Goal: Transaction & Acquisition: Purchase product/service

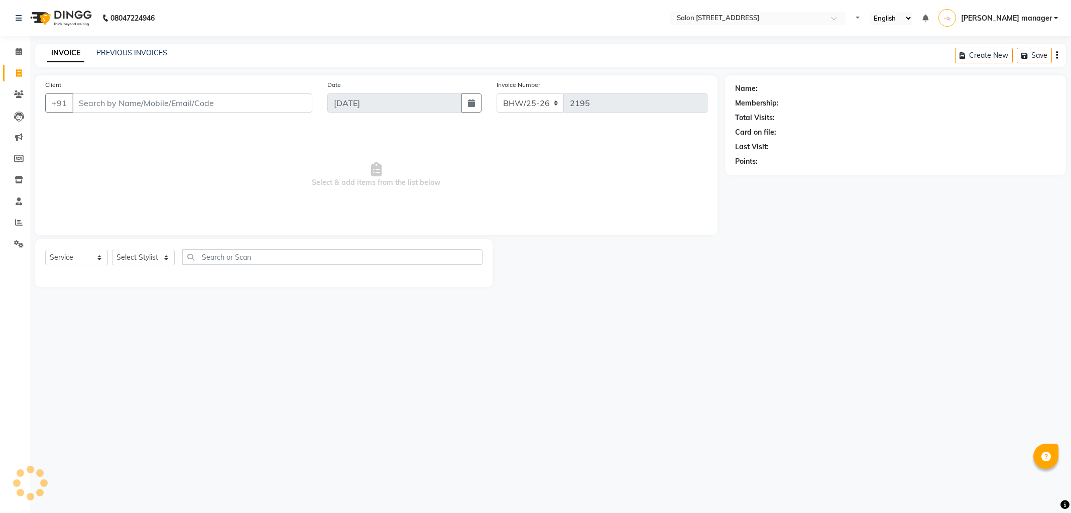
select select "service"
click at [272, 102] on input "Client" at bounding box center [192, 102] width 240 height 19
type input "s"
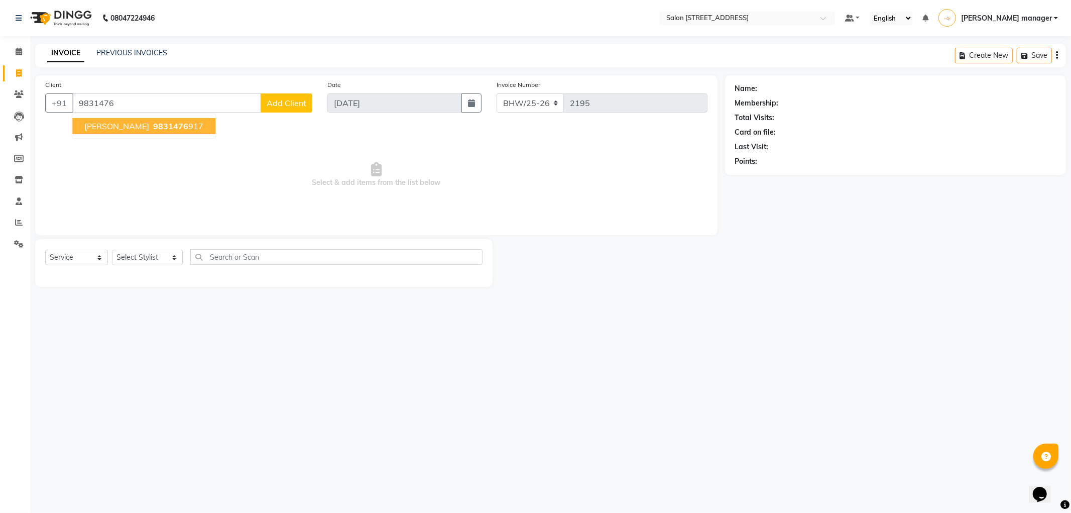
click at [162, 123] on span "9831476" at bounding box center [170, 126] width 35 height 10
type input "9831476917"
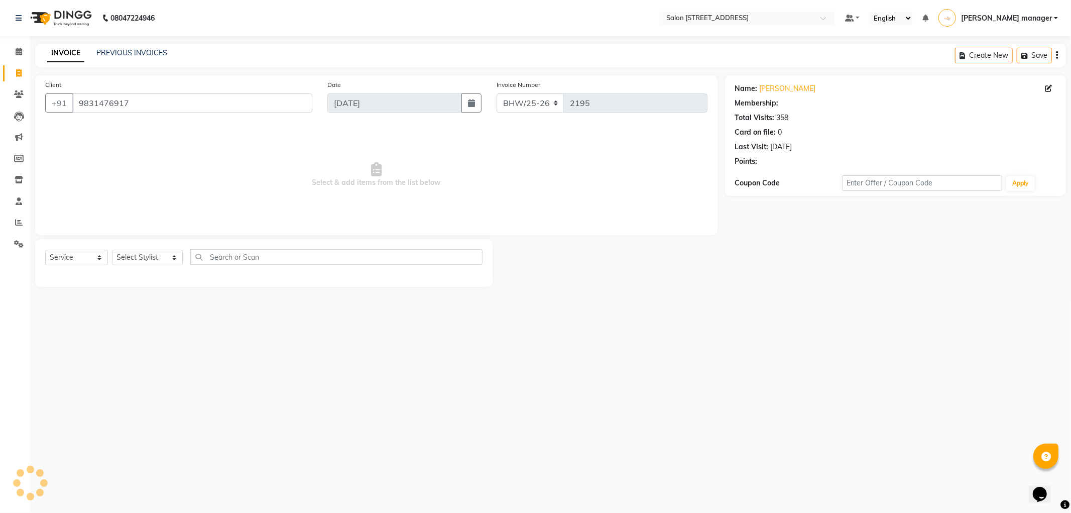
select select "1: Object"
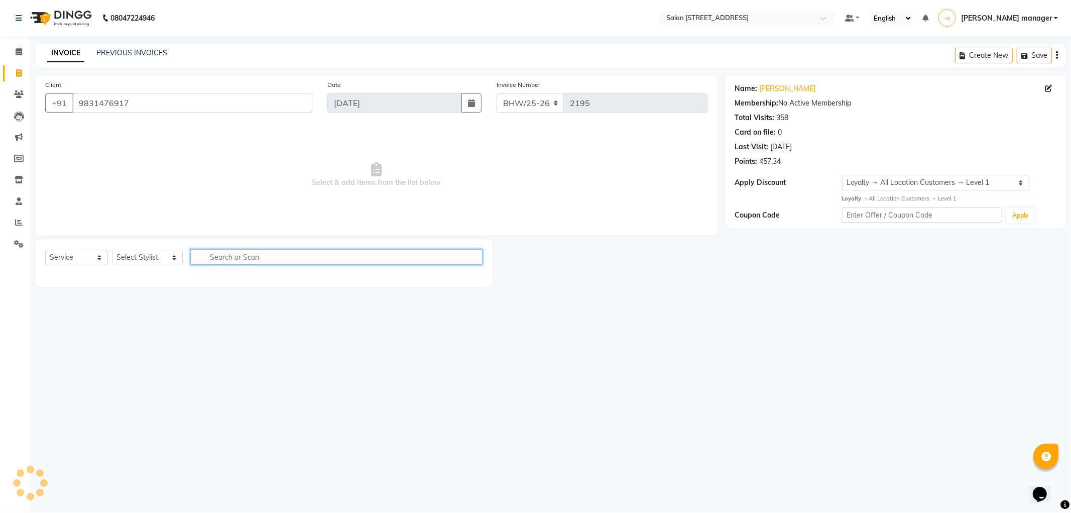
click at [297, 258] on input "text" at bounding box center [336, 257] width 292 height 16
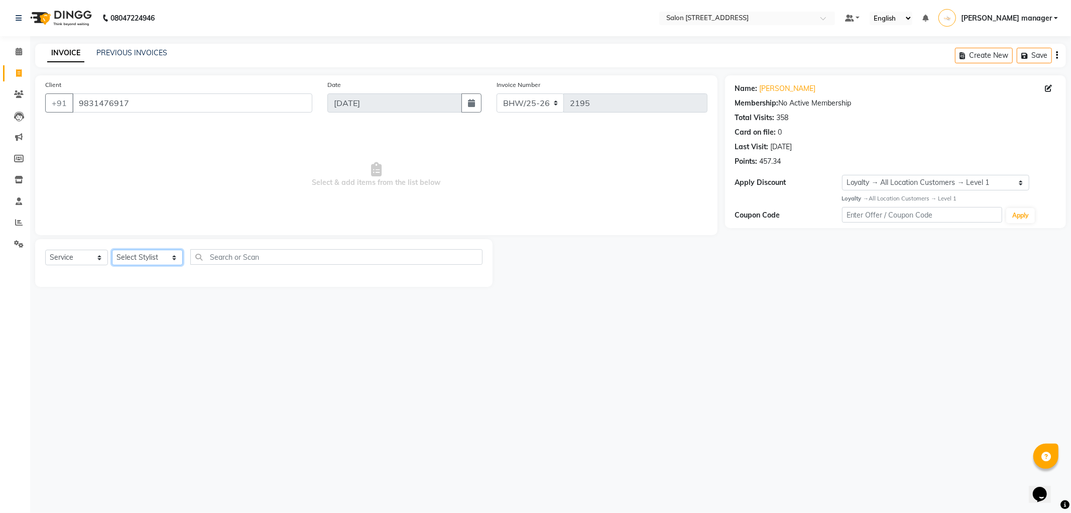
click at [159, 263] on select "Select Stylist Akhtar ALTAMAS Ankita ARZOO BABLU BHARAT BHAWANIPUR BUNNY Doyel …" at bounding box center [147, 258] width 71 height 16
select select "33690"
click at [112, 250] on select "Select Stylist Akhtar ALTAMAS Ankita ARZOO BABLU BHARAT BHAWANIPUR BUNNY Doyel …" at bounding box center [147, 258] width 71 height 16
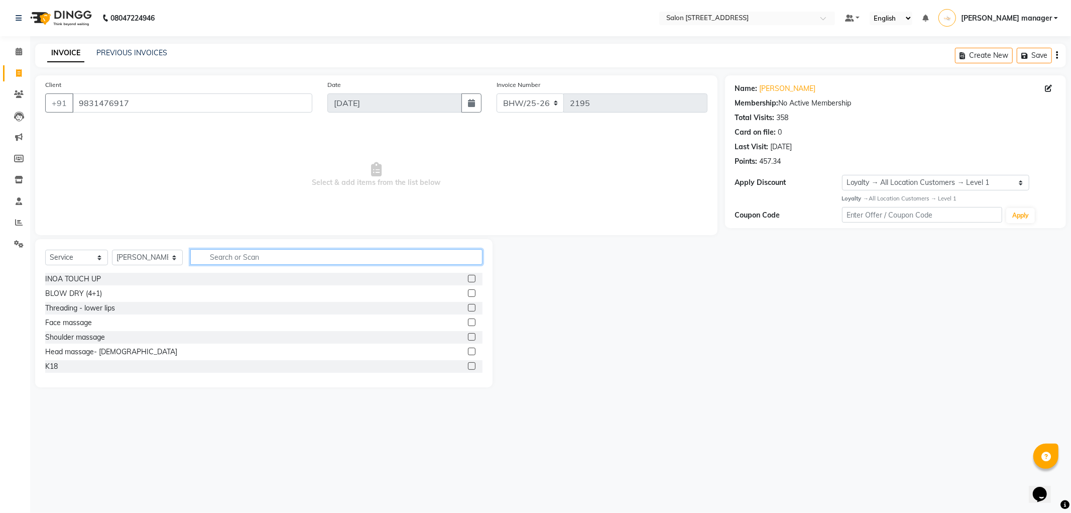
click at [277, 257] on input "text" at bounding box center [336, 257] width 292 height 16
type input "blow"
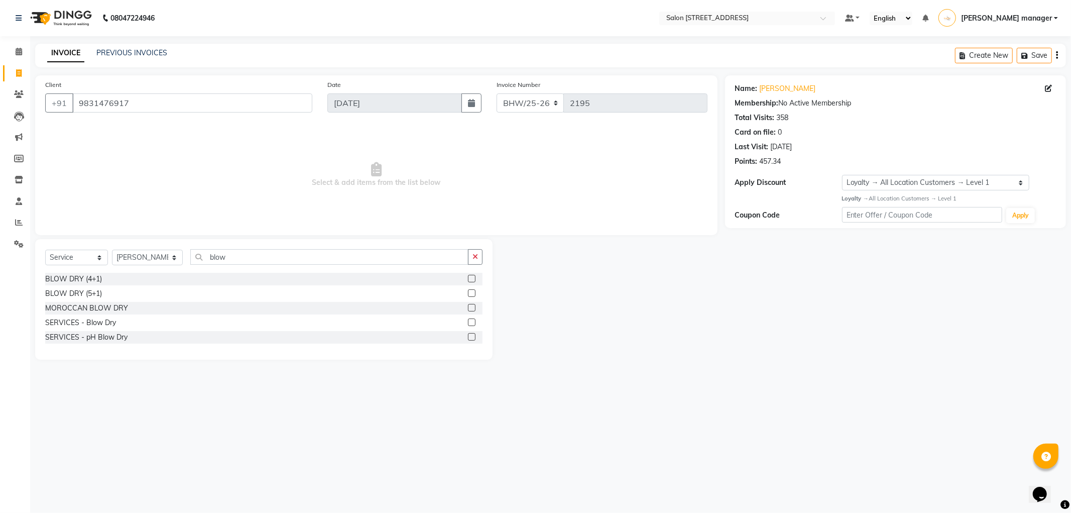
click at [469, 323] on label at bounding box center [472, 322] width 8 height 8
click at [469, 323] on input "checkbox" at bounding box center [471, 322] width 7 height 7
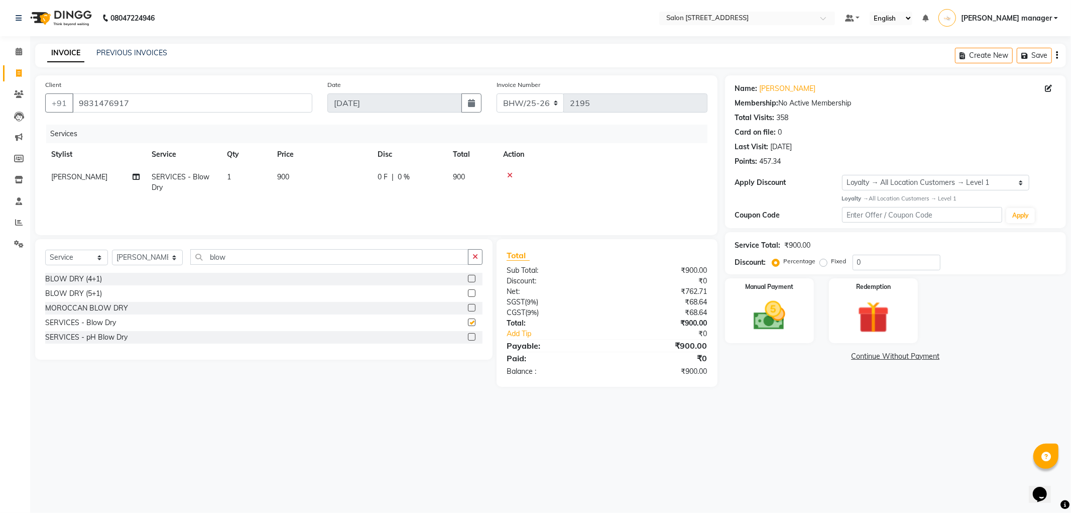
checkbox input "false"
click at [758, 302] on img at bounding box center [770, 316] width 54 height 38
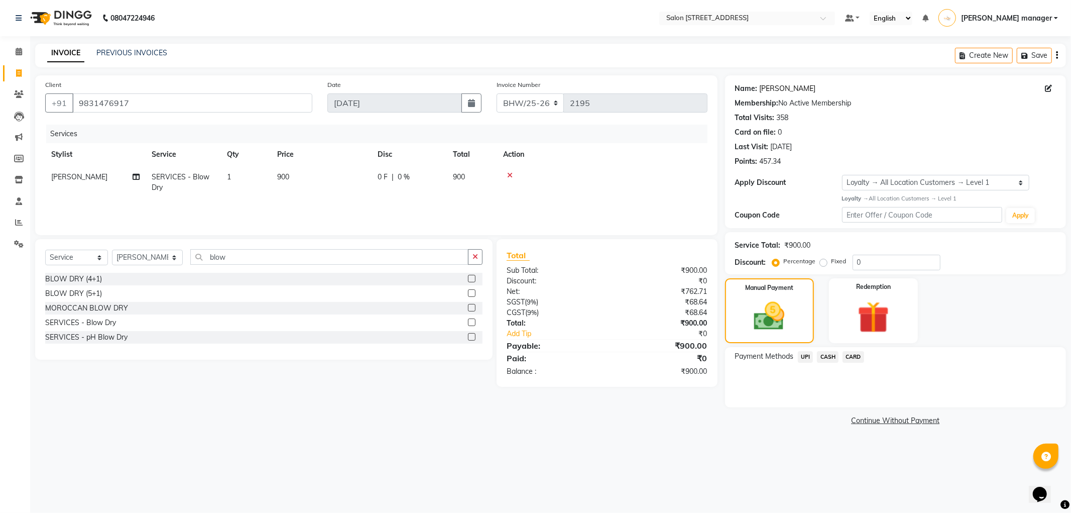
click at [790, 86] on link "Shashi Rathore" at bounding box center [788, 88] width 56 height 11
click at [237, 256] on input "blow" at bounding box center [329, 257] width 278 height 16
type input "blast dry"
click at [472, 293] on label at bounding box center [472, 293] width 8 height 8
click at [472, 293] on input "checkbox" at bounding box center [471, 293] width 7 height 7
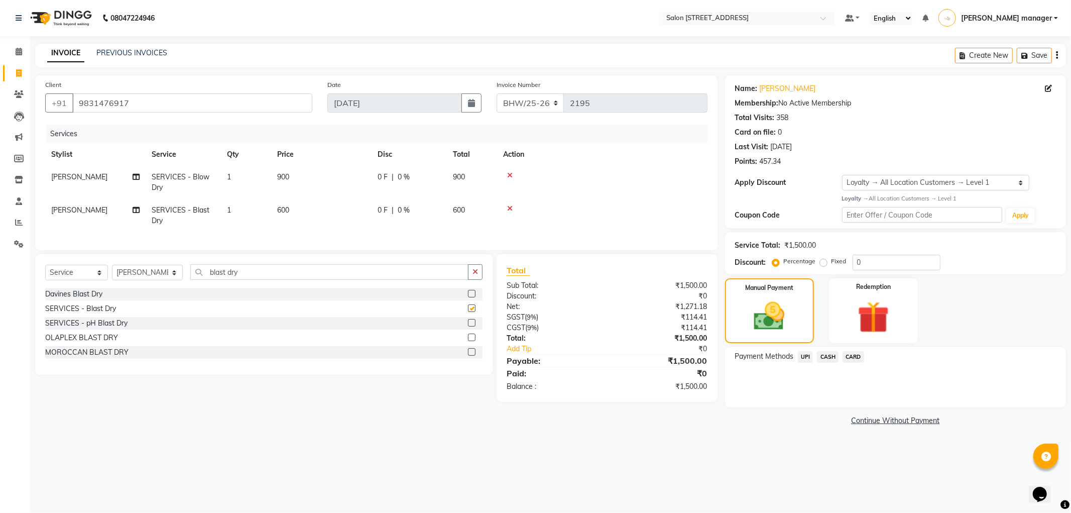
checkbox input "false"
click at [510, 173] on icon at bounding box center [510, 175] width 6 height 7
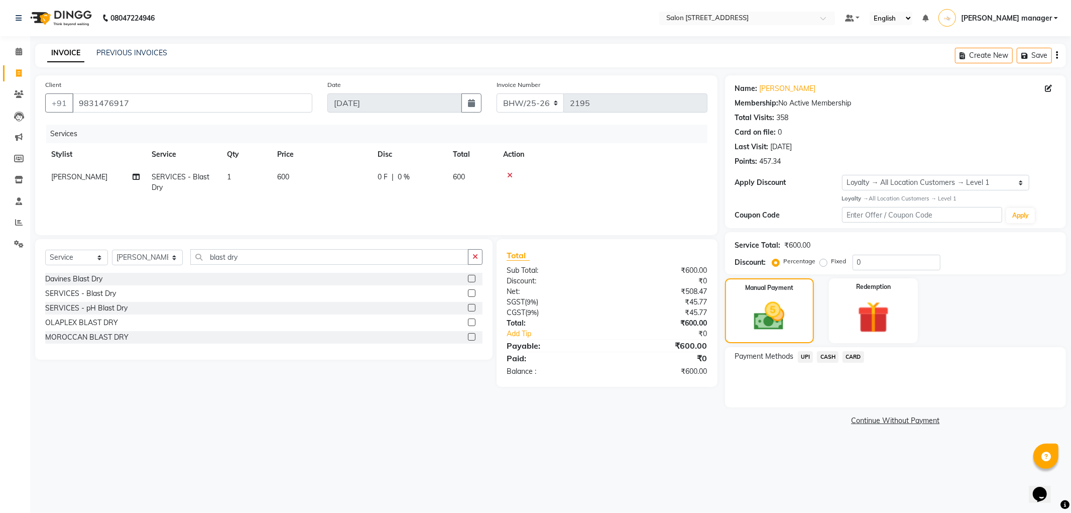
click at [300, 176] on td "600" at bounding box center [321, 182] width 100 height 33
select select "33690"
click at [347, 178] on input "600" at bounding box center [368, 180] width 88 height 16
type input "6"
type input "800"
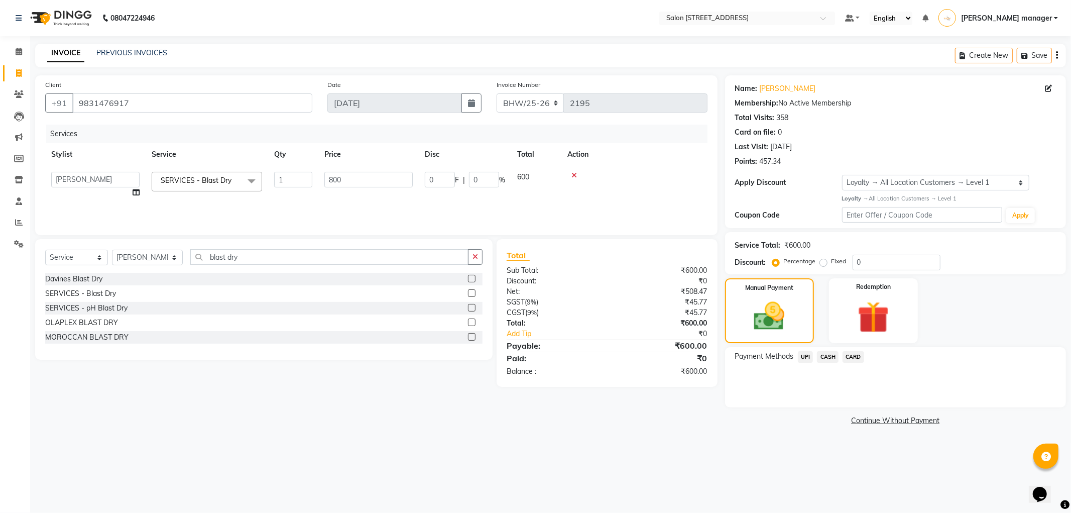
click at [679, 153] on th "Action" at bounding box center [634, 154] width 146 height 23
click at [821, 357] on span "CASH" at bounding box center [828, 357] width 22 height 12
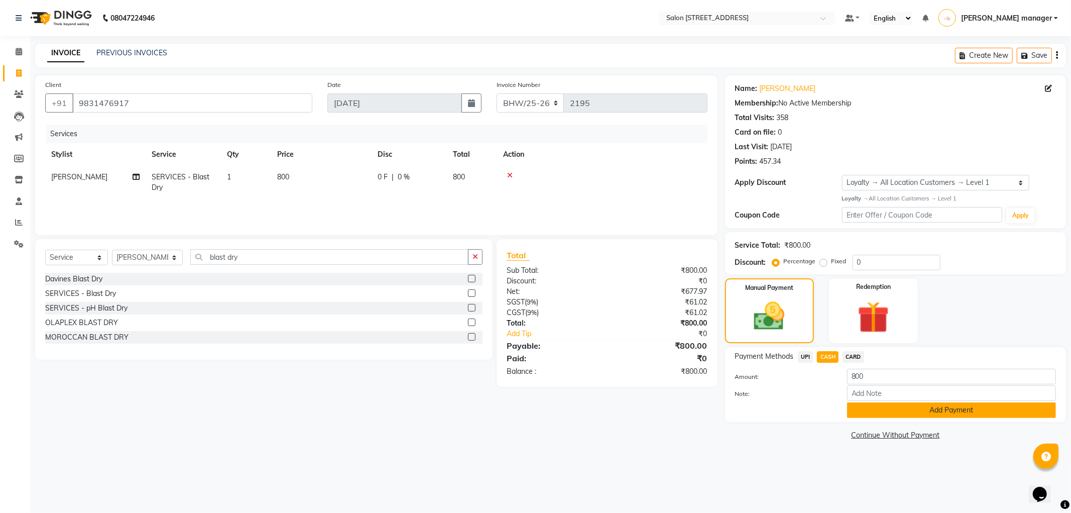
click at [871, 406] on button "Add Payment" at bounding box center [951, 410] width 209 height 16
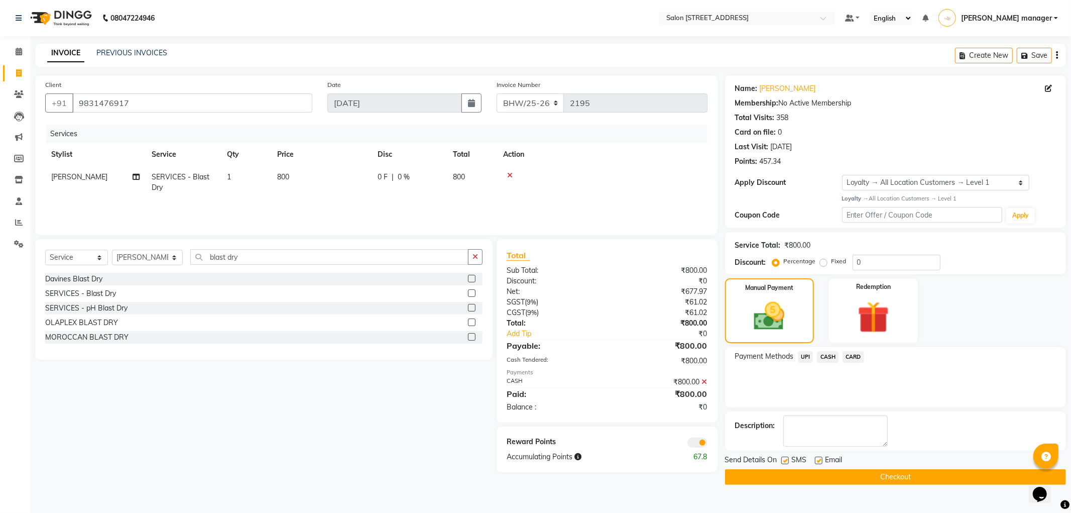
click at [868, 476] on button "Checkout" at bounding box center [895, 477] width 341 height 16
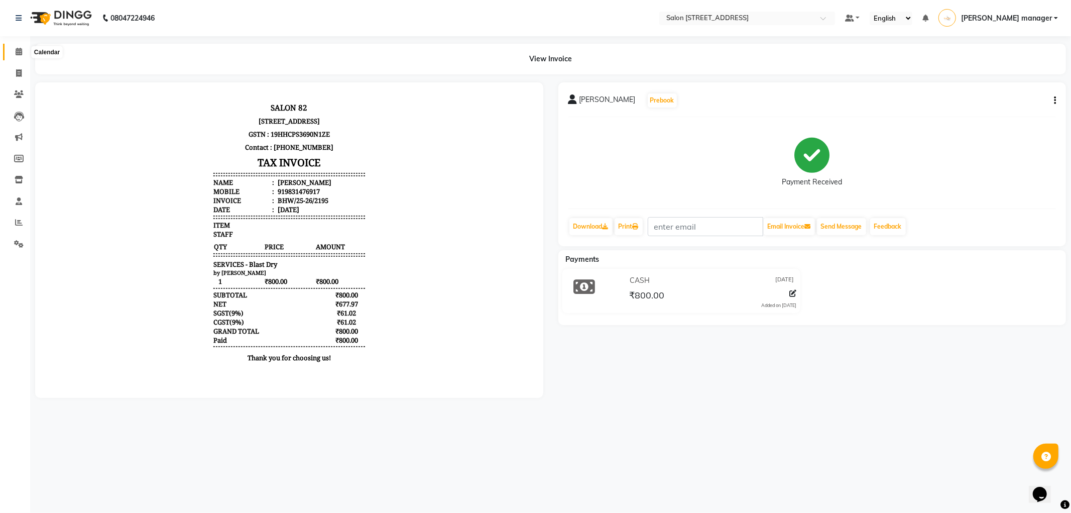
click at [22, 52] on span at bounding box center [19, 52] width 18 height 12
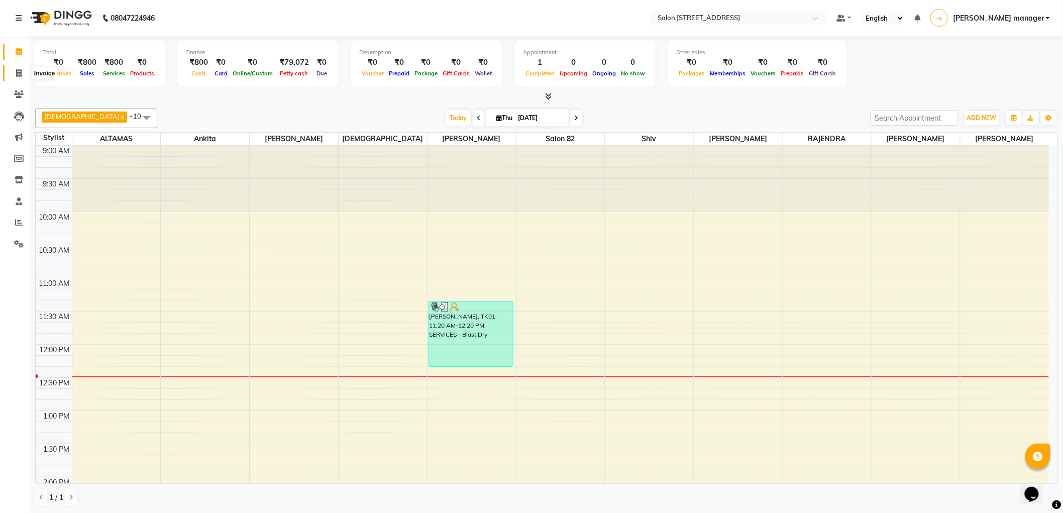
click at [19, 73] on icon at bounding box center [19, 73] width 6 height 8
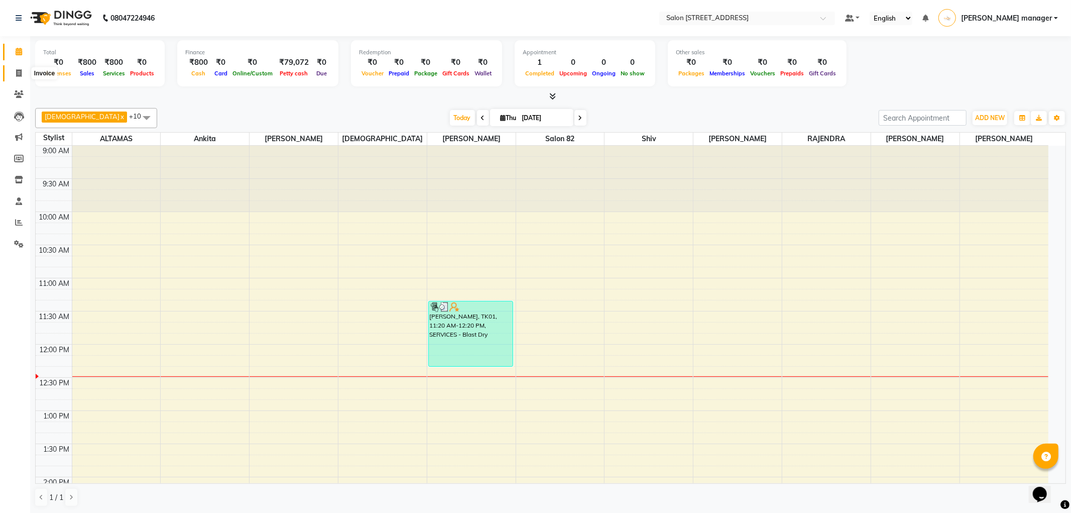
select select "service"
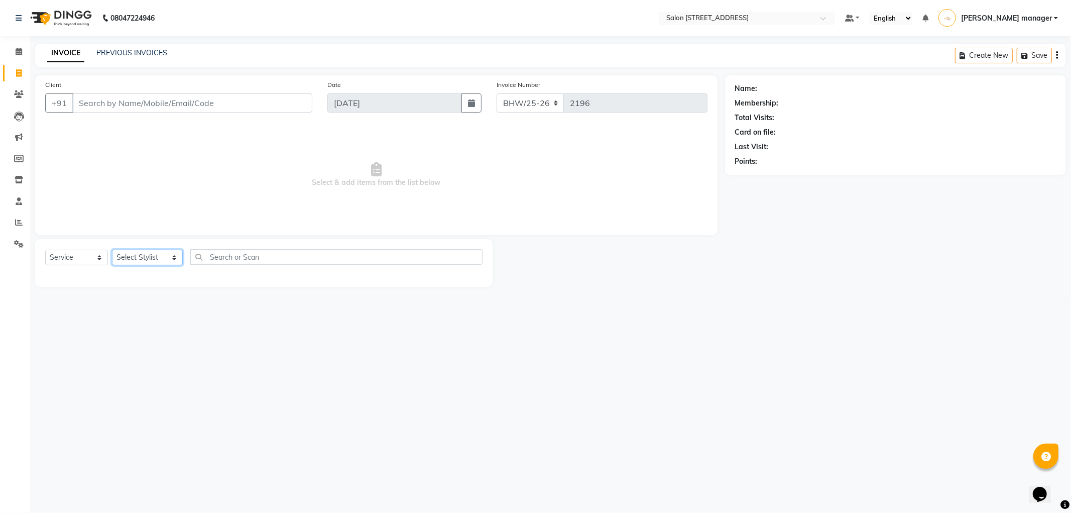
click at [120, 257] on select "Select Stylist Akhtar ALTAMAS Ankita ARZOO BABLU BHARAT BHAWANIPUR BUNNY Doyel …" at bounding box center [147, 258] width 71 height 16
select select "85777"
click at [112, 250] on select "Select Stylist Akhtar ALTAMAS Ankita ARZOO BABLU BHARAT BHAWANIPUR BUNNY Doyel …" at bounding box center [147, 258] width 71 height 16
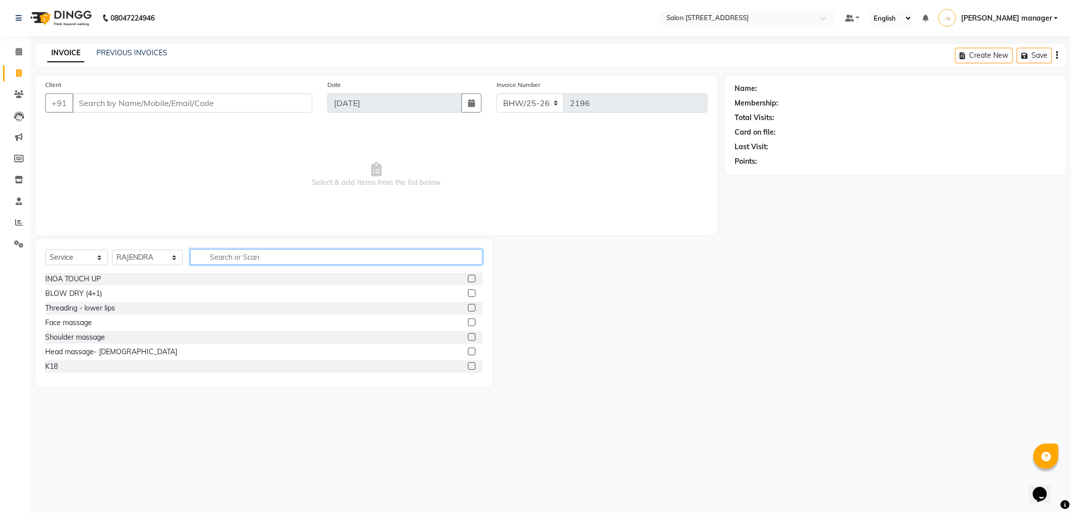
click at [218, 251] on input "text" at bounding box center [336, 257] width 292 height 16
type input "o"
type input "pedi"
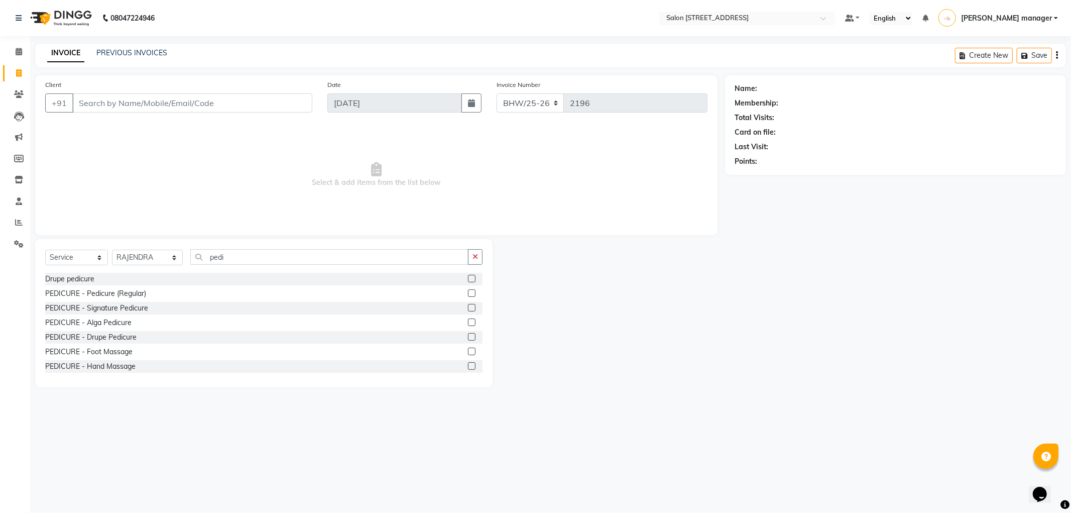
click at [468, 307] on label at bounding box center [472, 308] width 8 height 8
click at [468, 307] on input "checkbox" at bounding box center [471, 308] width 7 height 7
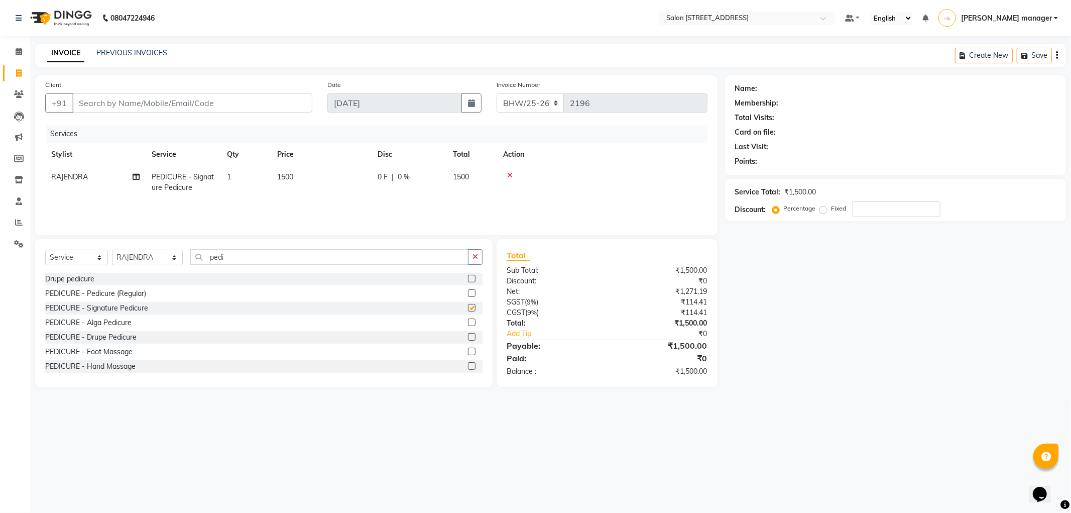
checkbox input "false"
click at [226, 108] on input "Client" at bounding box center [192, 102] width 240 height 19
type input "h"
type input "0"
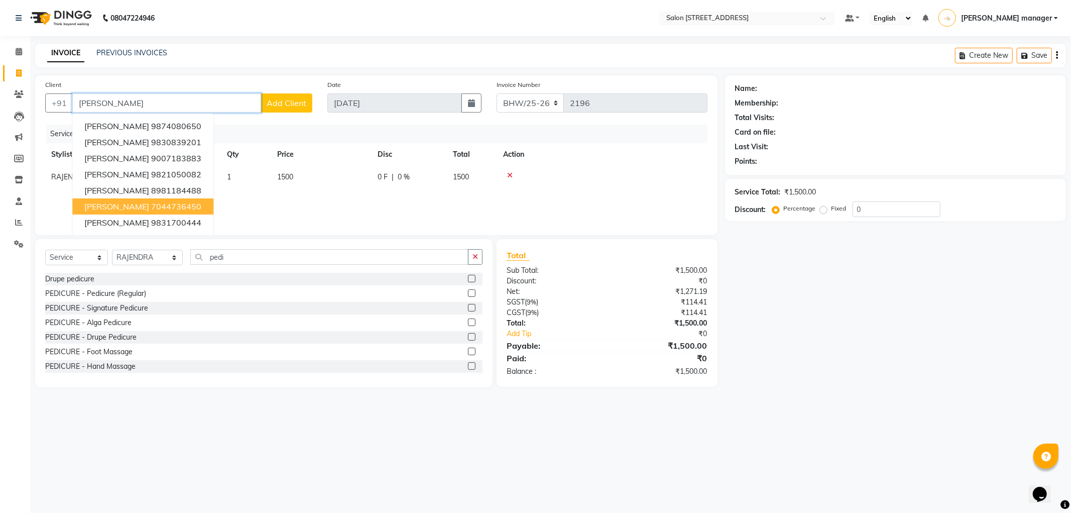
click at [126, 202] on span "heena siddique" at bounding box center [116, 206] width 65 height 10
type input "7044736450"
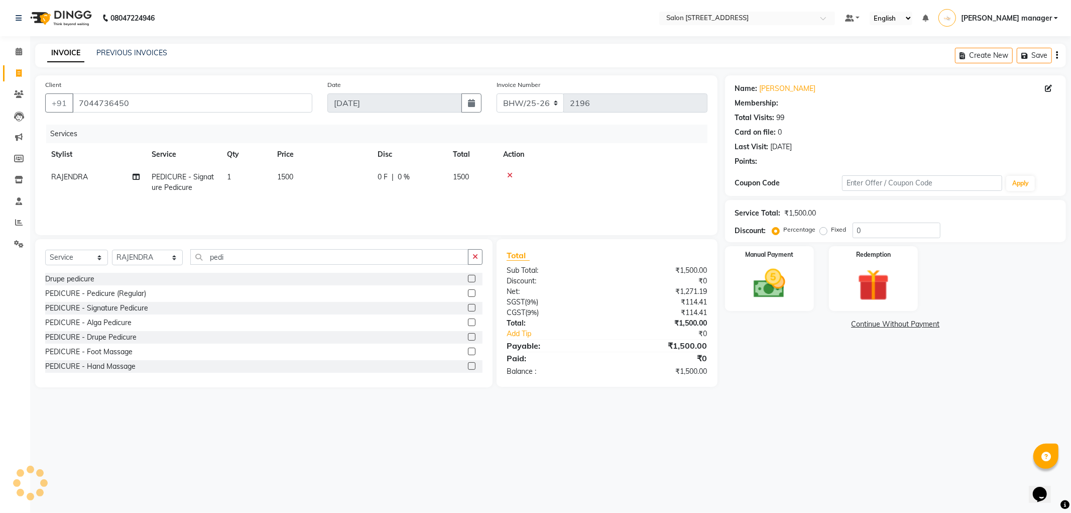
select select "1: Object"
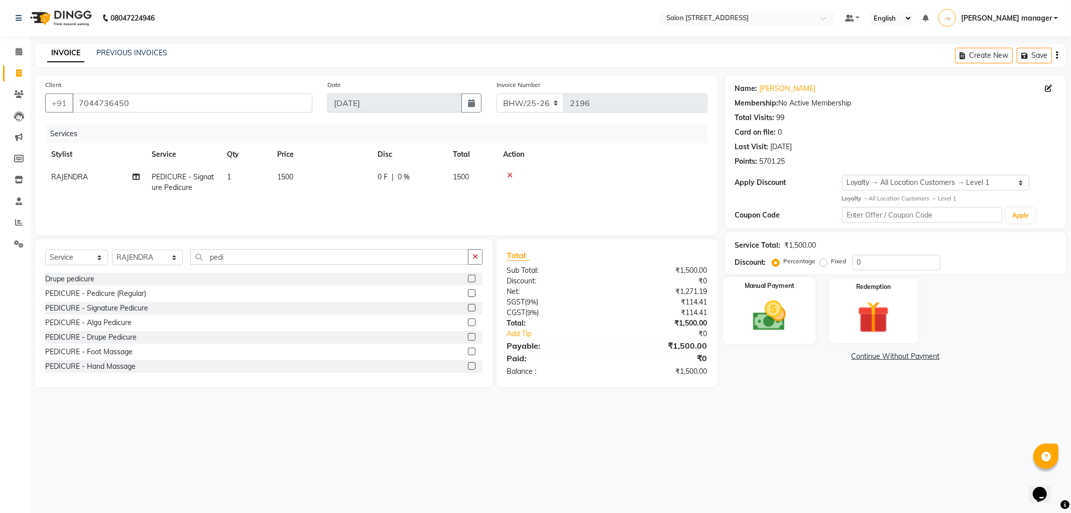
click at [757, 311] on img at bounding box center [770, 316] width 54 height 38
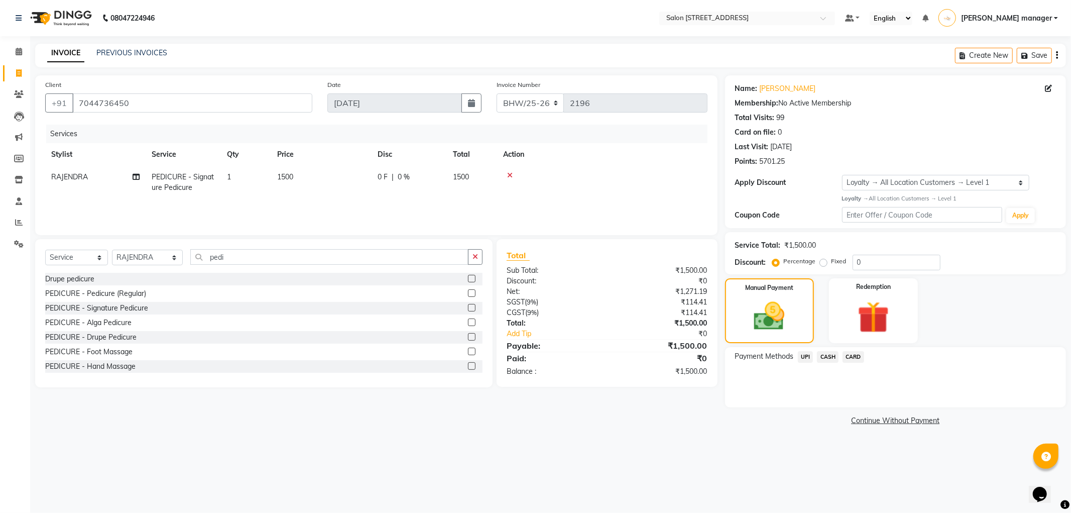
click at [829, 356] on span "CASH" at bounding box center [828, 357] width 22 height 12
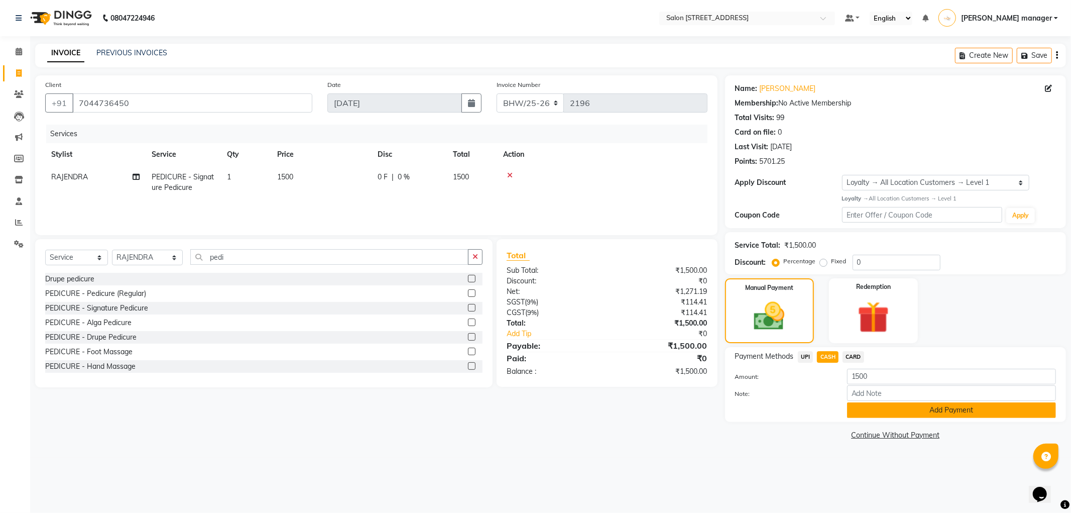
click at [852, 409] on button "Add Payment" at bounding box center [951, 410] width 209 height 16
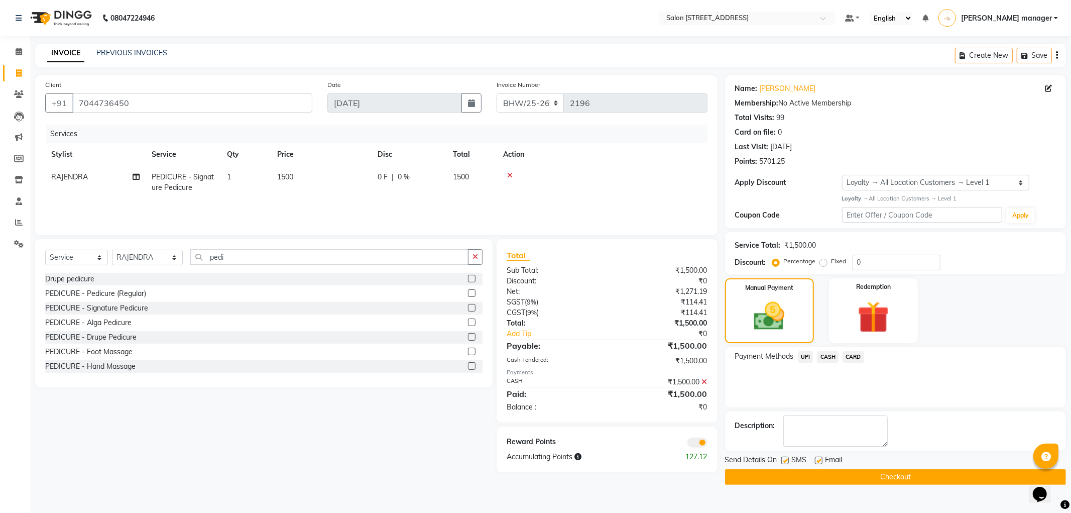
click at [870, 472] on button "Checkout" at bounding box center [895, 477] width 341 height 16
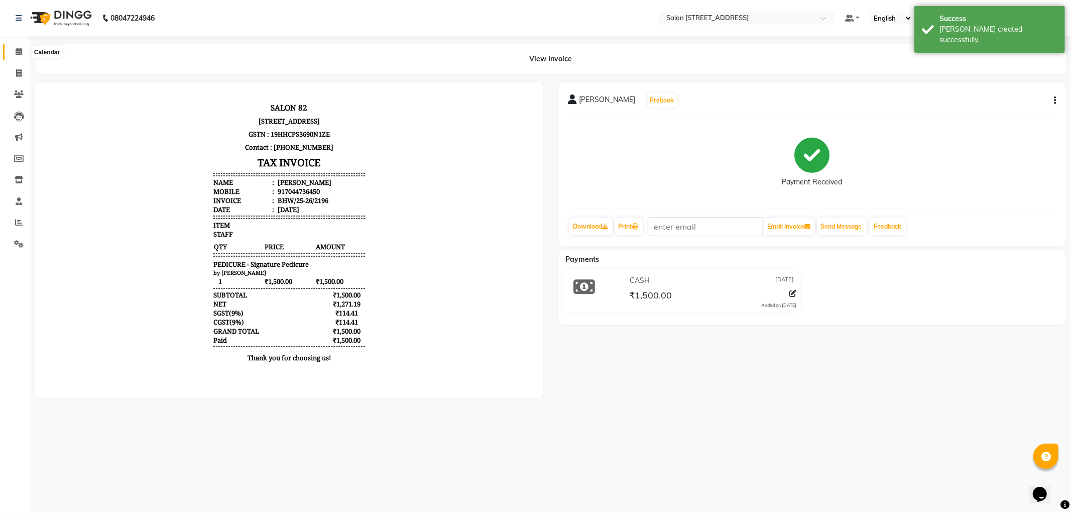
click at [19, 57] on span at bounding box center [19, 52] width 18 height 12
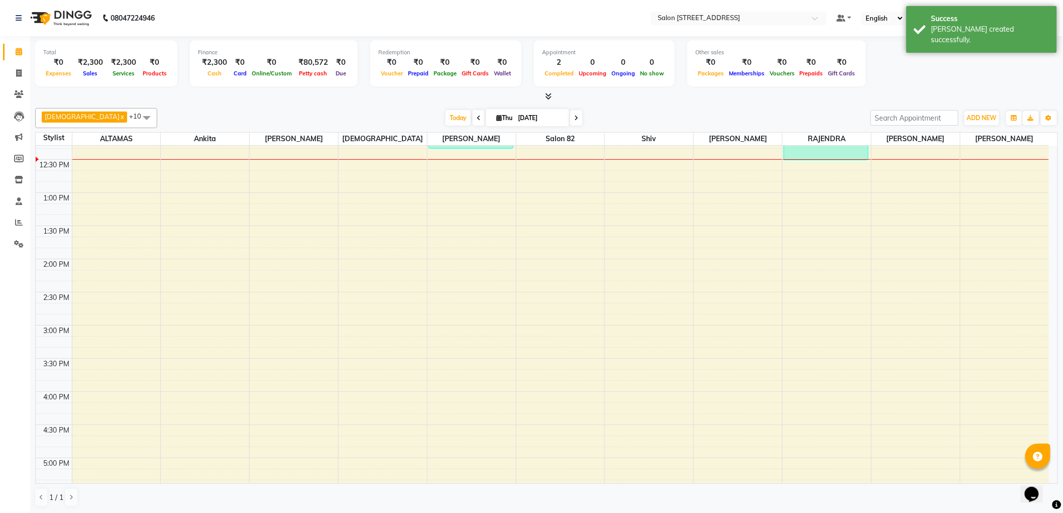
scroll to position [144, 0]
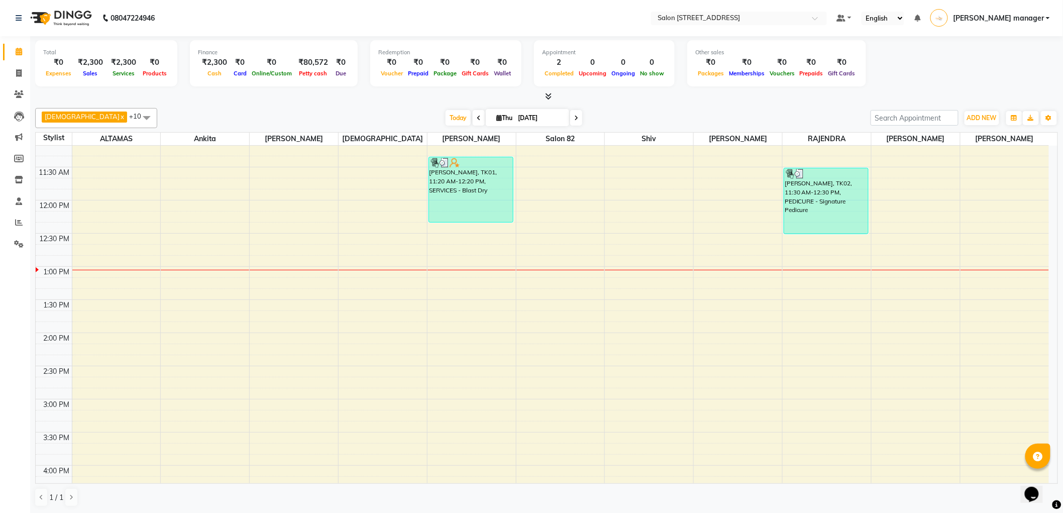
click at [440, 334] on div "9:00 AM 9:30 AM 10:00 AM 10:30 AM 11:00 AM 11:30 AM 12:00 PM 12:30 PM 1:00 PM 1…" at bounding box center [542, 432] width 1013 height 861
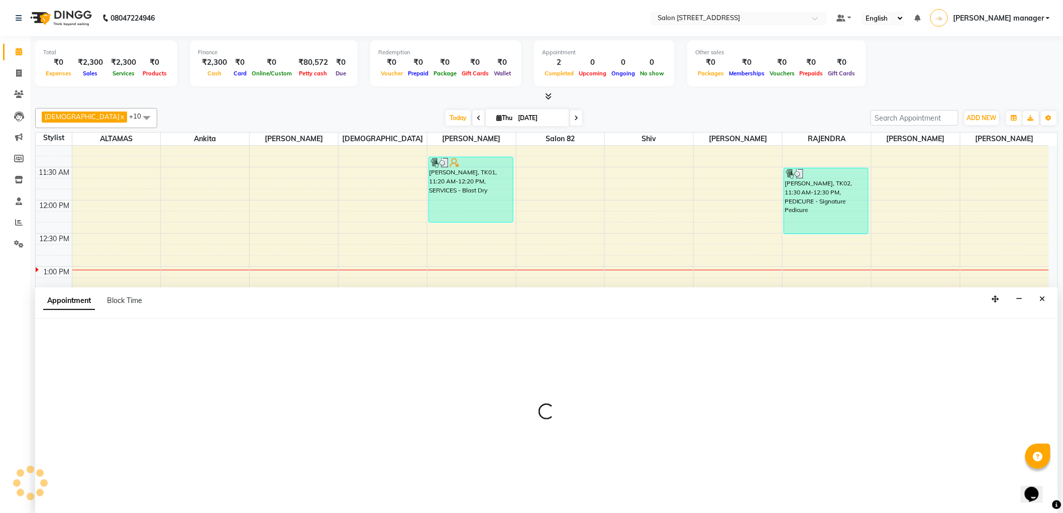
scroll to position [1, 0]
select select "33690"
select select "tentative"
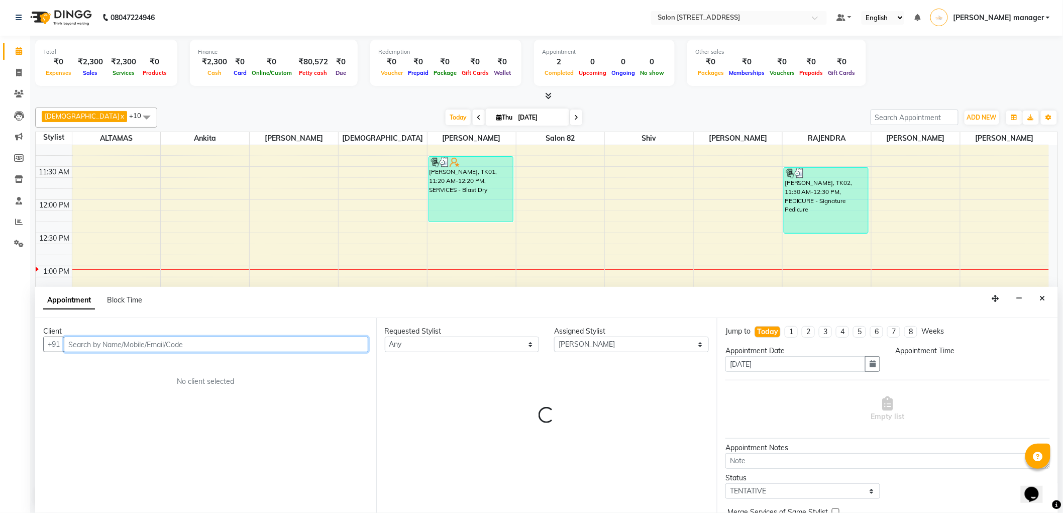
select select "840"
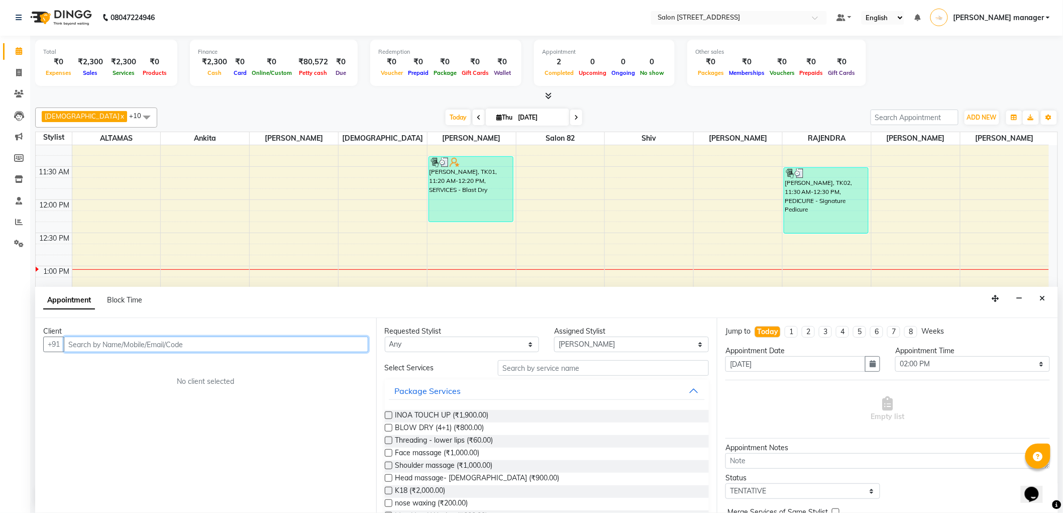
click at [156, 341] on input "text" at bounding box center [216, 344] width 304 height 16
click at [128, 358] on button "pratik 98308088 00" at bounding box center [136, 366] width 143 height 16
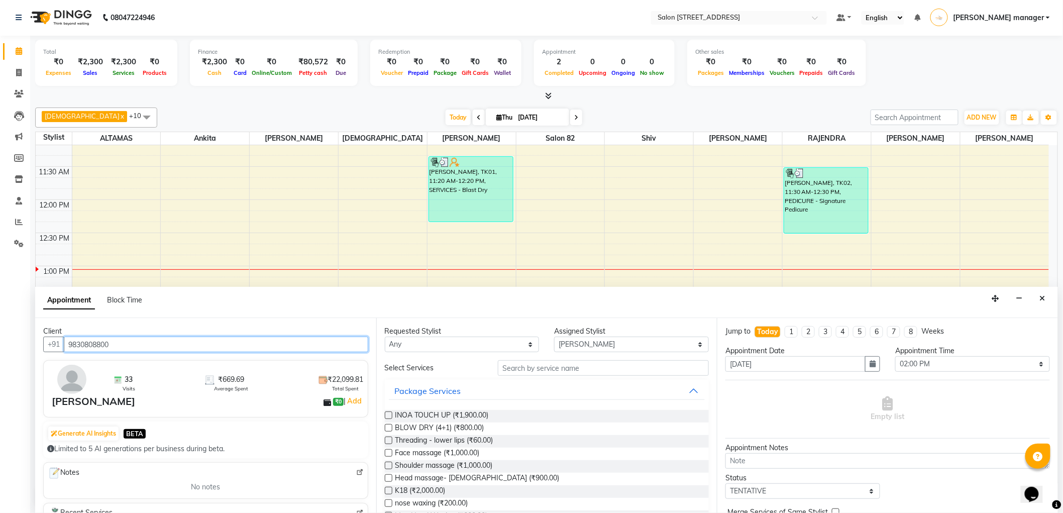
type input "9830808800"
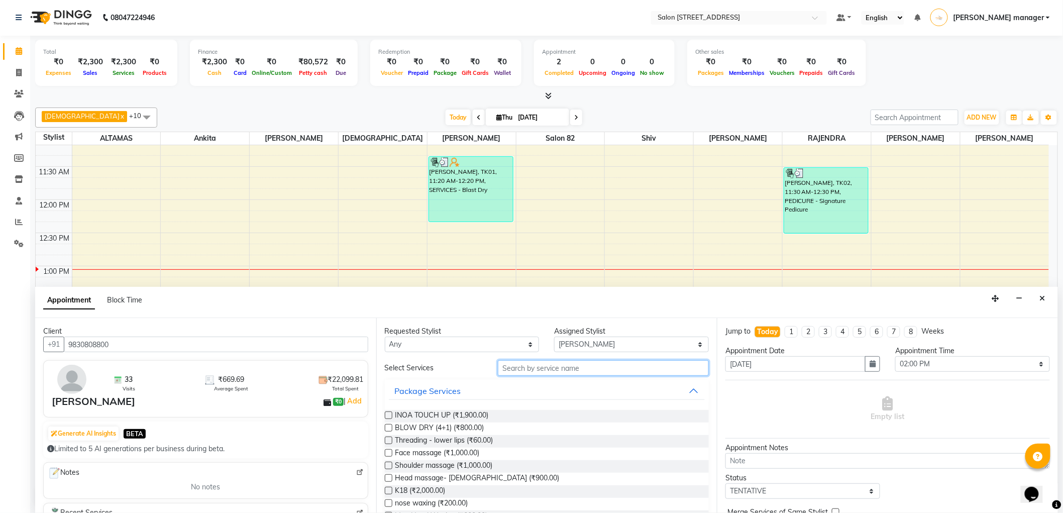
click at [556, 373] on input "text" at bounding box center [603, 368] width 211 height 16
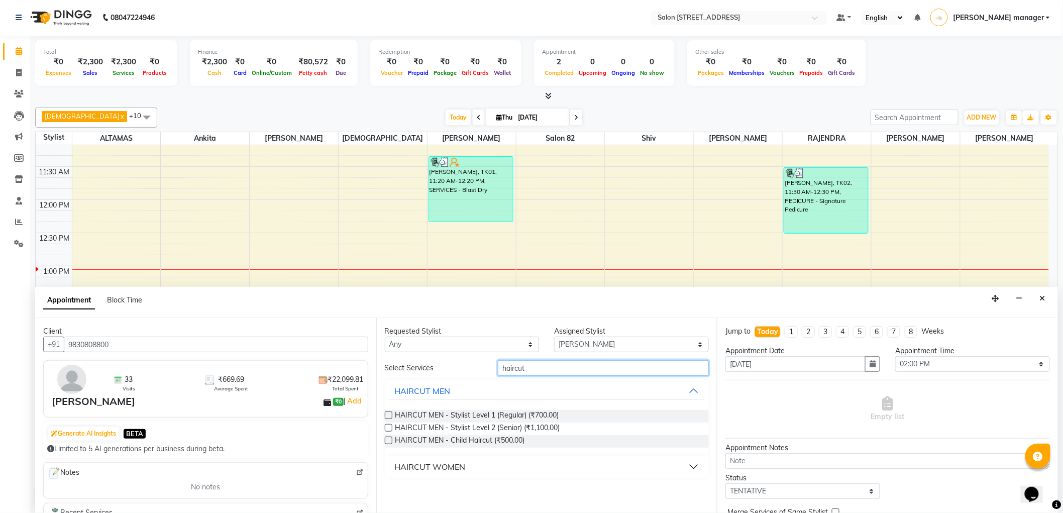
type input "haircut"
drag, startPoint x: 486, startPoint y: 463, endPoint x: 500, endPoint y: 445, distance: 22.5
click at [486, 463] on button "HAIRCUT WOMEN" at bounding box center [547, 466] width 316 height 18
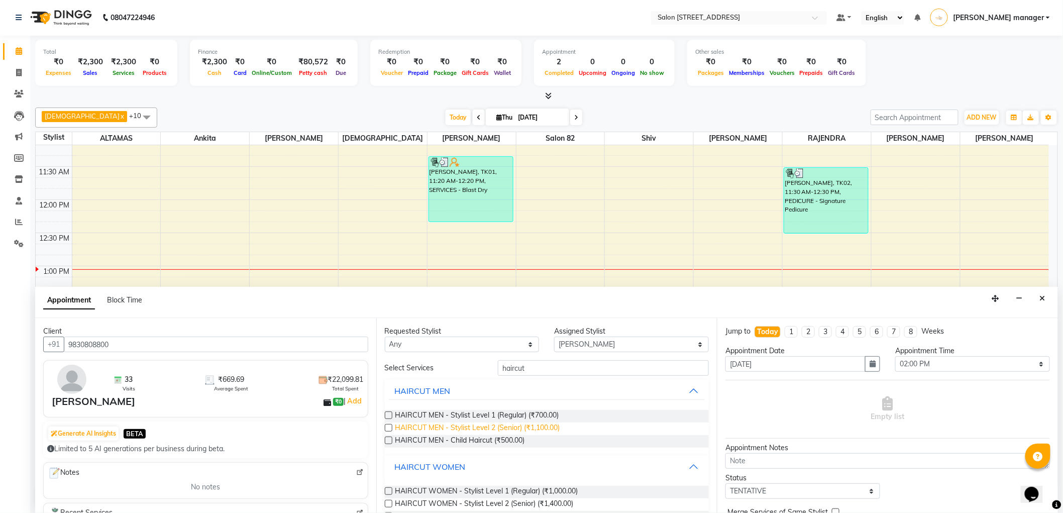
scroll to position [25, 0]
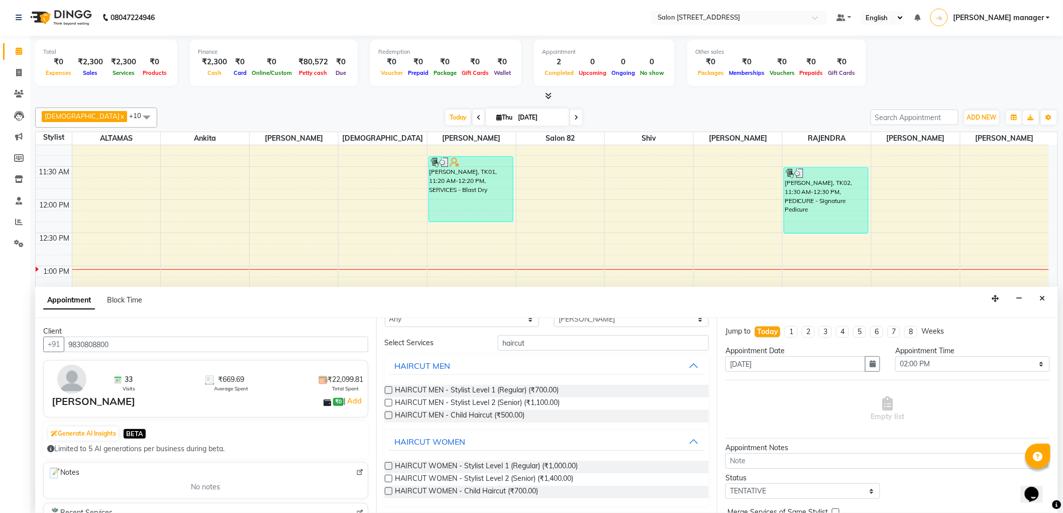
click at [387, 464] on label at bounding box center [389, 466] width 8 height 8
click at [387, 464] on input "checkbox" at bounding box center [388, 466] width 7 height 7
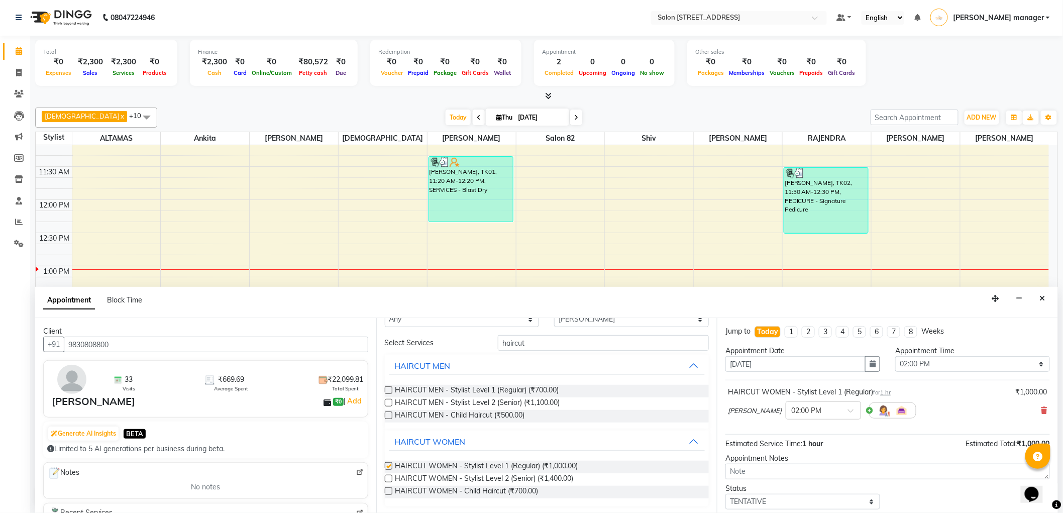
checkbox input "false"
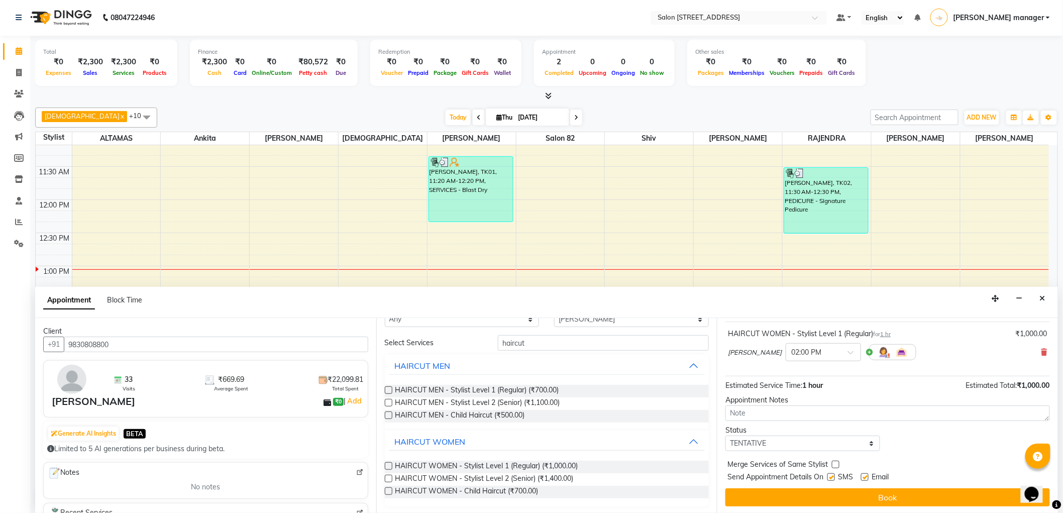
scroll to position [59, 0]
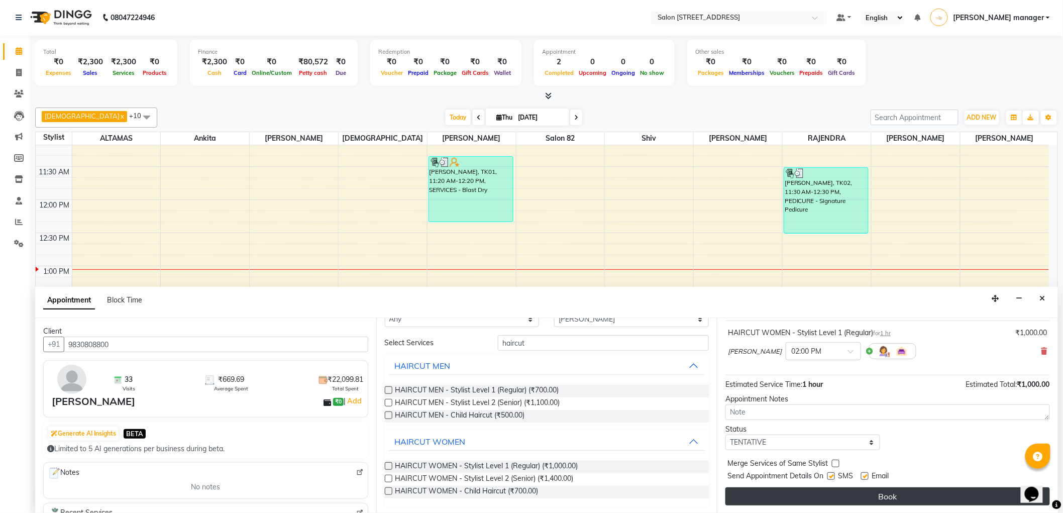
click at [855, 495] on button "Book" at bounding box center [887, 496] width 324 height 18
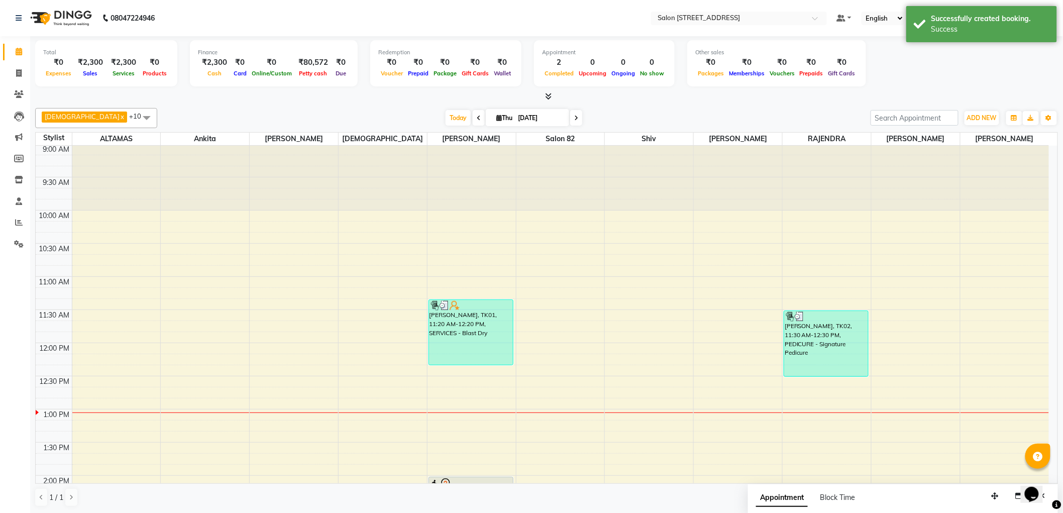
scroll to position [0, 0]
click at [445, 113] on span "Today" at bounding box center [457, 118] width 25 height 16
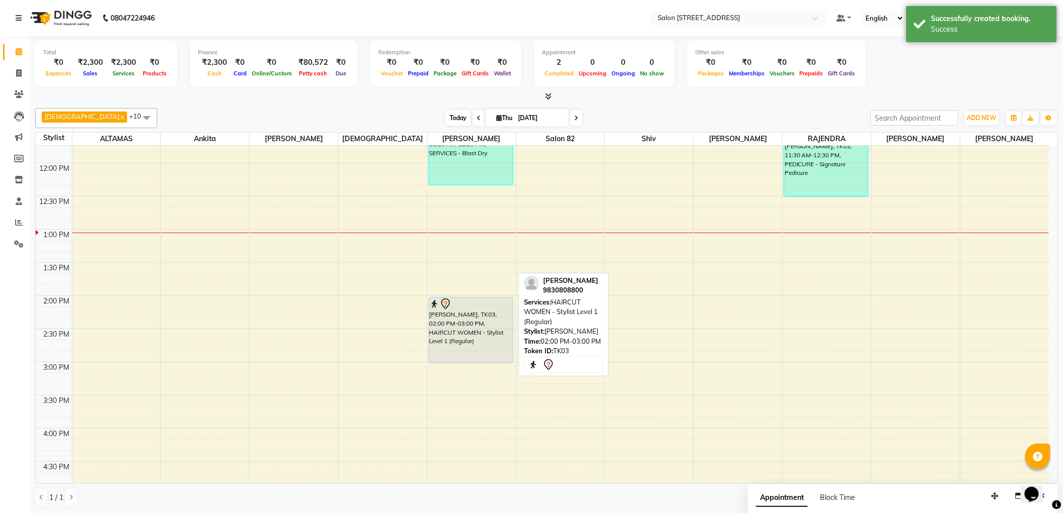
scroll to position [155, 0]
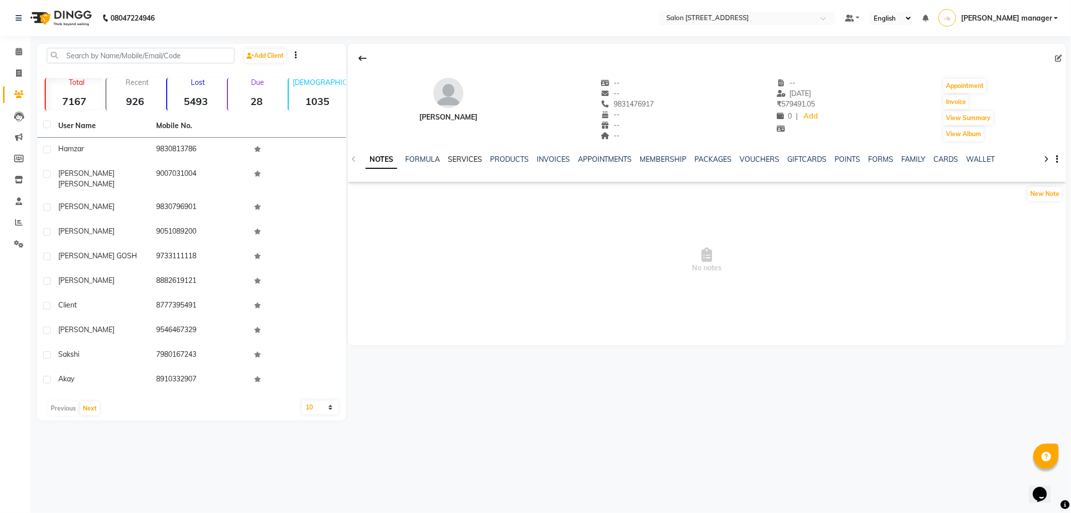
click at [466, 156] on link "SERVICES" at bounding box center [465, 159] width 34 height 9
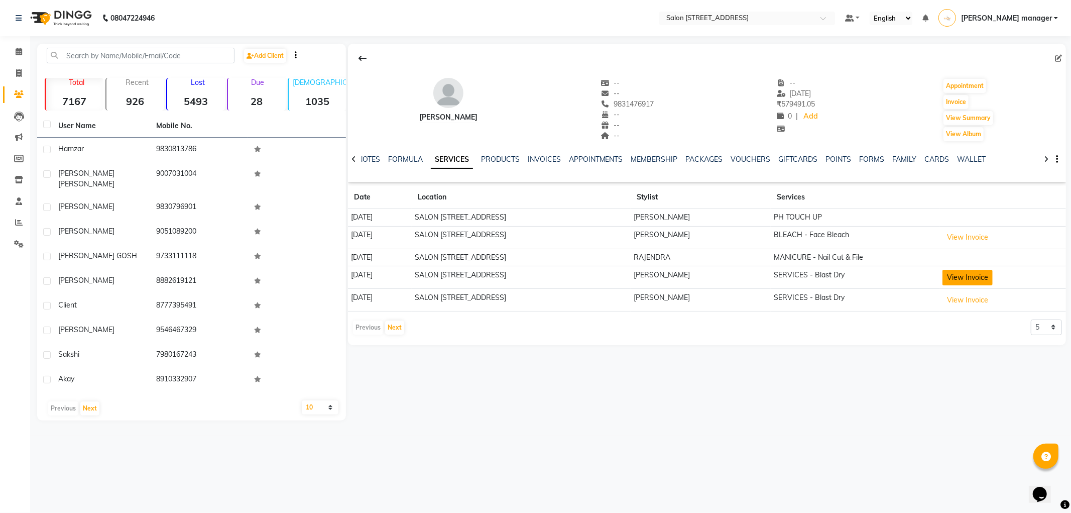
click at [955, 280] on button "View Invoice" at bounding box center [968, 278] width 50 height 16
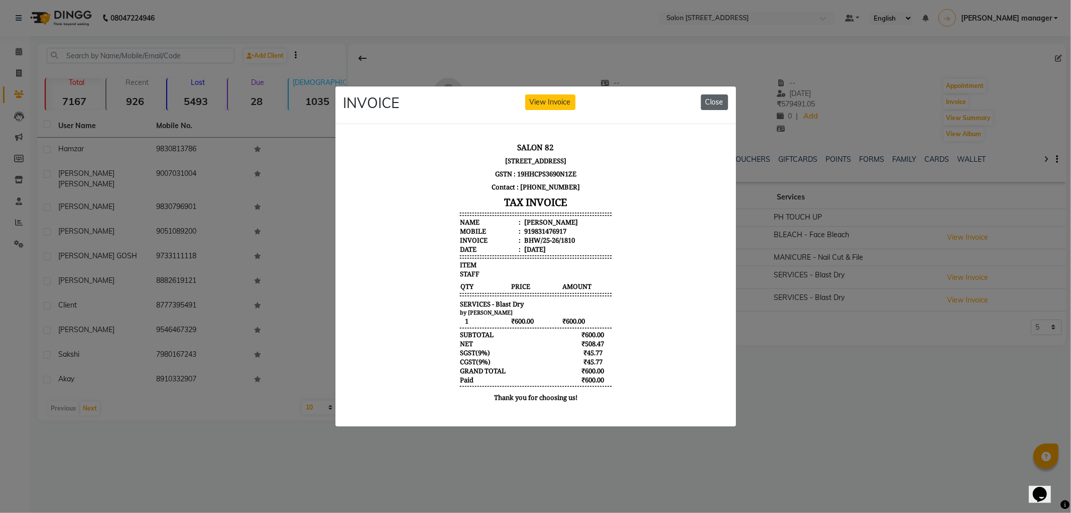
click at [712, 94] on button "Close" at bounding box center [714, 102] width 27 height 16
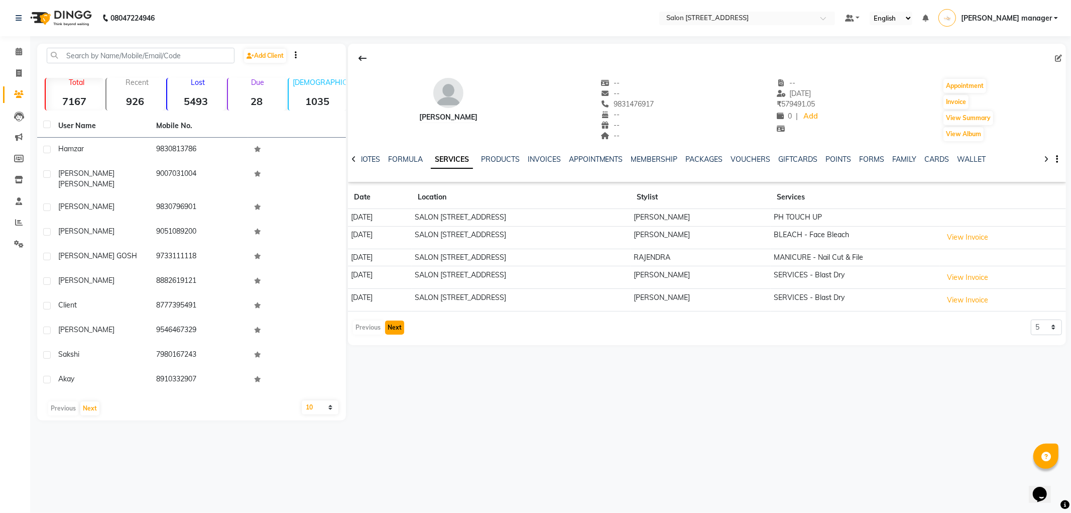
click at [400, 326] on button "Next" at bounding box center [394, 327] width 19 height 14
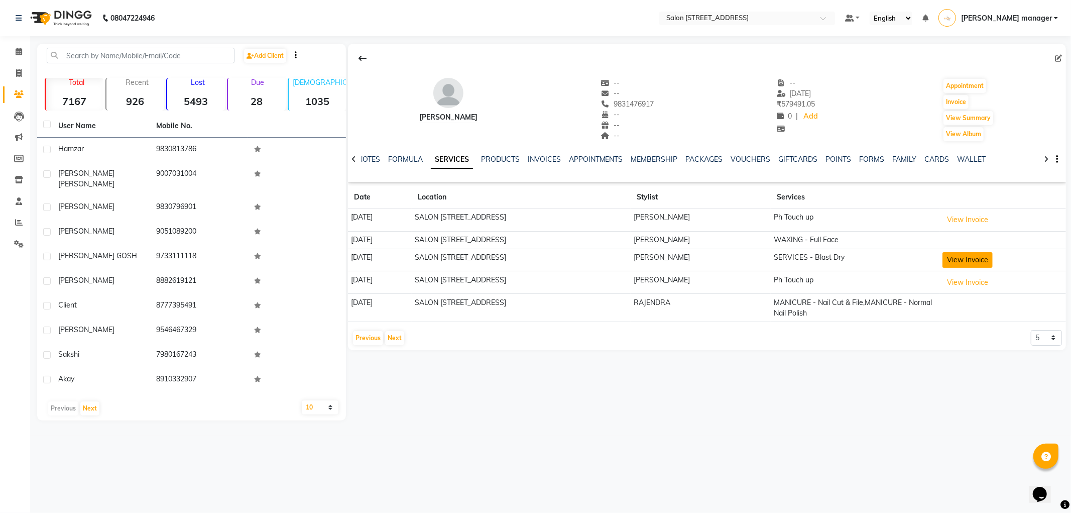
click at [967, 257] on button "View Invoice" at bounding box center [968, 260] width 50 height 16
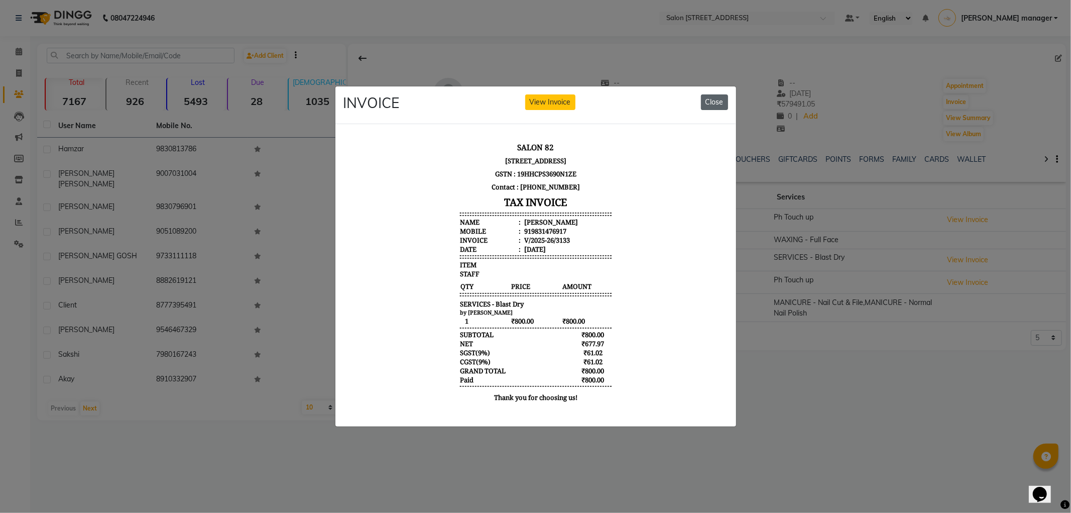
click at [716, 94] on button "Close" at bounding box center [714, 102] width 27 height 16
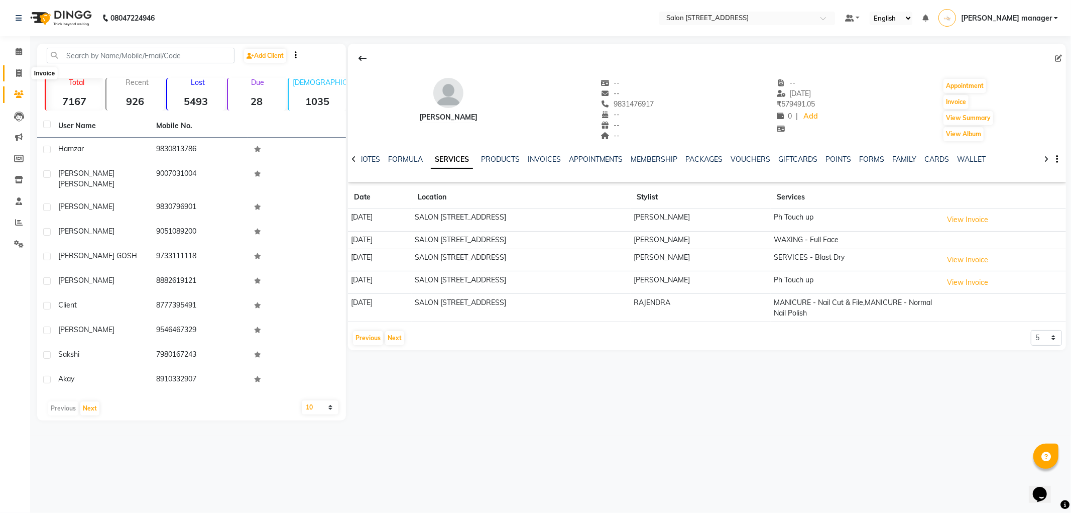
click at [20, 74] on icon at bounding box center [19, 73] width 6 height 8
select select "service"
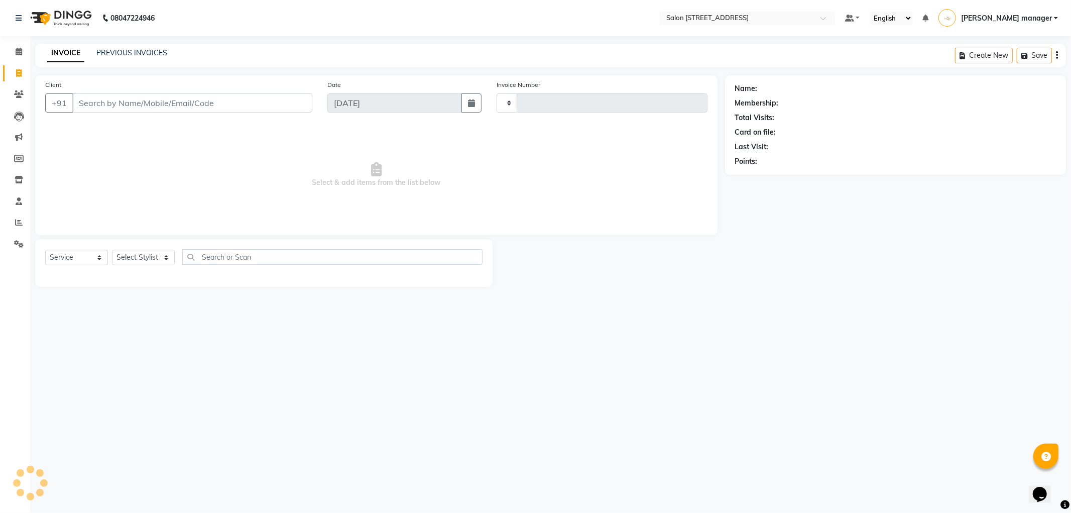
type input "2196"
select select "8704"
click at [88, 259] on select "Select Service Product Membership Package Voucher Prepaid Gift Card" at bounding box center [76, 258] width 63 height 16
select select "product"
click at [45, 250] on select "Select Service Product Membership Package Voucher Prepaid Gift Card" at bounding box center [76, 258] width 63 height 16
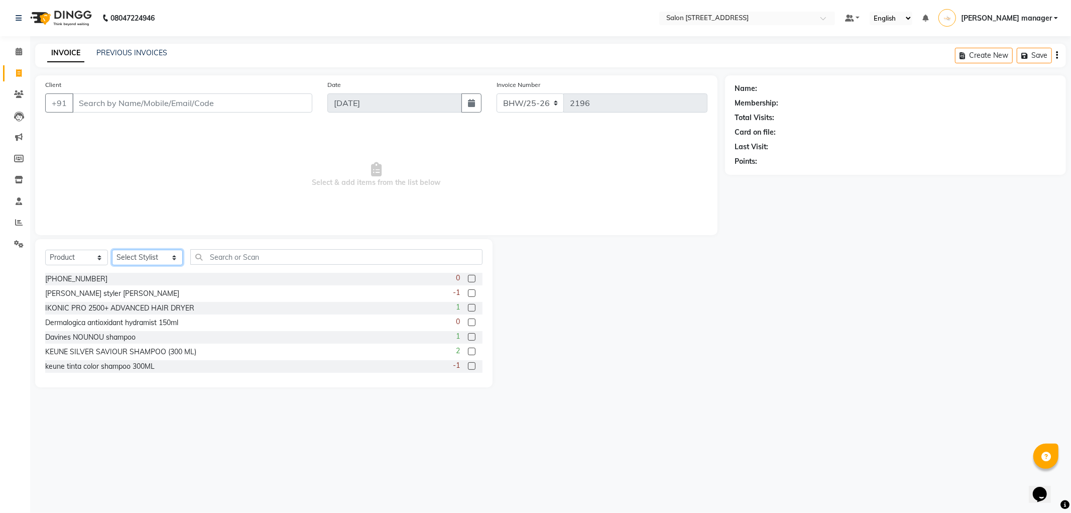
click at [137, 258] on select "Select Stylist Akhtar ALTAMAS Ankita ARZOO BABLU BHARAT BHAWANIPUR BUNNY Doyel …" at bounding box center [147, 258] width 71 height 16
select select "83319"
click at [112, 250] on select "Select Stylist Akhtar ALTAMAS Ankita ARZOO BABLU BHARAT BHAWANIPUR BUNNY Doyel …" at bounding box center [147, 258] width 71 height 16
click at [237, 254] on input "text" at bounding box center [336, 257] width 292 height 16
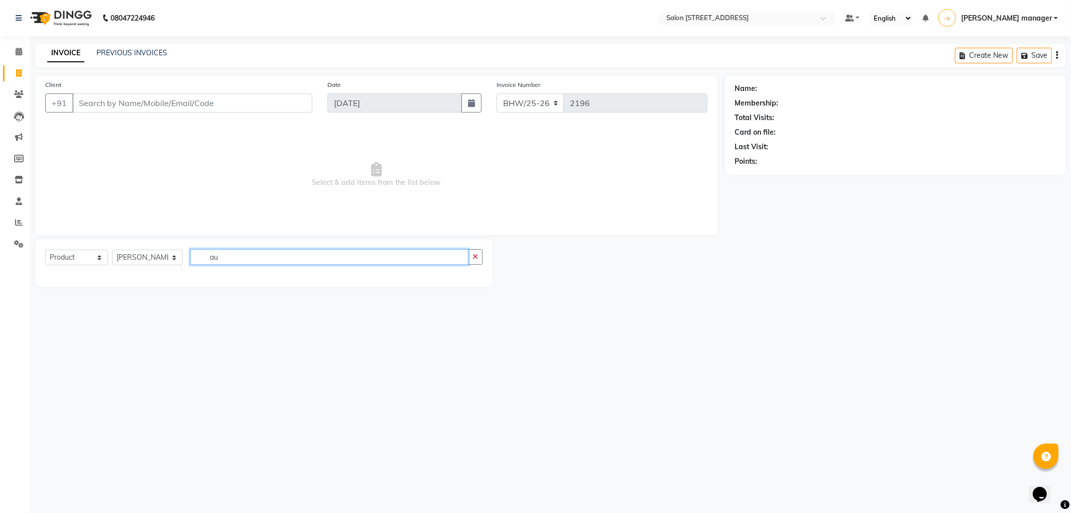
type input "a"
type input "t"
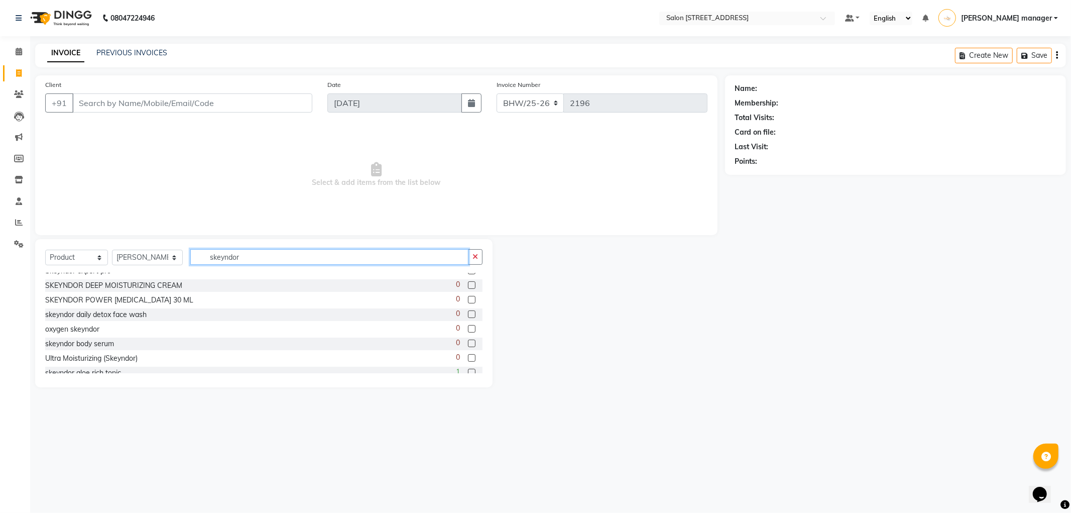
scroll to position [56, 0]
type input "skeyndor"
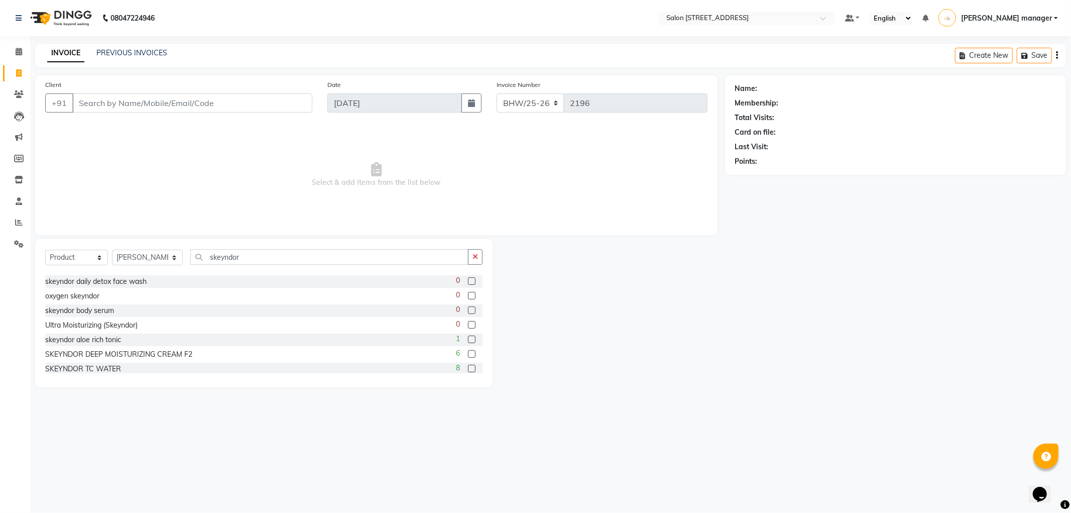
click at [468, 367] on label at bounding box center [472, 369] width 8 height 8
click at [468, 367] on input "checkbox" at bounding box center [471, 369] width 7 height 7
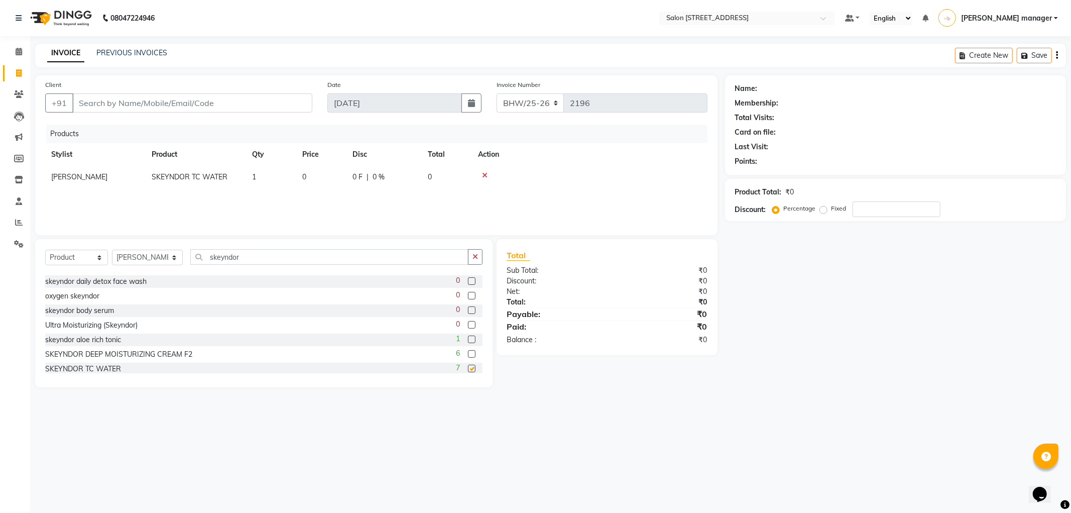
checkbox input "false"
click at [315, 171] on td "0" at bounding box center [321, 177] width 50 height 23
select select "83319"
click at [338, 178] on input "0" at bounding box center [321, 180] width 38 height 16
type input "1330"
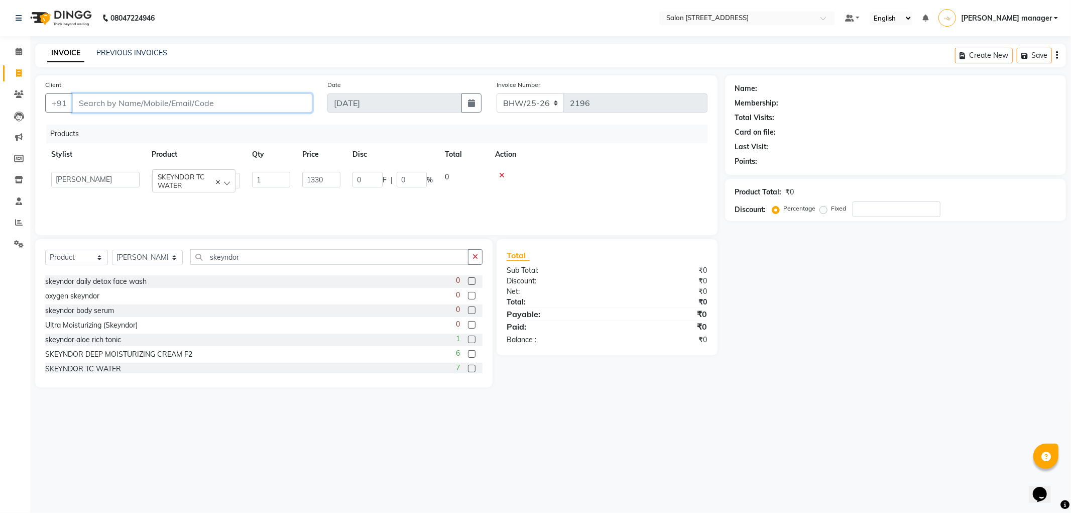
click at [224, 101] on input "Client" at bounding box center [192, 102] width 240 height 19
type input "8"
type input "0"
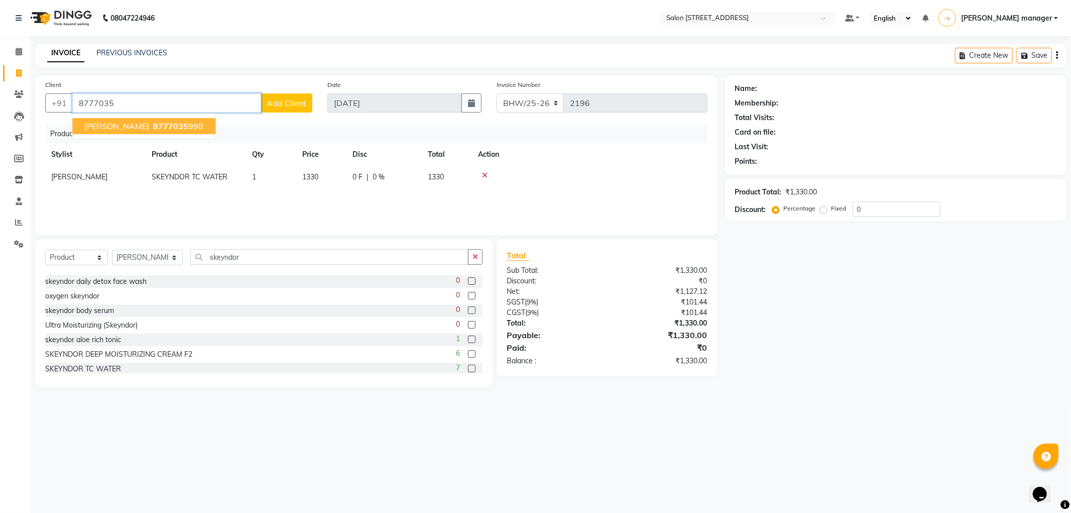
click at [160, 124] on span "8777035" at bounding box center [170, 126] width 35 height 10
type input "8777035998"
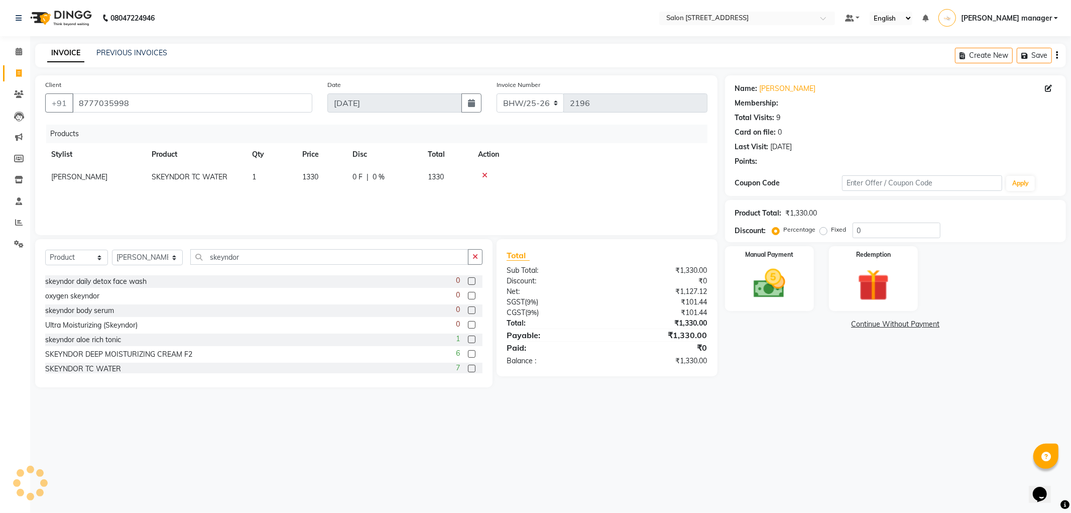
select select "1: Object"
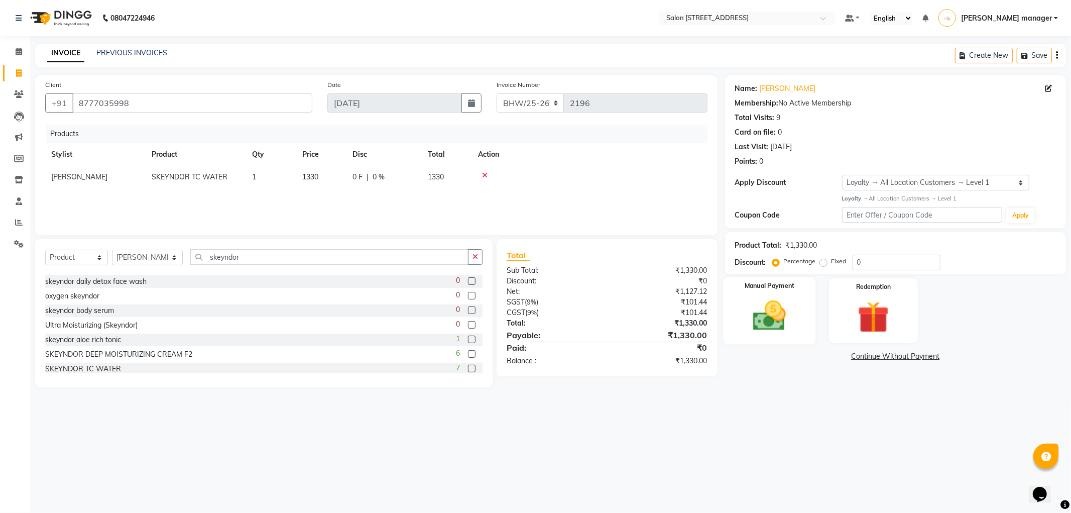
click at [744, 299] on img at bounding box center [770, 316] width 54 height 38
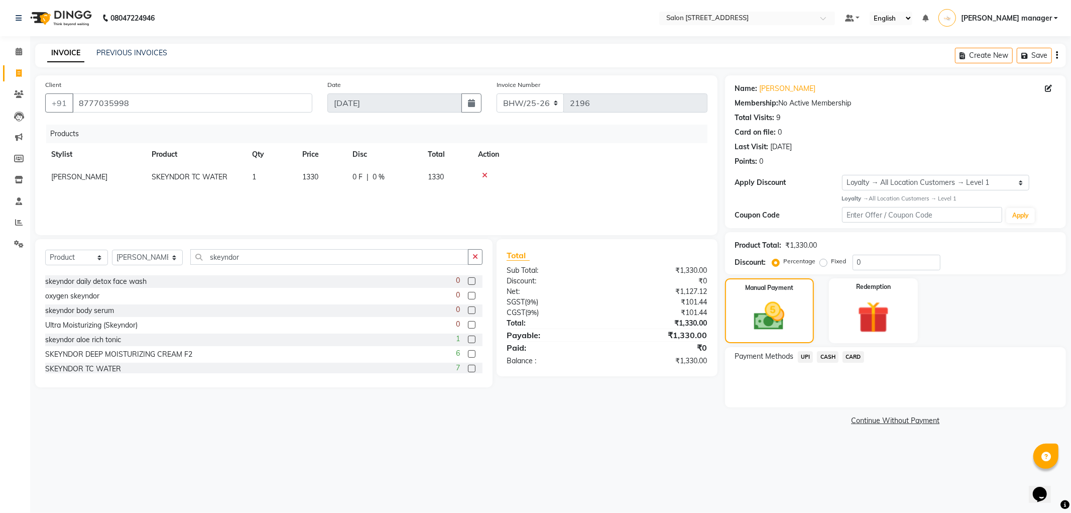
click at [827, 360] on span "CASH" at bounding box center [828, 357] width 22 height 12
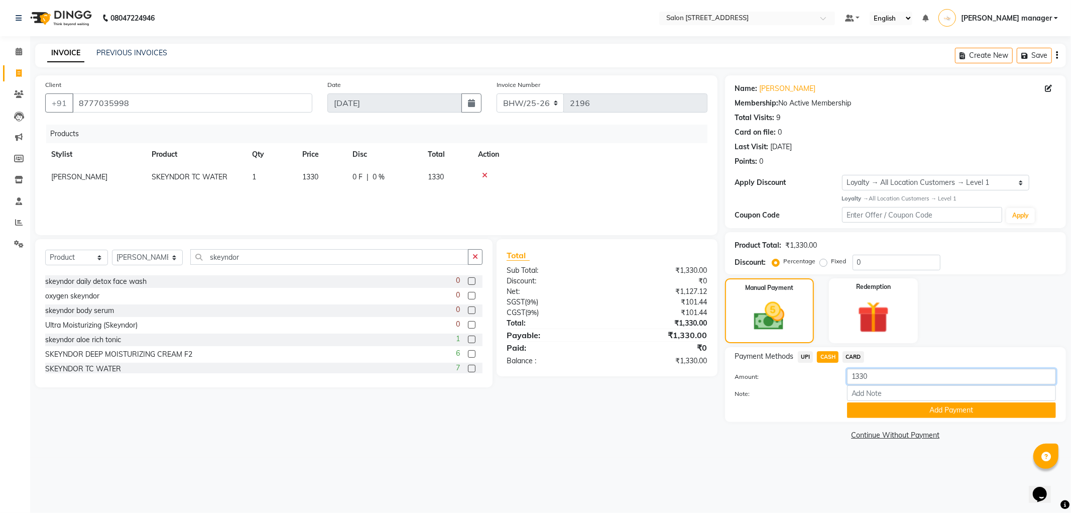
click at [891, 374] on input "1330" at bounding box center [951, 377] width 209 height 16
click at [902, 414] on button "Add Payment" at bounding box center [951, 410] width 209 height 16
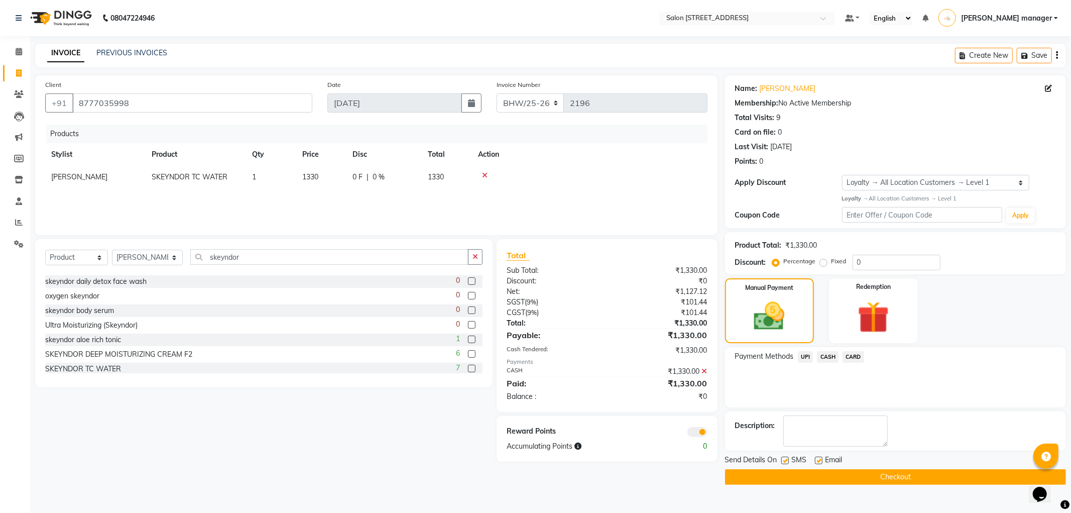
click at [884, 478] on button "Checkout" at bounding box center [895, 477] width 341 height 16
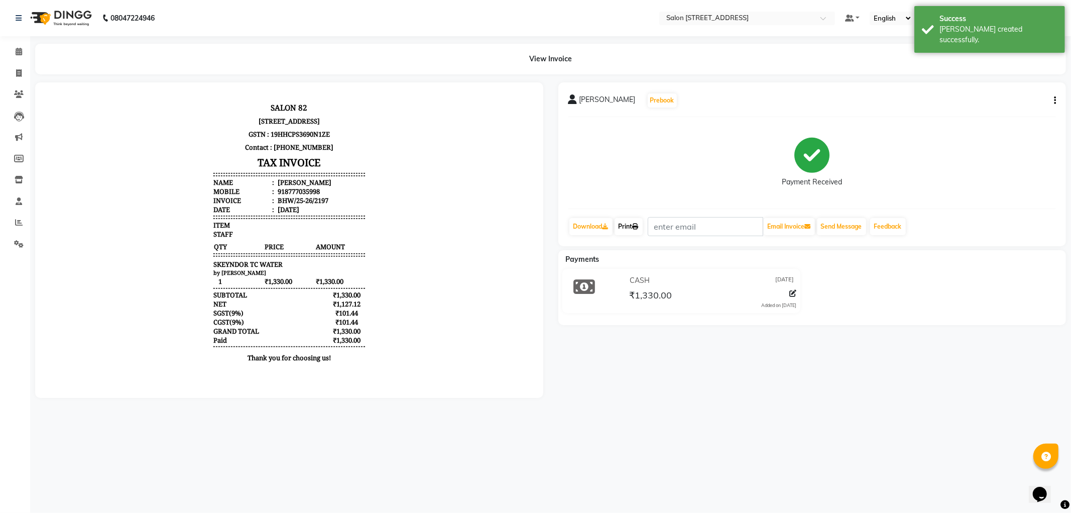
click at [633, 228] on link "Print" at bounding box center [629, 226] width 28 height 17
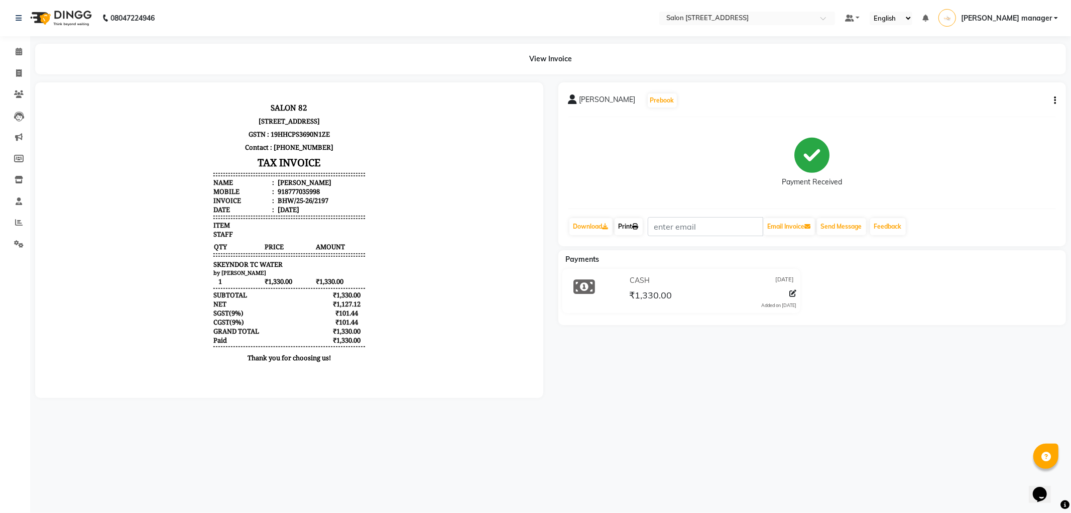
click at [643, 226] on link "Print" at bounding box center [629, 226] width 28 height 17
click at [16, 75] on icon at bounding box center [19, 73] width 6 height 8
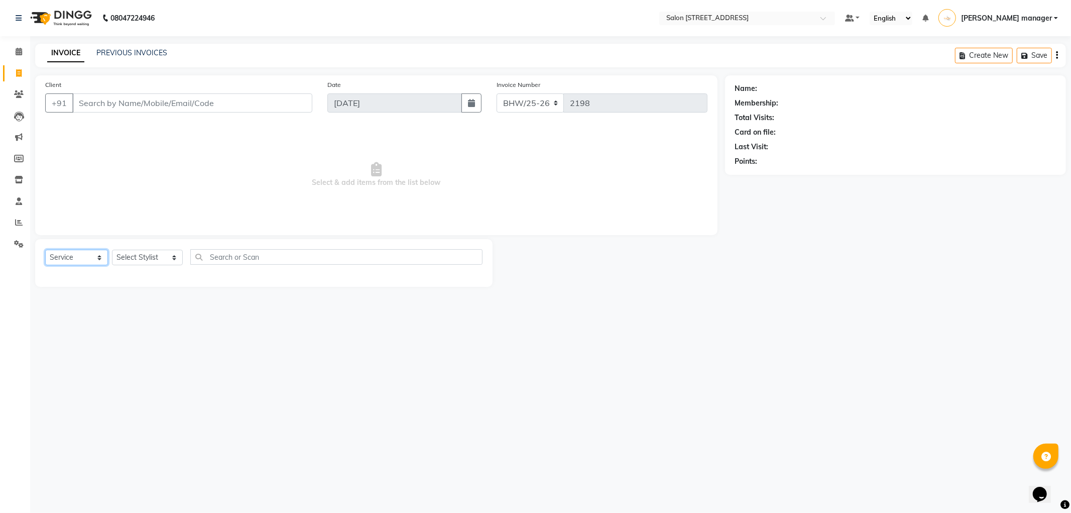
click at [87, 259] on select "Select Service Product Membership Package Voucher Prepaid Gift Card" at bounding box center [76, 258] width 63 height 16
select select "product"
click at [45, 250] on select "Select Service Product Membership Package Voucher Prepaid Gift Card" at bounding box center [76, 258] width 63 height 16
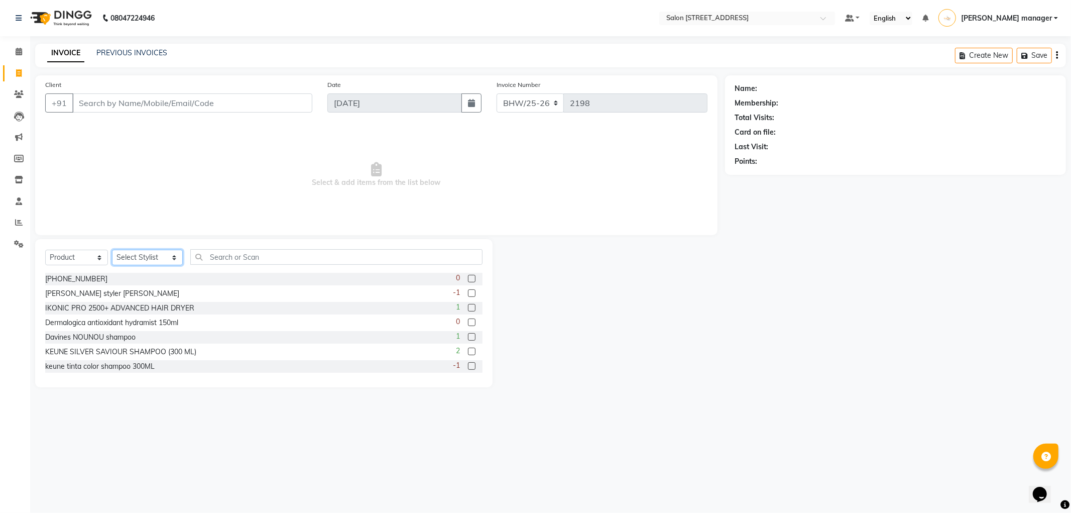
click at [153, 255] on select "Select Stylist Akhtar ALTAMAS Ankita ARZOO BABLU BHARAT BHAWANIPUR BUNNY Doyel …" at bounding box center [147, 258] width 71 height 16
select select "83319"
click at [112, 250] on select "Select Stylist Akhtar ALTAMAS Ankita ARZOO BABLU BHARAT BHAWANIPUR BUNNY Doyel …" at bounding box center [147, 258] width 71 height 16
click at [258, 259] on input "text" at bounding box center [336, 257] width 292 height 16
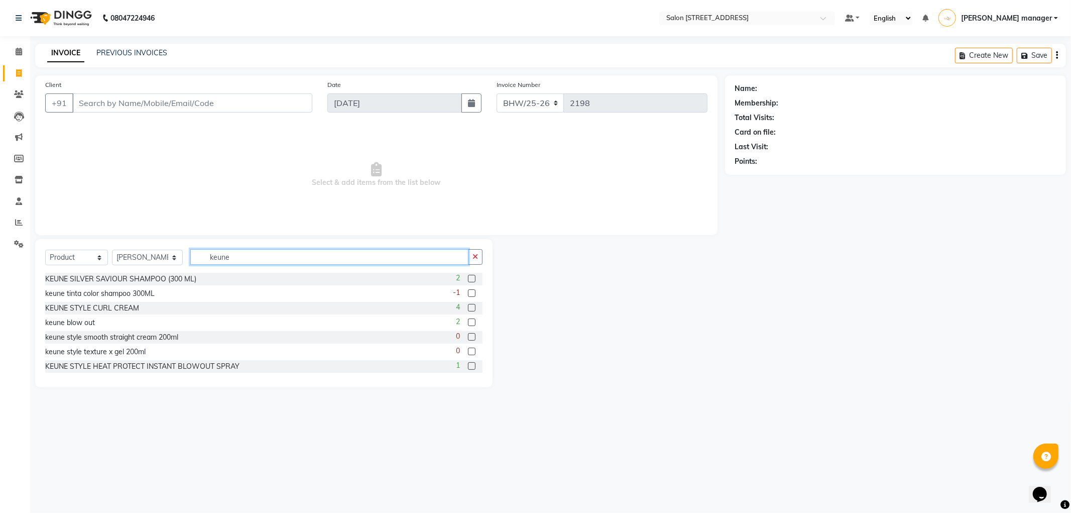
click at [263, 259] on input "keune" at bounding box center [329, 257] width 278 height 16
click at [262, 259] on input "keune care" at bounding box center [329, 257] width 278 height 16
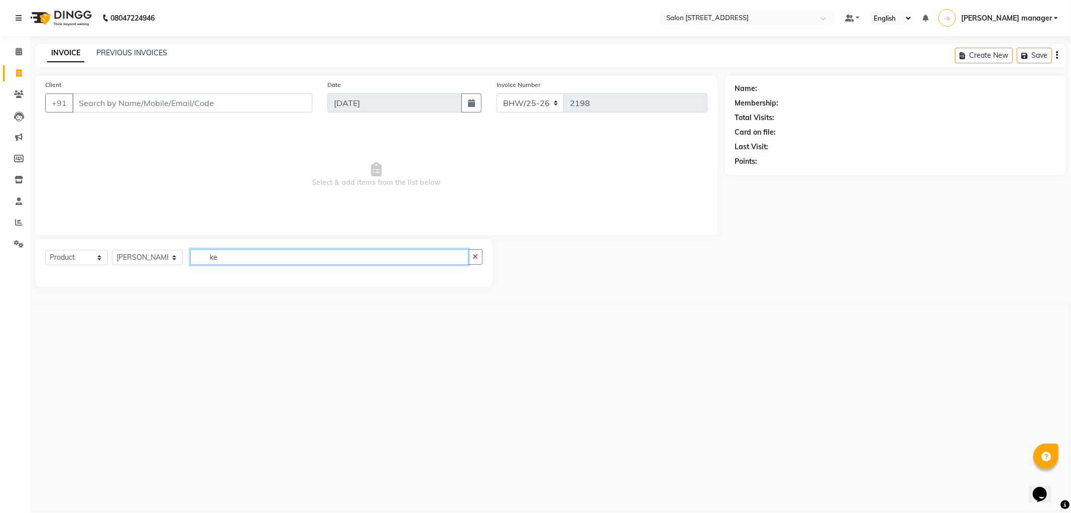
type input "k"
type input "d"
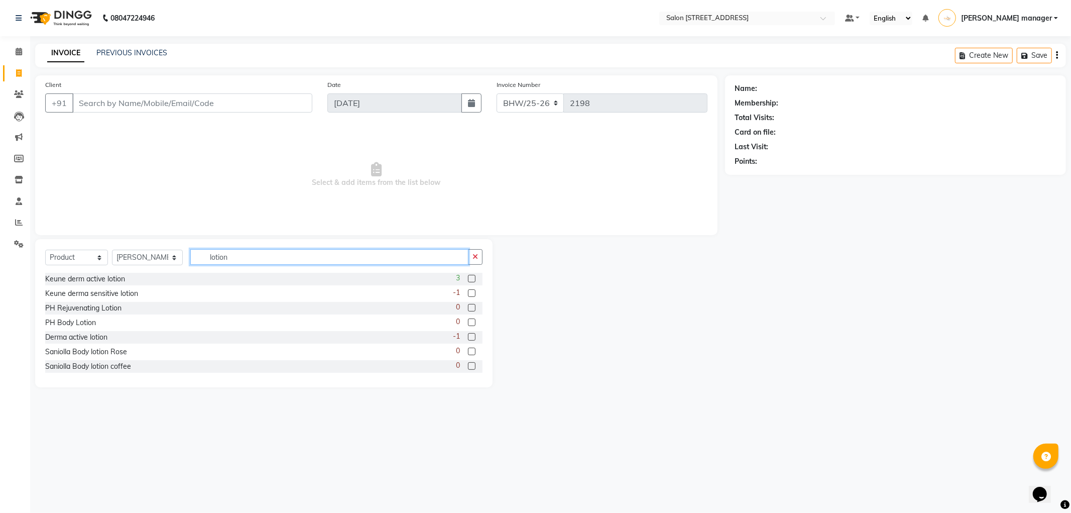
type input "lotion"
click at [468, 277] on label at bounding box center [472, 279] width 8 height 8
click at [468, 277] on input "checkbox" at bounding box center [471, 279] width 7 height 7
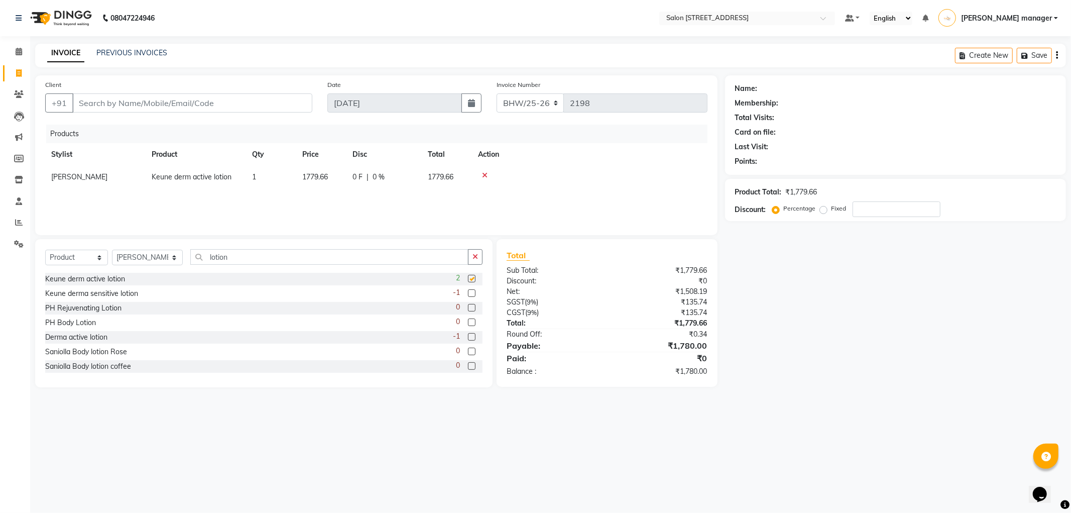
checkbox input "false"
click at [468, 337] on label at bounding box center [472, 337] width 8 height 8
click at [468, 337] on input "checkbox" at bounding box center [471, 337] width 7 height 7
checkbox input "false"
click at [485, 197] on icon at bounding box center [485, 197] width 6 height 7
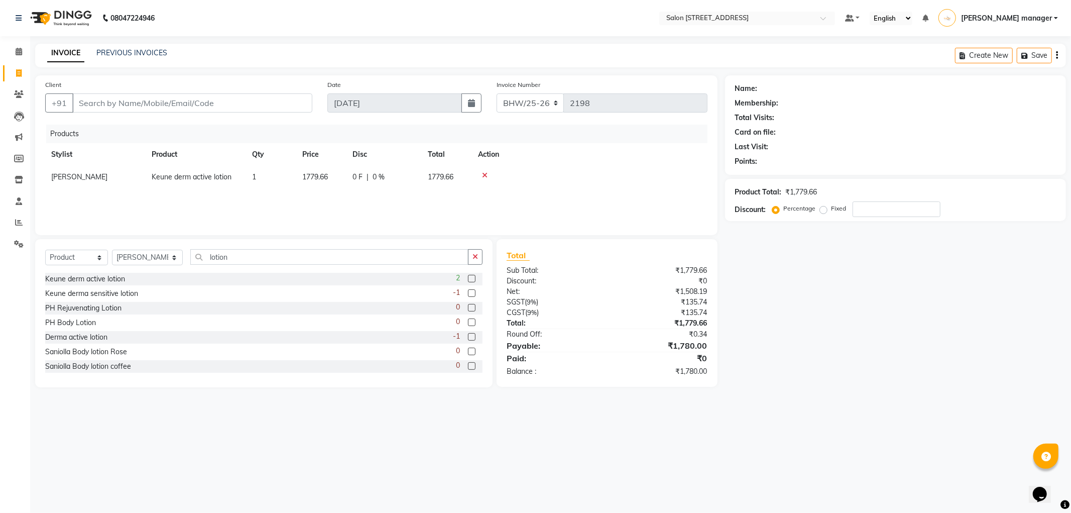
click at [315, 173] on span "1779.66" at bounding box center [315, 176] width 26 height 9
select select "83319"
click at [334, 178] on input "1779.66" at bounding box center [321, 180] width 38 height 16
type input "1"
type input "2100"
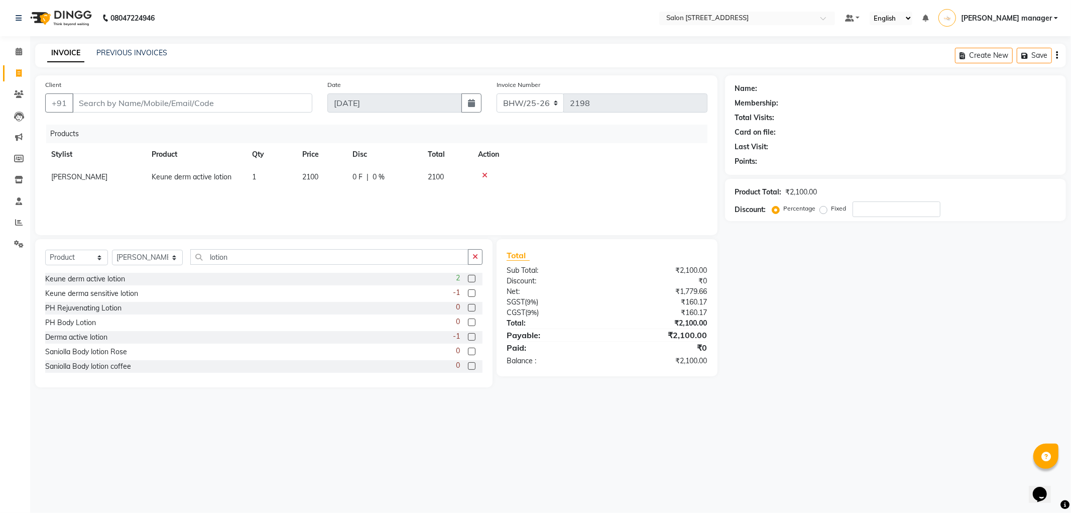
click at [645, 147] on th "Action" at bounding box center [590, 154] width 236 height 23
click at [262, 97] on input "Client" at bounding box center [192, 102] width 240 height 19
type input "s"
type input "0"
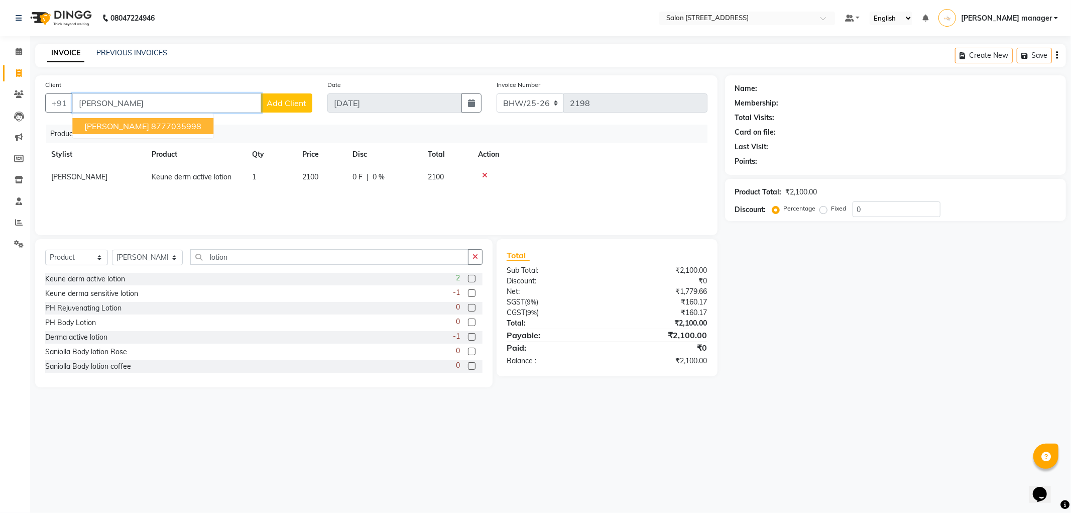
click at [169, 121] on ngb-highlight "8777035998" at bounding box center [176, 126] width 50 height 10
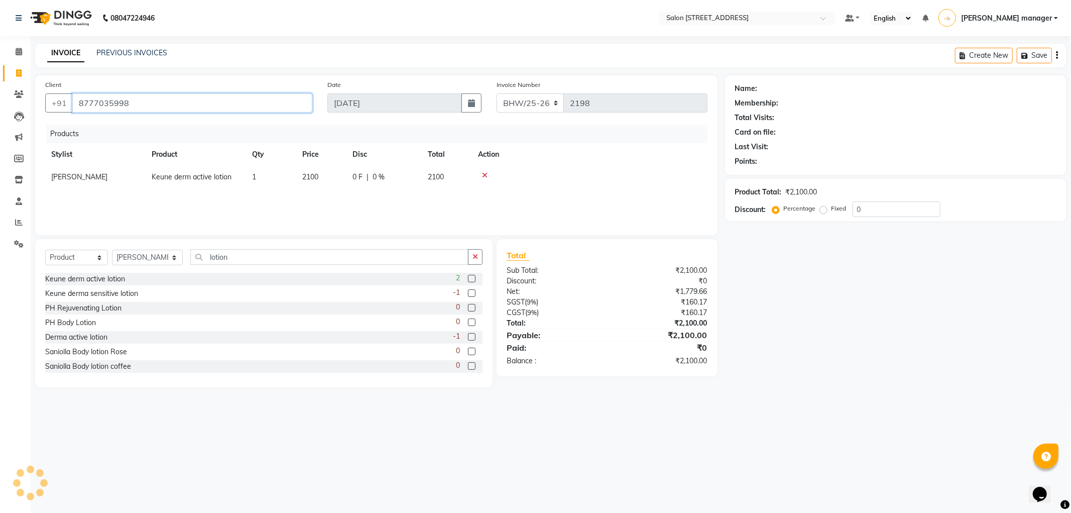
type input "8777035998"
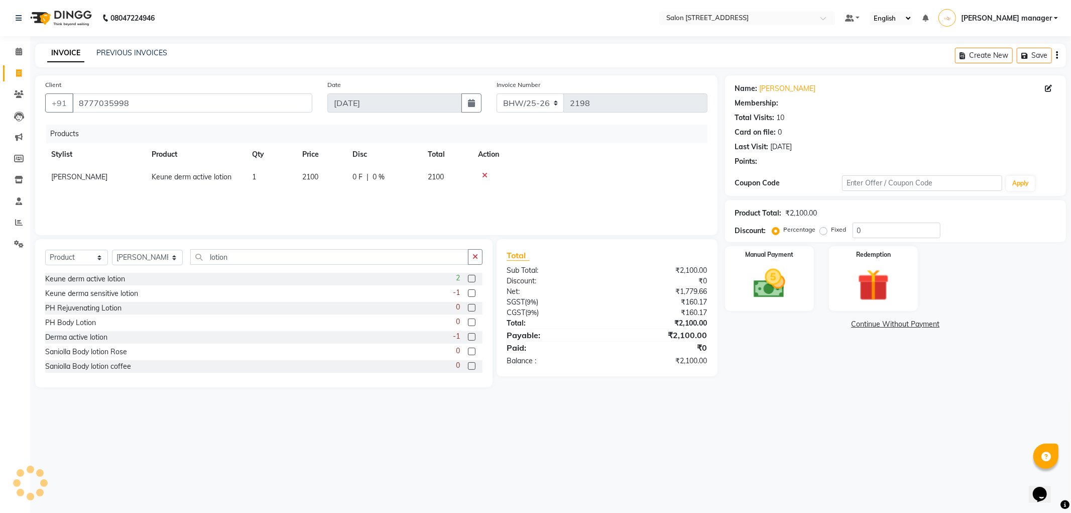
select select "1: Object"
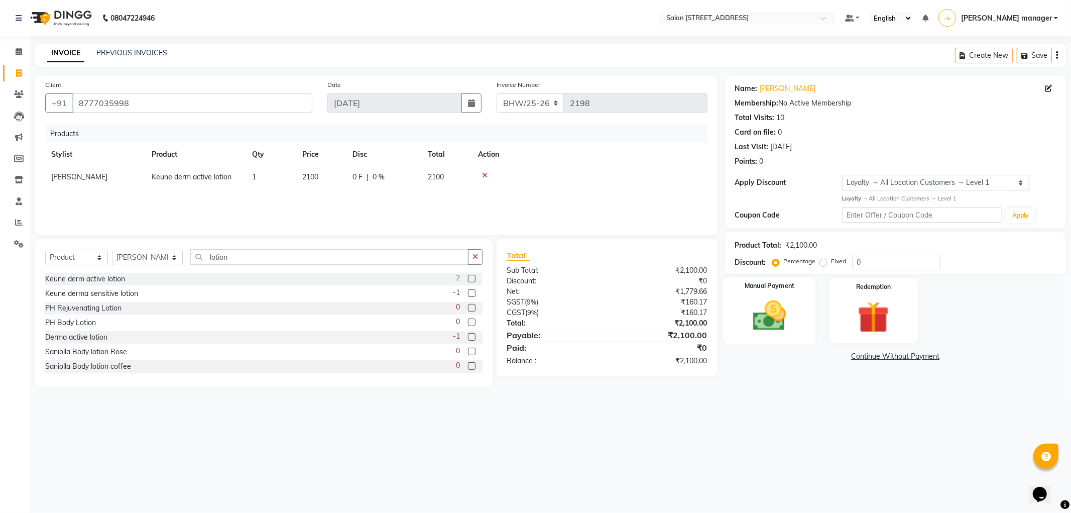
click at [785, 325] on img at bounding box center [770, 316] width 54 height 38
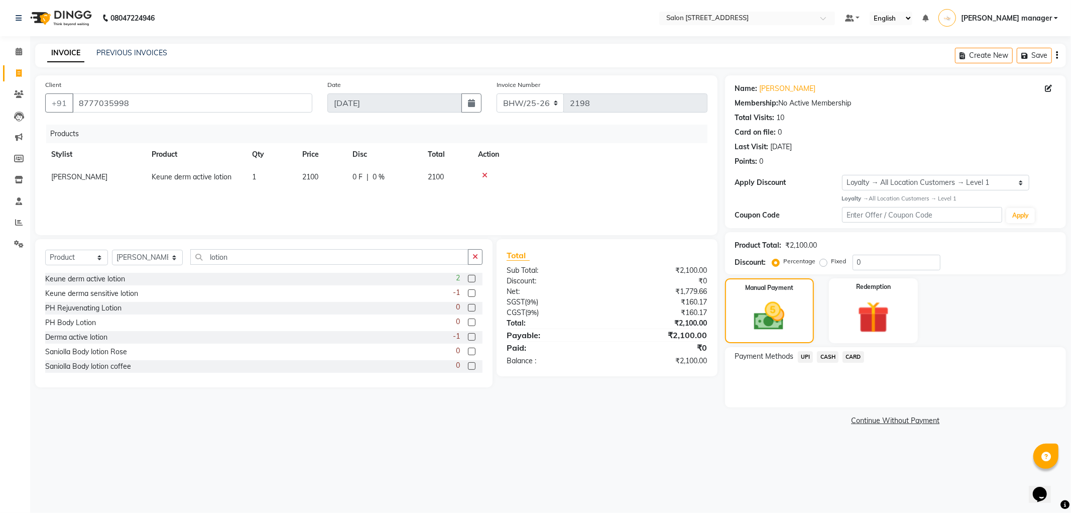
click at [803, 357] on span "UPI" at bounding box center [806, 357] width 16 height 12
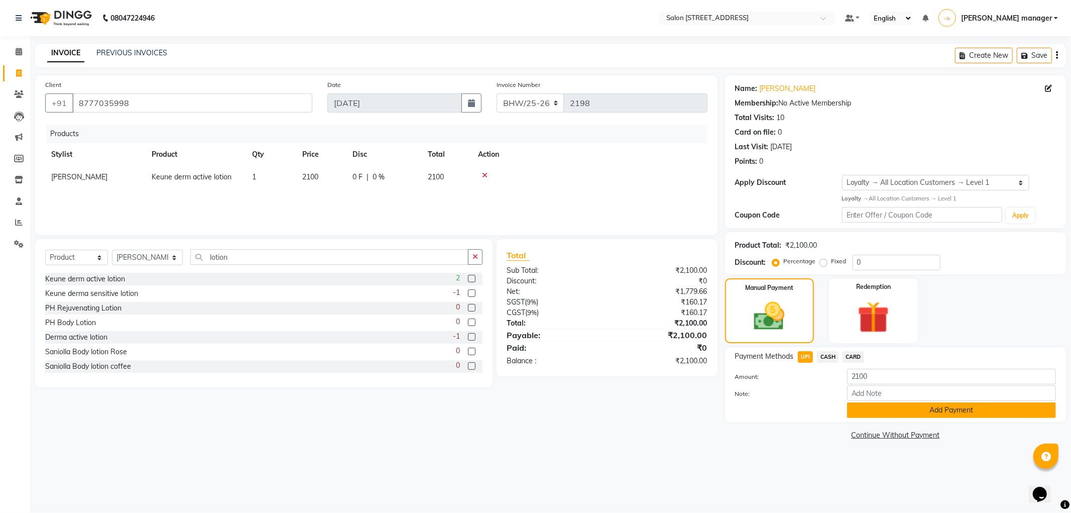
click at [894, 410] on button "Add Payment" at bounding box center [951, 410] width 209 height 16
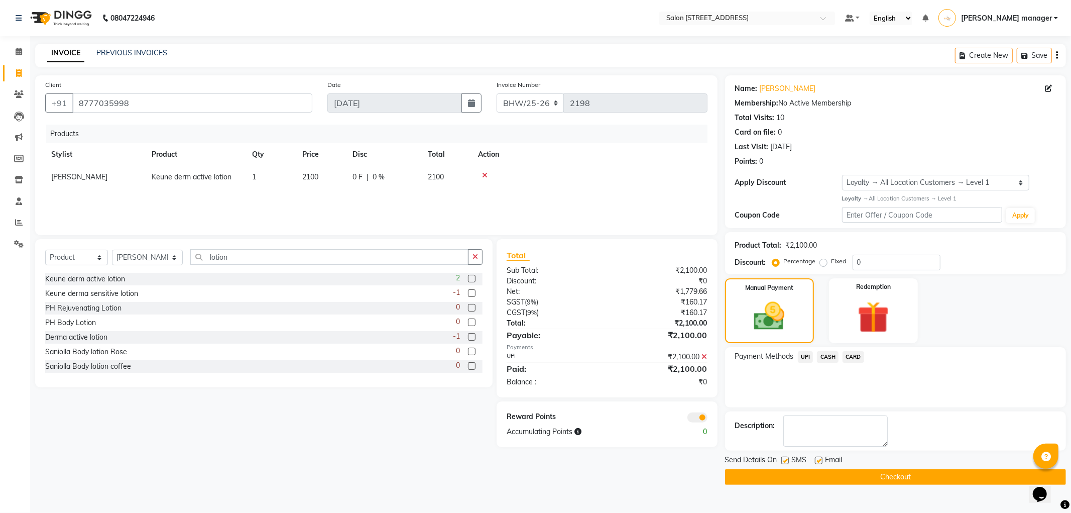
click at [886, 477] on button "Checkout" at bounding box center [895, 477] width 341 height 16
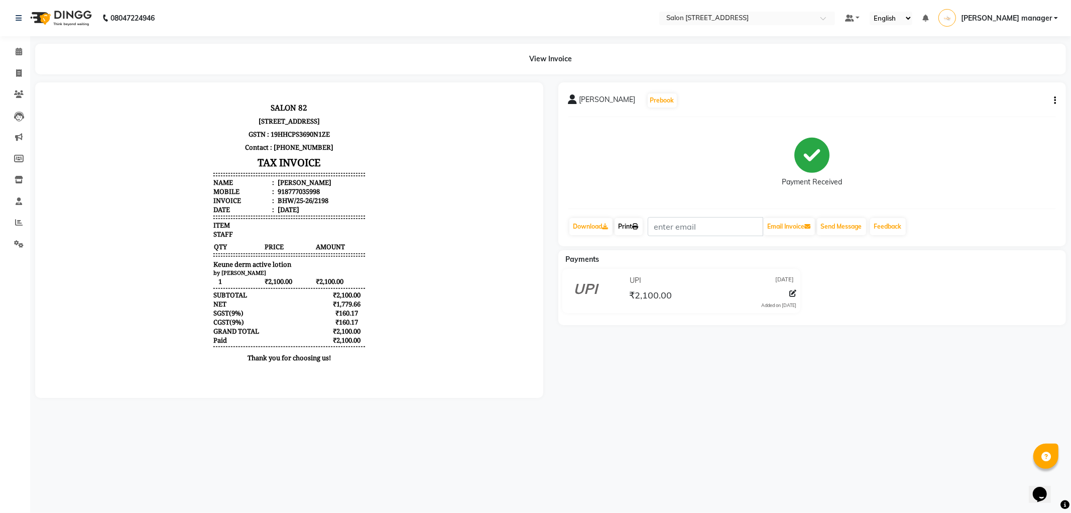
click at [636, 223] on icon at bounding box center [636, 226] width 6 height 6
click at [27, 52] on span at bounding box center [19, 52] width 18 height 12
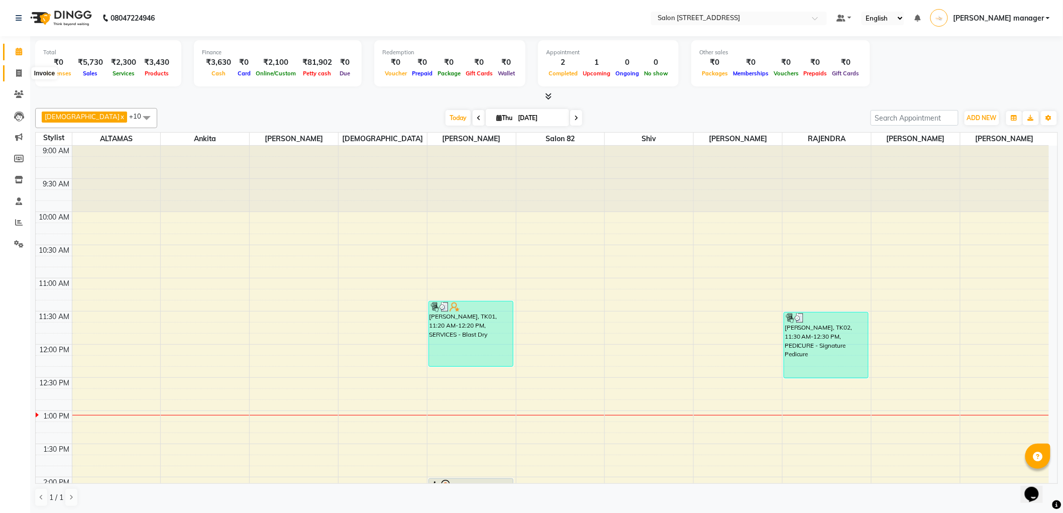
click at [21, 68] on span at bounding box center [19, 74] width 18 height 12
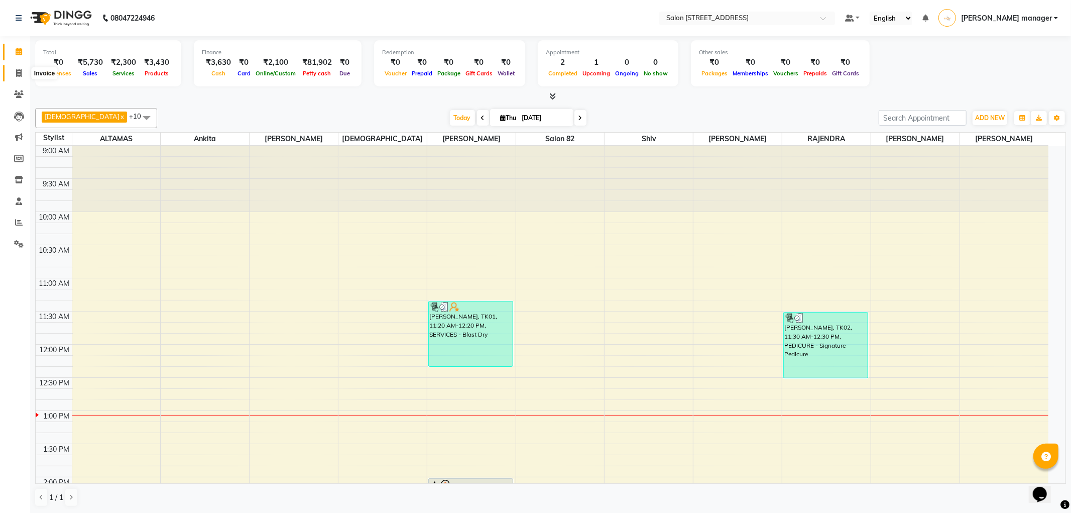
select select "service"
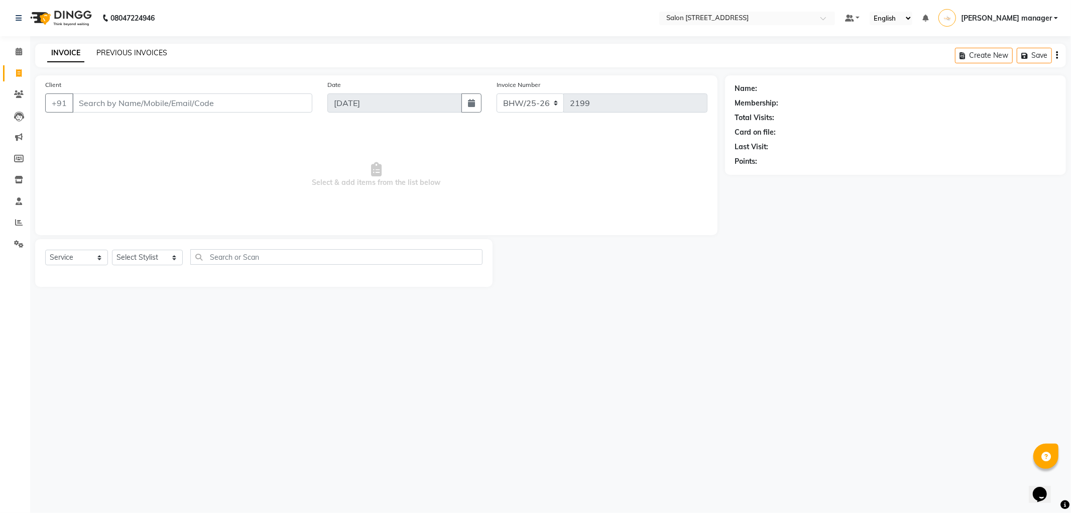
click at [127, 49] on link "PREVIOUS INVOICES" at bounding box center [131, 52] width 71 height 9
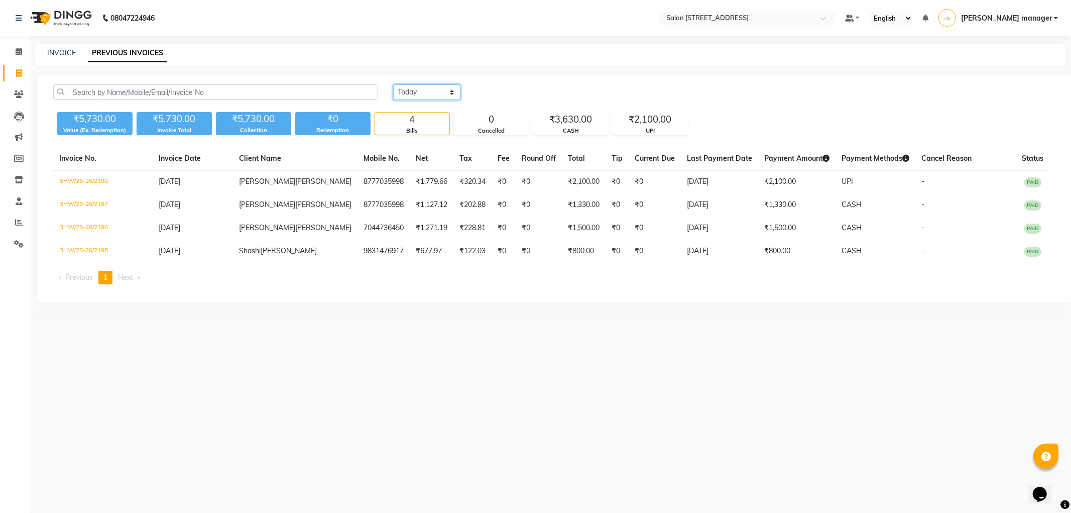
click at [428, 93] on select "[DATE] [DATE] Custom Range" at bounding box center [426, 92] width 67 height 16
select select "[DATE]"
click at [393, 84] on select "[DATE] [DATE] Custom Range" at bounding box center [426, 92] width 67 height 16
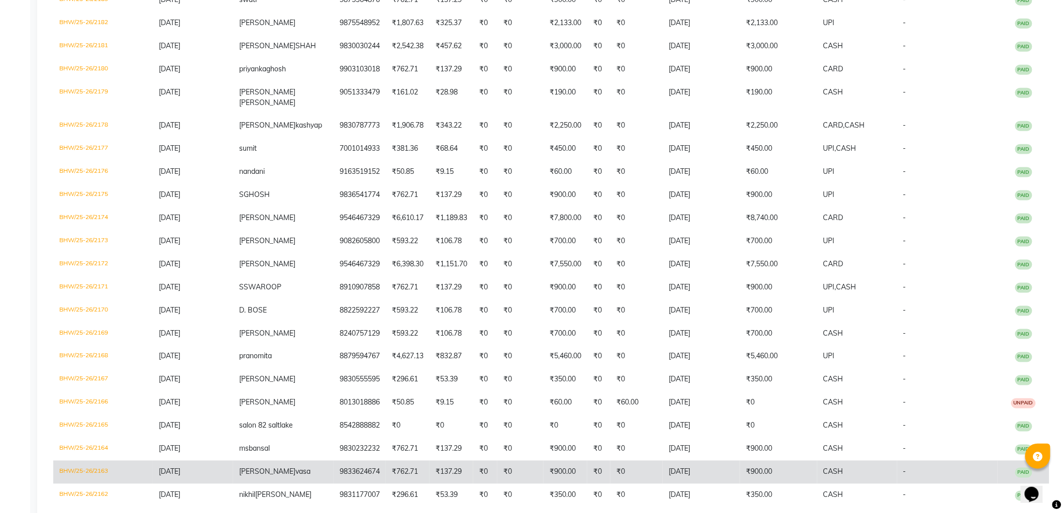
scroll to position [469, 0]
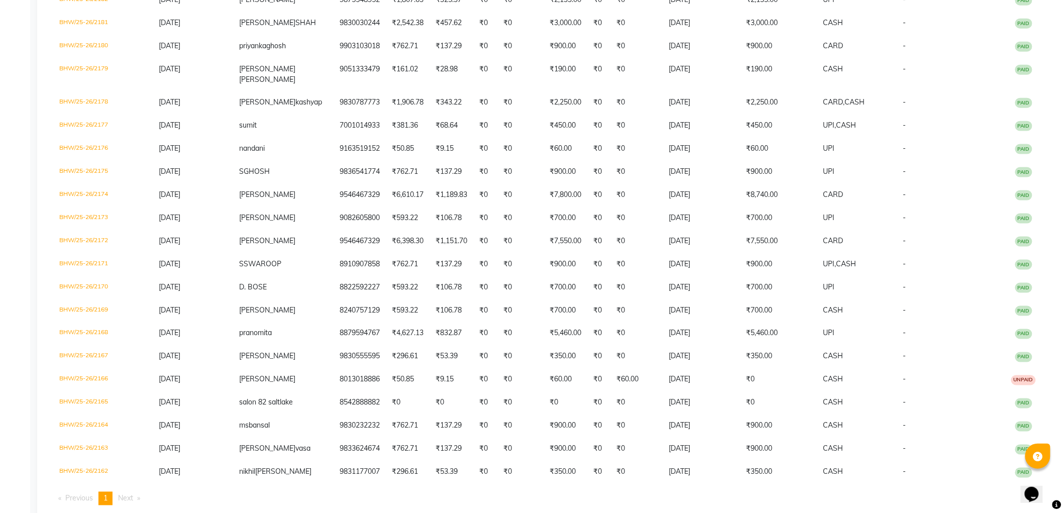
click at [124, 494] on span "Next page" at bounding box center [125, 498] width 15 height 9
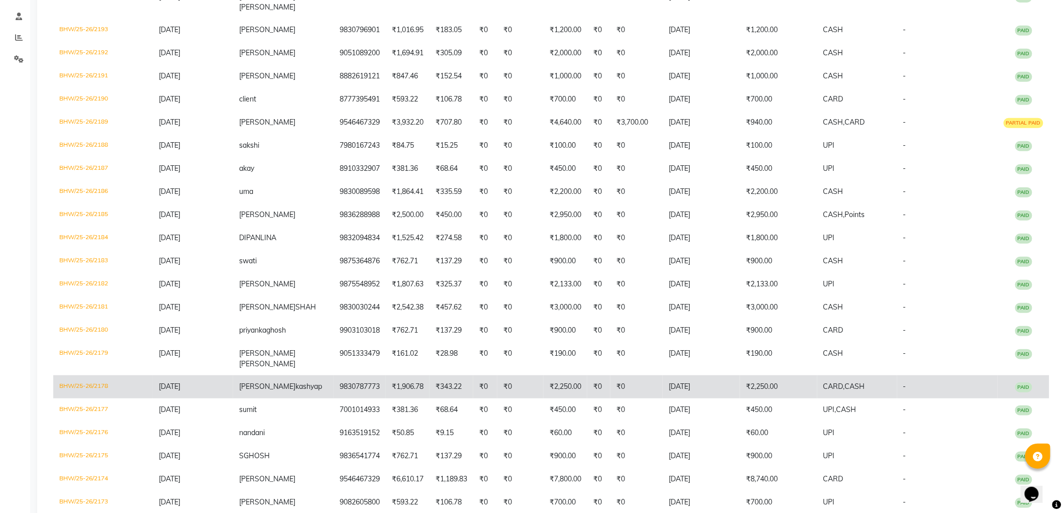
scroll to position [223, 0]
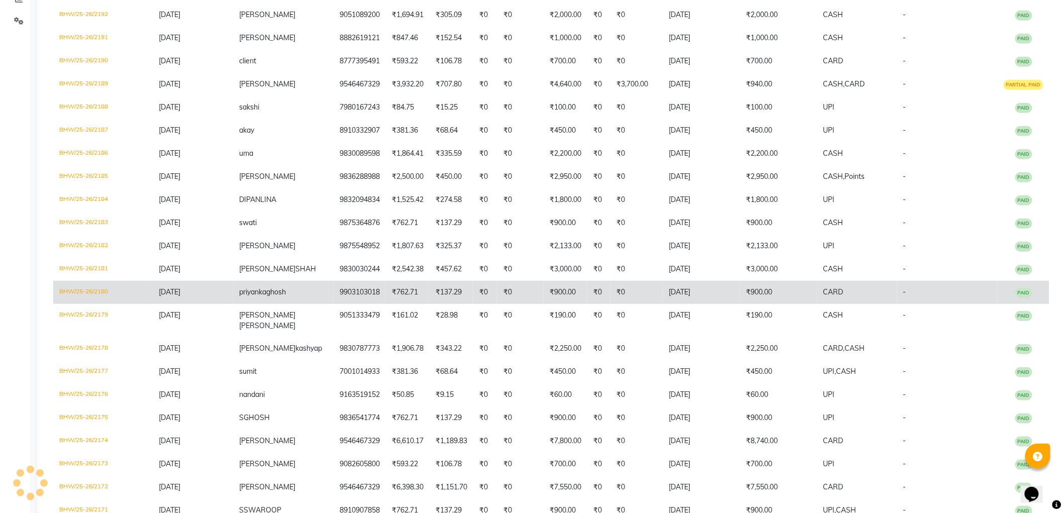
click at [339, 281] on td "9903103018" at bounding box center [359, 292] width 52 height 23
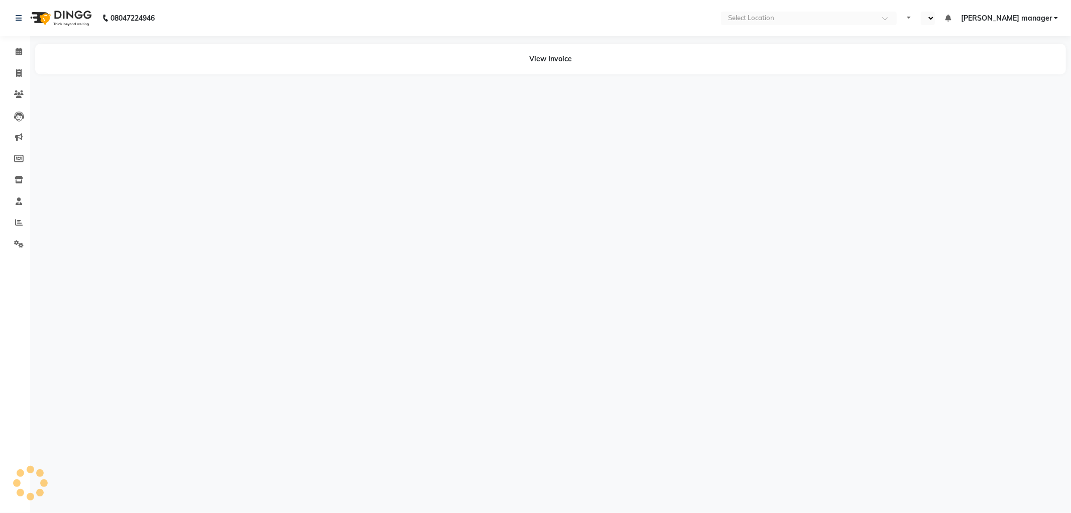
select select "en"
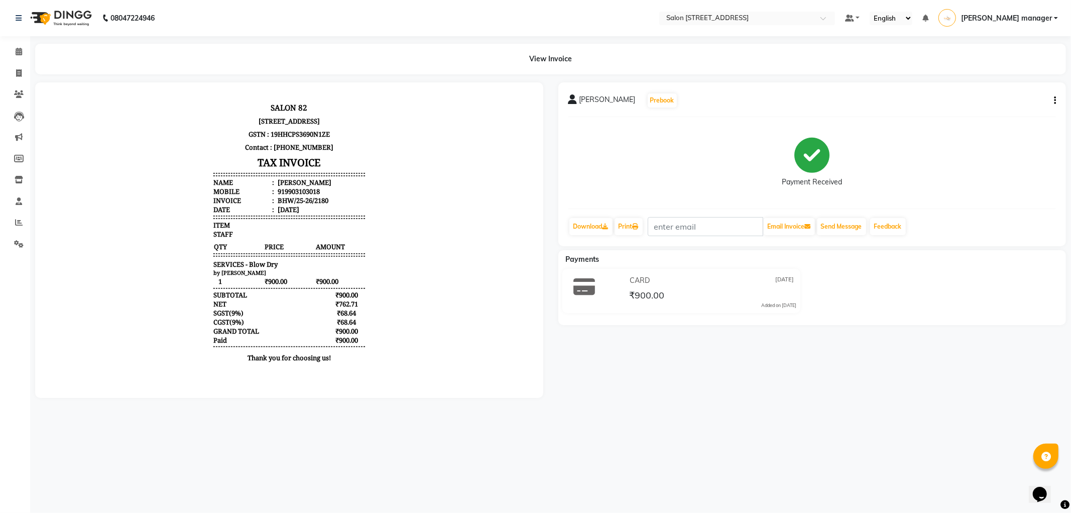
click at [698, 293] on div "₹900.00" at bounding box center [712, 295] width 169 height 14
click at [1054, 100] on icon "button" at bounding box center [1055, 100] width 2 height 1
click at [18, 73] on icon at bounding box center [19, 73] width 6 height 8
select select "service"
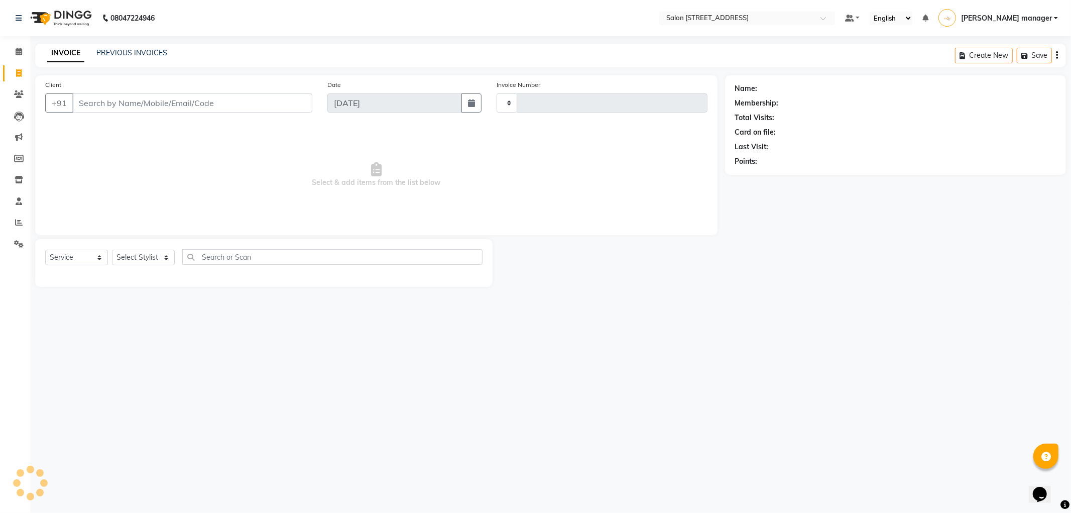
type input "2199"
select select "8704"
click at [117, 52] on link "PREVIOUS INVOICES" at bounding box center [131, 52] width 71 height 9
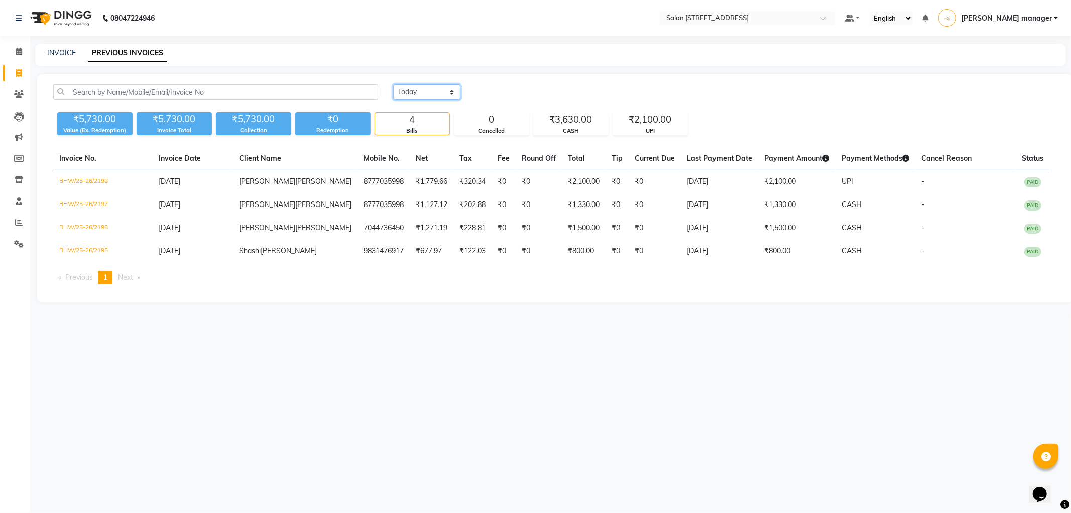
click at [442, 96] on select "Today Yesterday Custom Range" at bounding box center [426, 92] width 67 height 16
select select "yesterday"
click at [393, 84] on select "Today Yesterday Custom Range" at bounding box center [426, 92] width 67 height 16
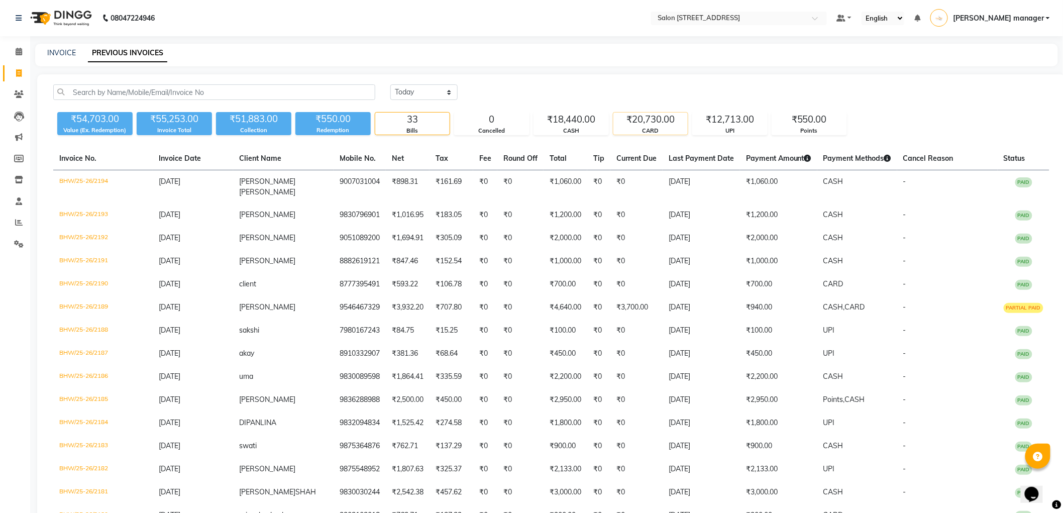
click at [665, 134] on div "CARD" at bounding box center [650, 131] width 74 height 9
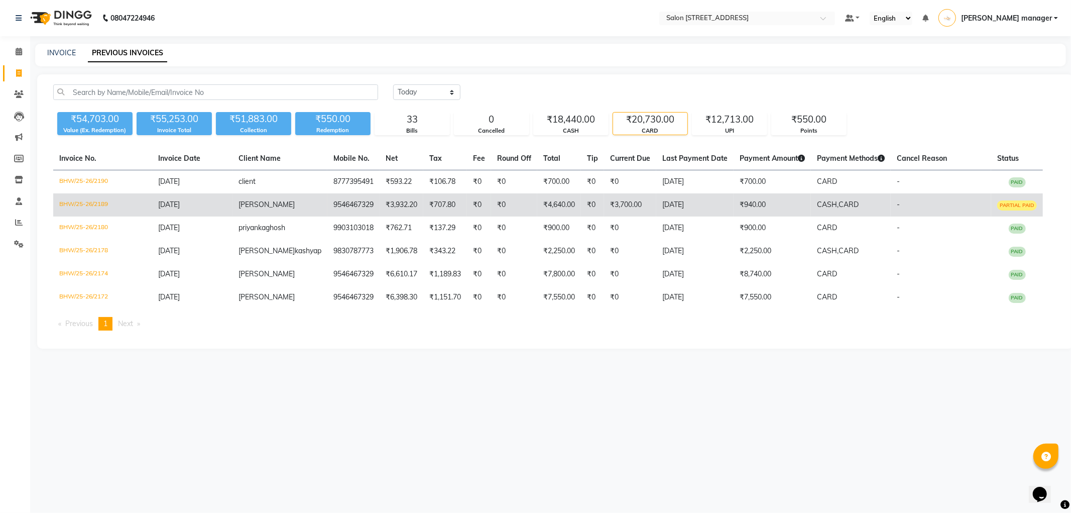
click at [758, 207] on td "₹940.00" at bounding box center [772, 204] width 77 height 23
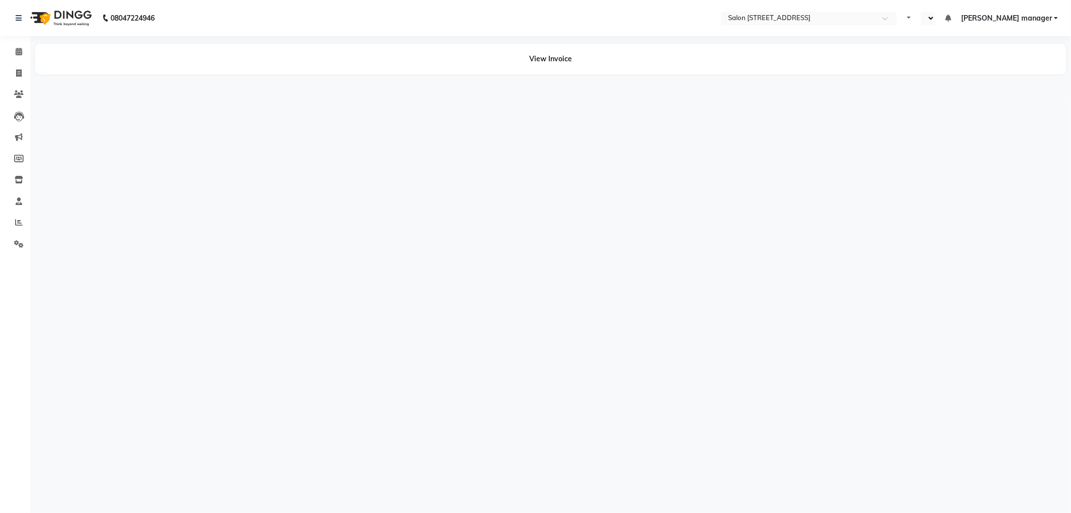
select select "en"
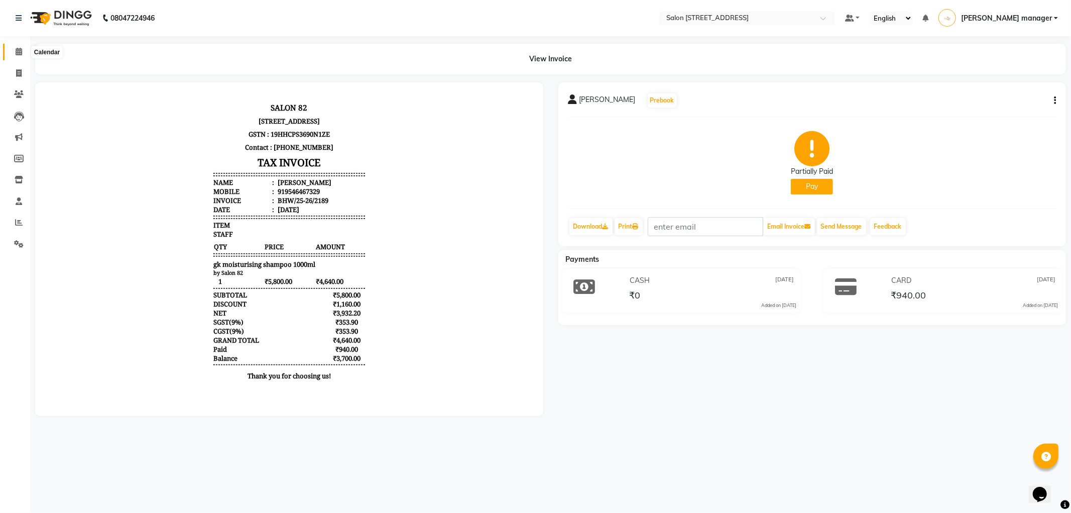
click at [17, 53] on icon at bounding box center [19, 52] width 7 height 8
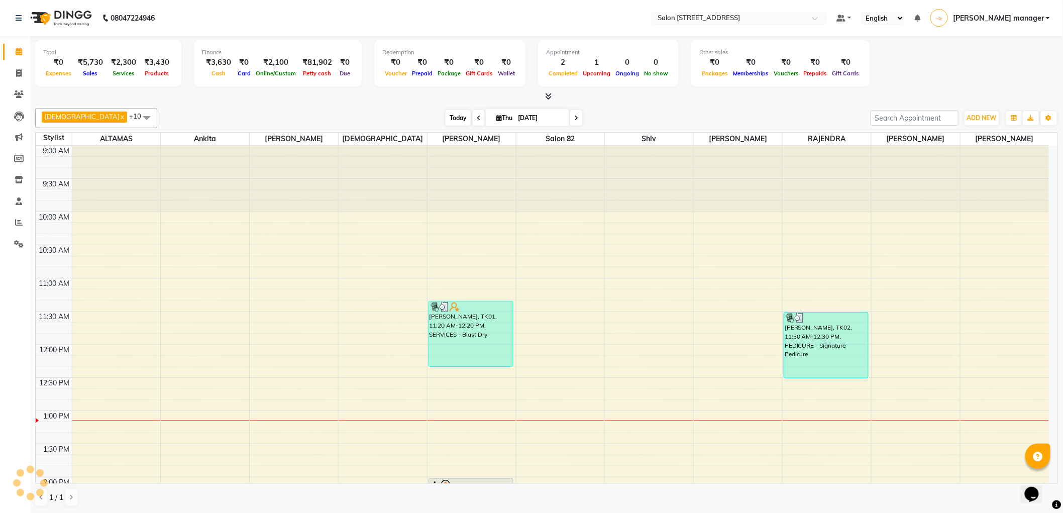
click at [445, 118] on span "Today" at bounding box center [457, 118] width 25 height 16
click at [326, 101] on div at bounding box center [546, 96] width 1022 height 11
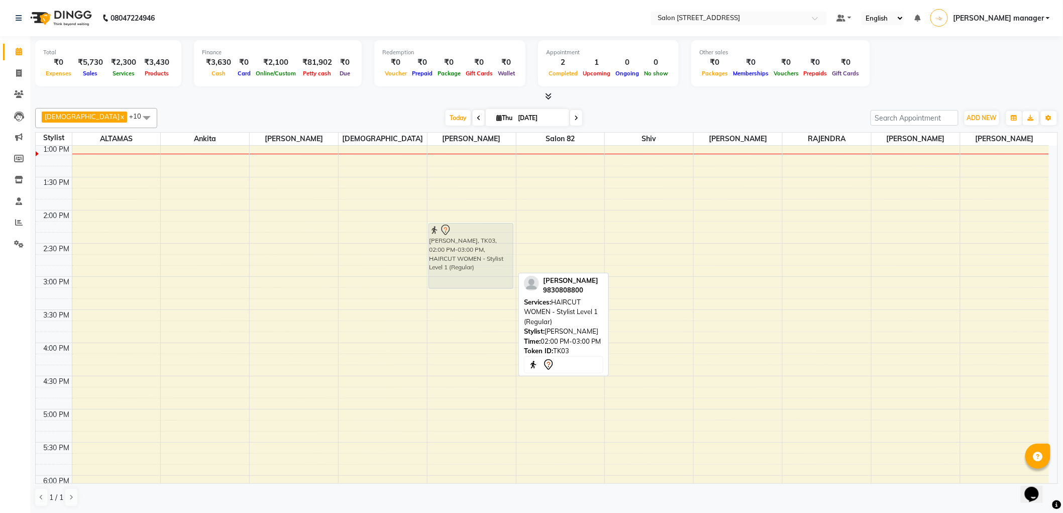
drag, startPoint x: 463, startPoint y: 274, endPoint x: 467, endPoint y: 283, distance: 10.4
click at [467, 283] on div "[PERSON_NAME], TK01, 11:20 AM-12:20 PM, SERVICES - Blast Dry [PERSON_NAME], TK0…" at bounding box center [471, 309] width 88 height 861
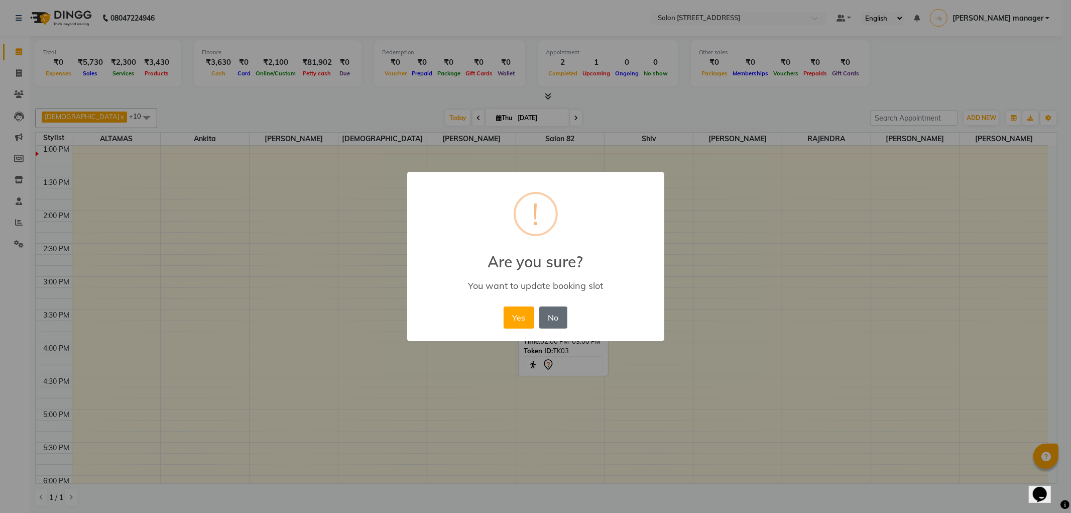
click at [553, 319] on button "No" at bounding box center [553, 317] width 28 height 22
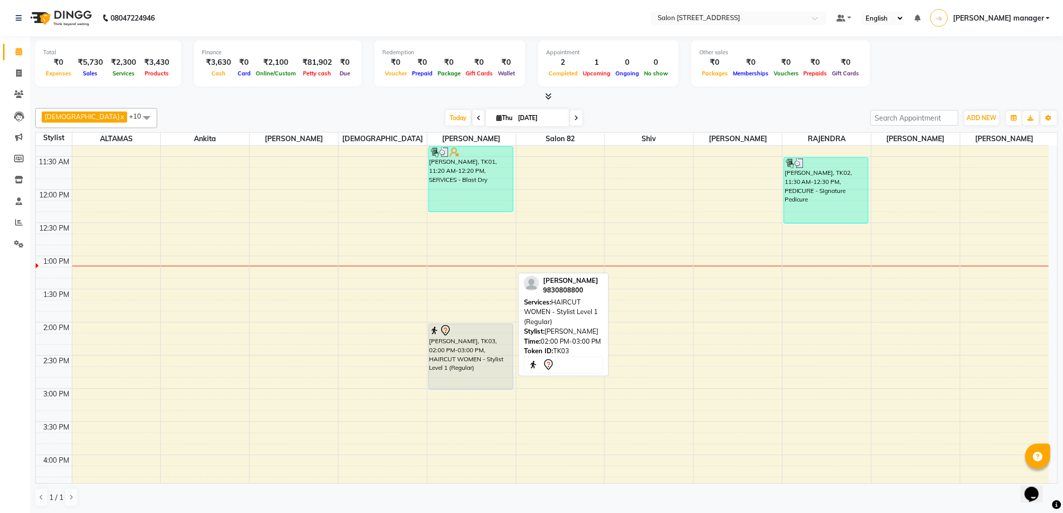
scroll to position [0, 0]
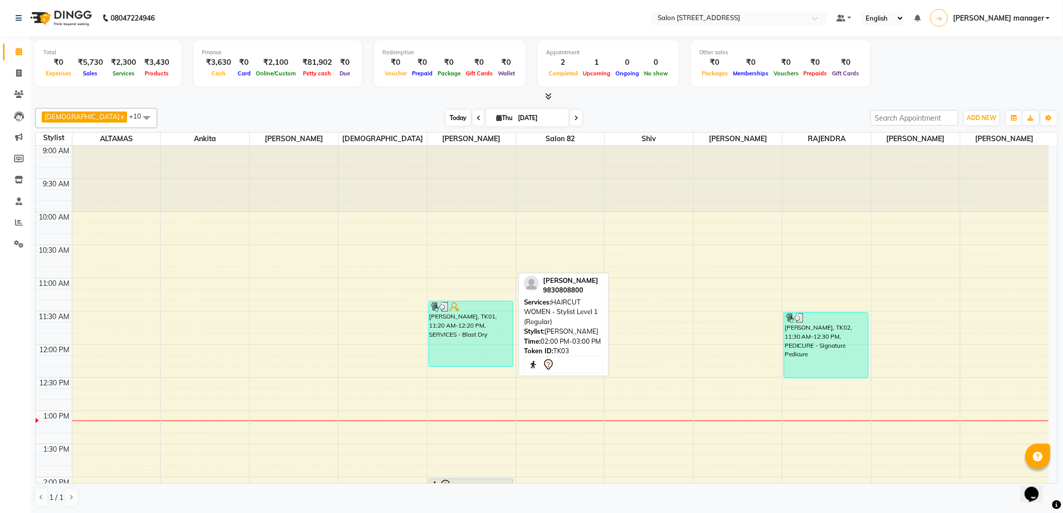
click at [445, 114] on span "Today" at bounding box center [457, 118] width 25 height 16
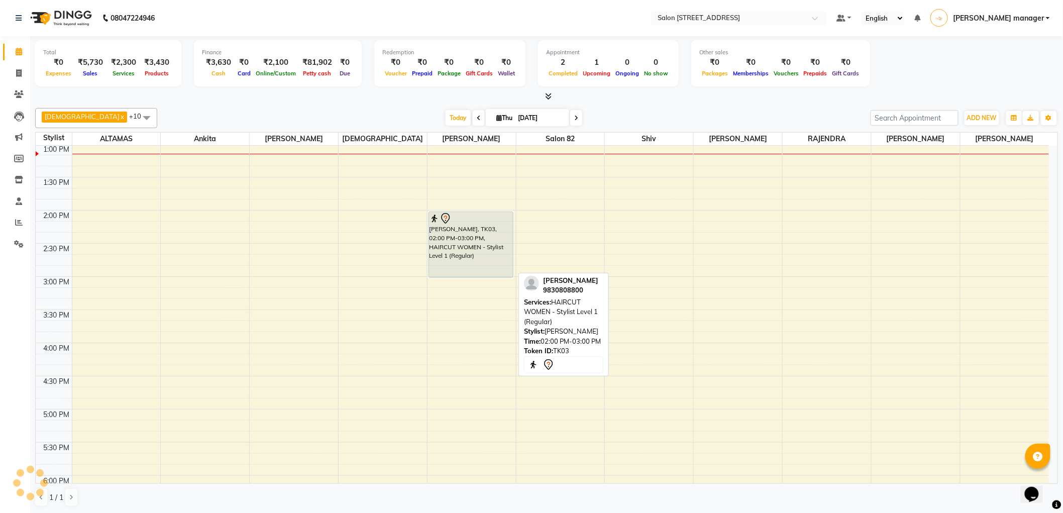
click at [324, 121] on div "[DATE] [DATE]" at bounding box center [513, 117] width 703 height 15
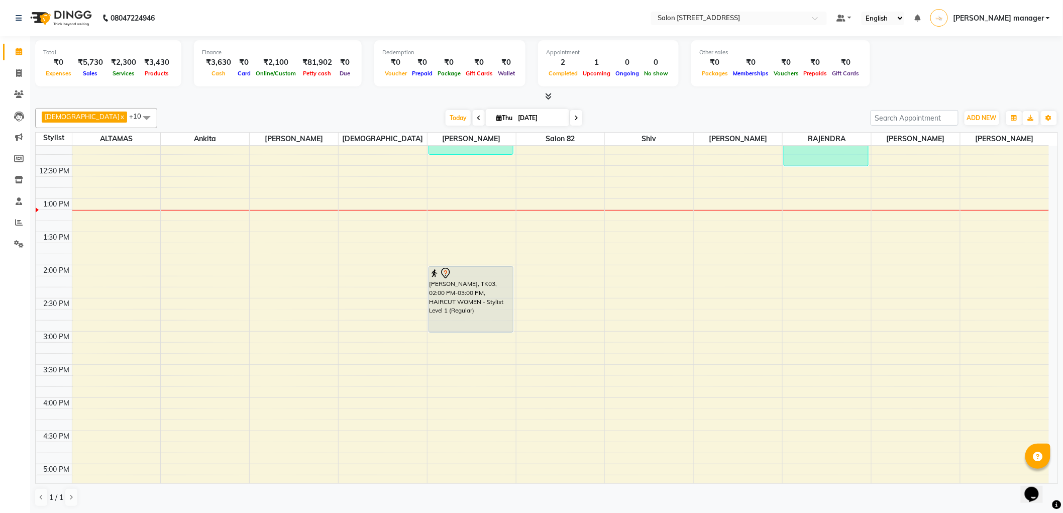
scroll to position [223, 0]
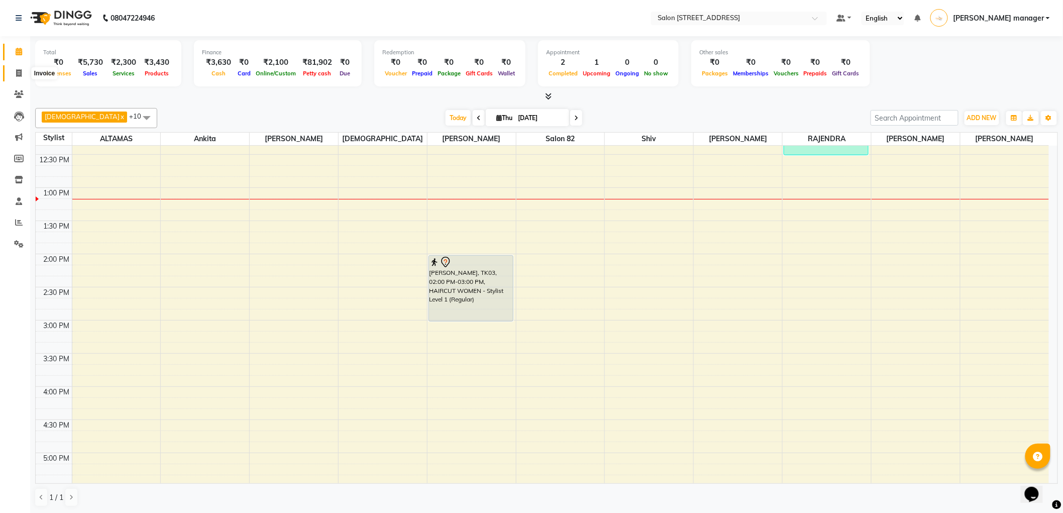
click at [18, 71] on icon at bounding box center [19, 73] width 6 height 8
select select "service"
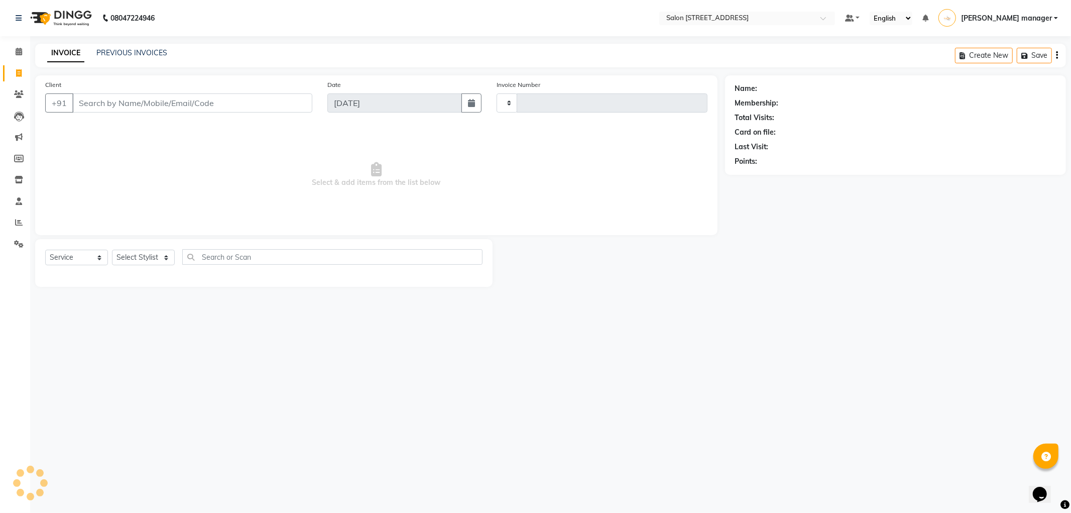
type input "2199"
select select "8704"
click at [123, 51] on link "PREVIOUS INVOICES" at bounding box center [131, 52] width 71 height 9
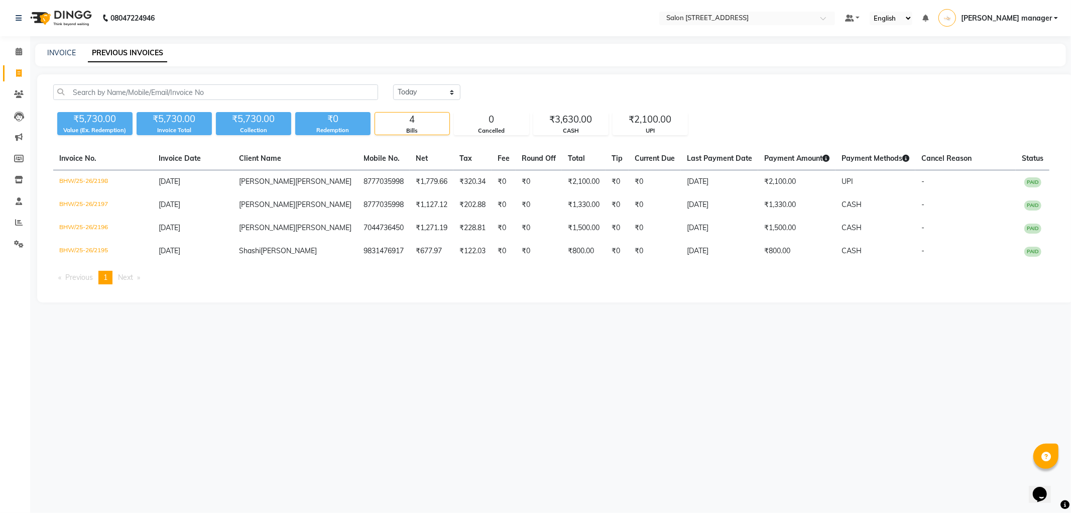
click at [393, 6] on nav "08047224946 Select Location × Salon 82, 3 Allenby Road Default Panel My Panel E…" at bounding box center [535, 18] width 1071 height 36
click at [378, 7] on nav "08047224946 Select Location × Salon 82, 3 Allenby Road Default Panel My Panel E…" at bounding box center [535, 18] width 1071 height 36
click at [17, 51] on icon at bounding box center [19, 52] width 7 height 8
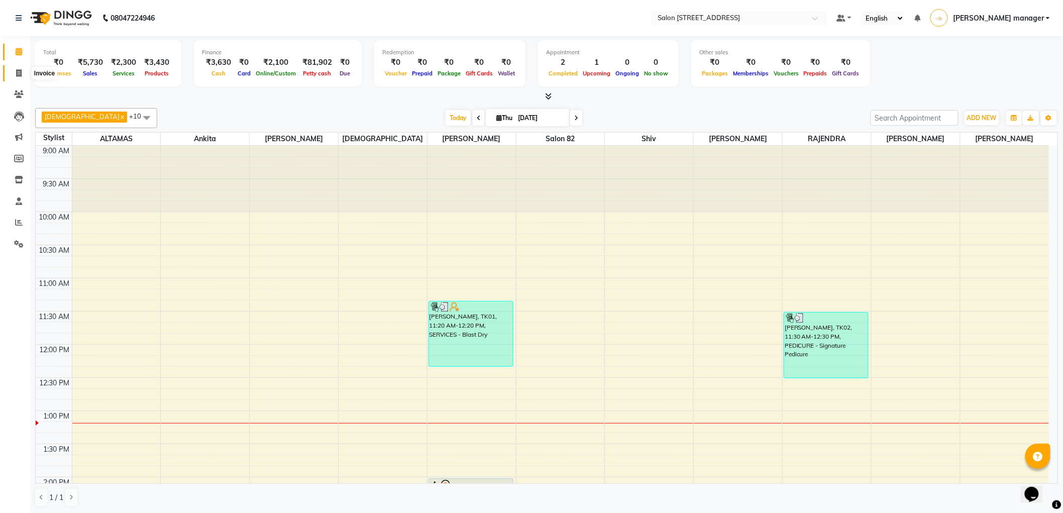
click at [18, 68] on span at bounding box center [19, 74] width 18 height 12
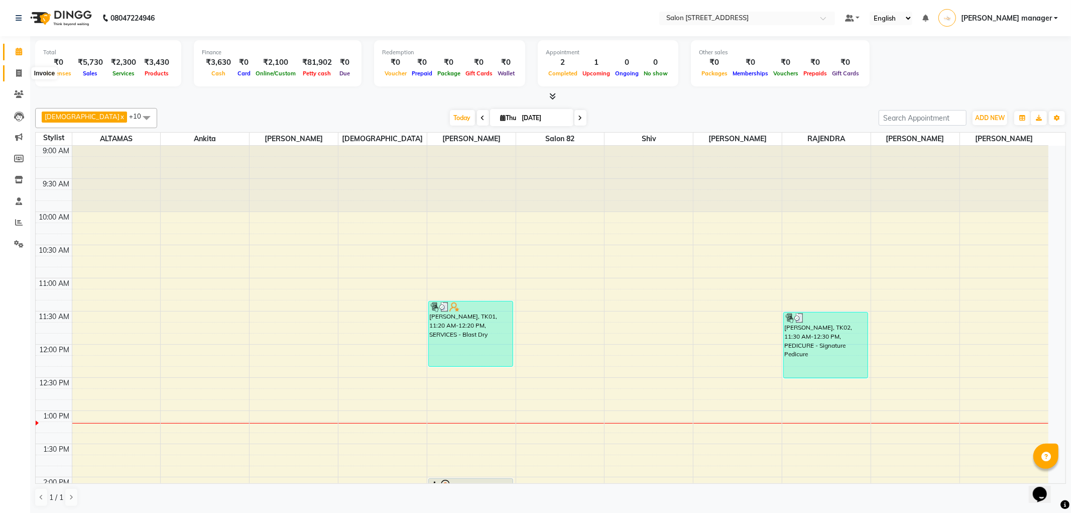
select select "service"
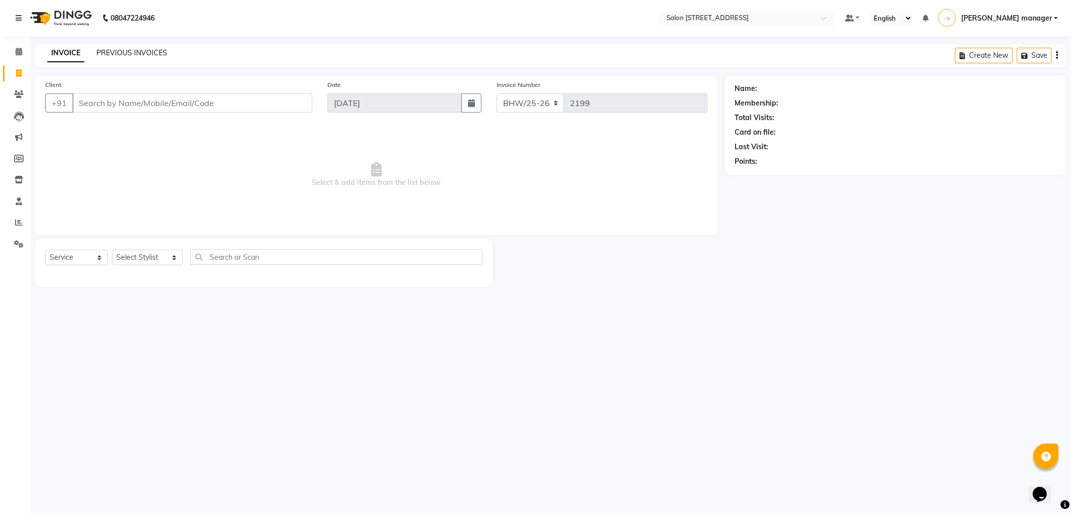
click at [143, 50] on link "PREVIOUS INVOICES" at bounding box center [131, 52] width 71 height 9
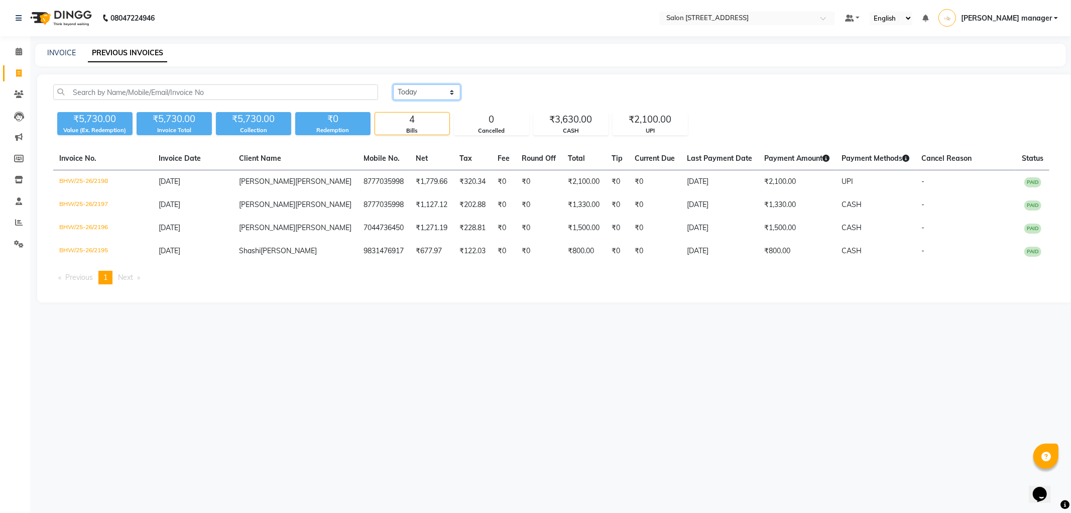
click at [424, 92] on select "[DATE] [DATE] Custom Range" at bounding box center [426, 92] width 67 height 16
select select "[DATE]"
click at [393, 84] on select "[DATE] [DATE] Custom Range" at bounding box center [426, 92] width 67 height 16
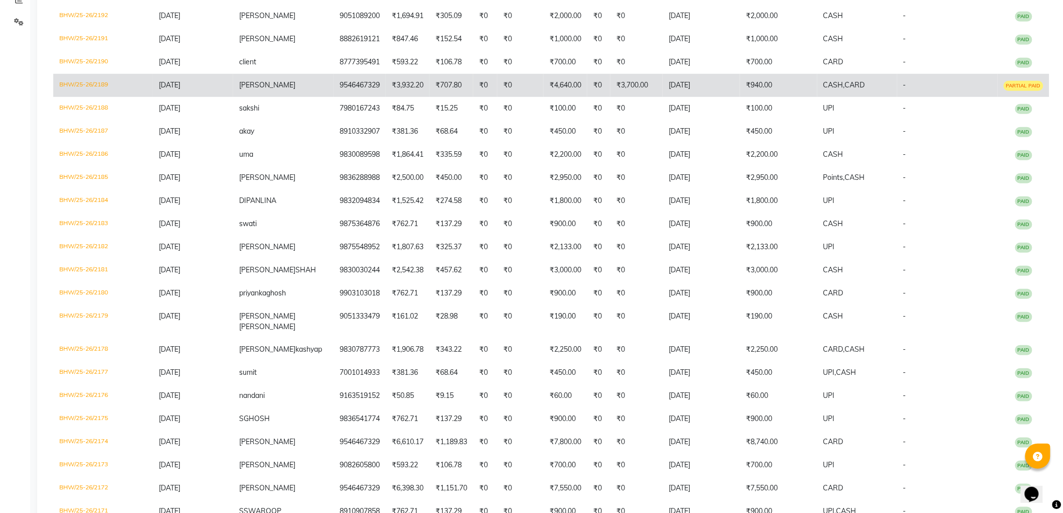
scroll to position [223, 0]
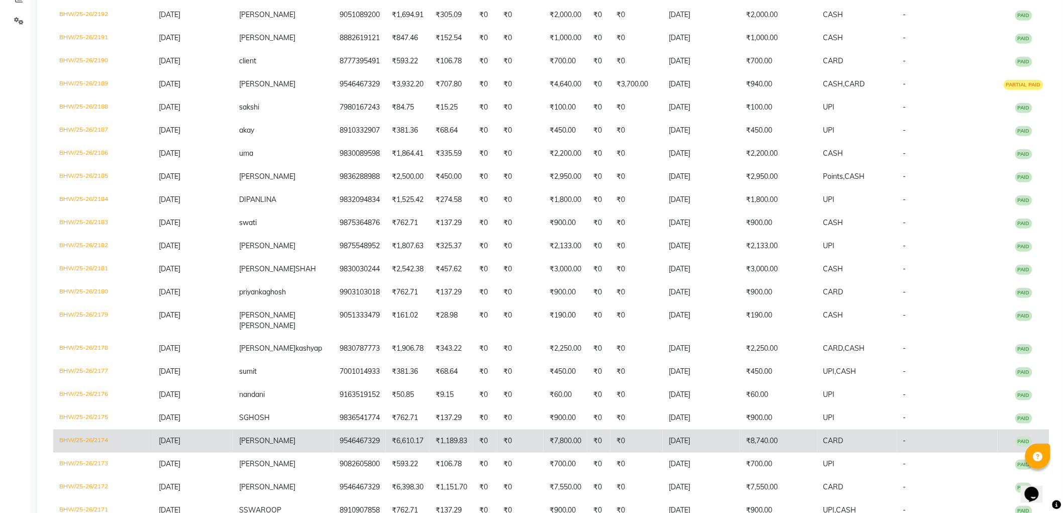
click at [363, 429] on td "9546467329" at bounding box center [359, 440] width 52 height 23
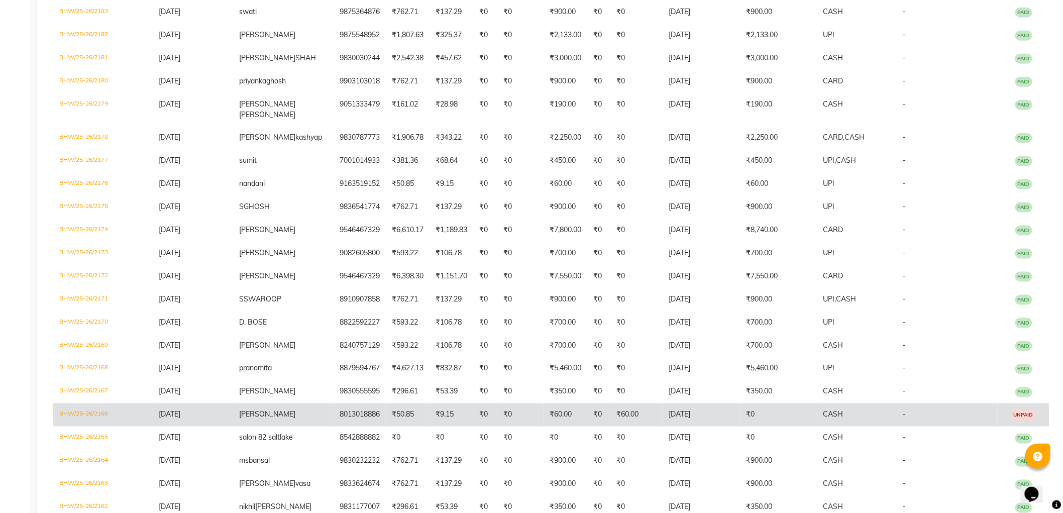
scroll to position [469, 0]
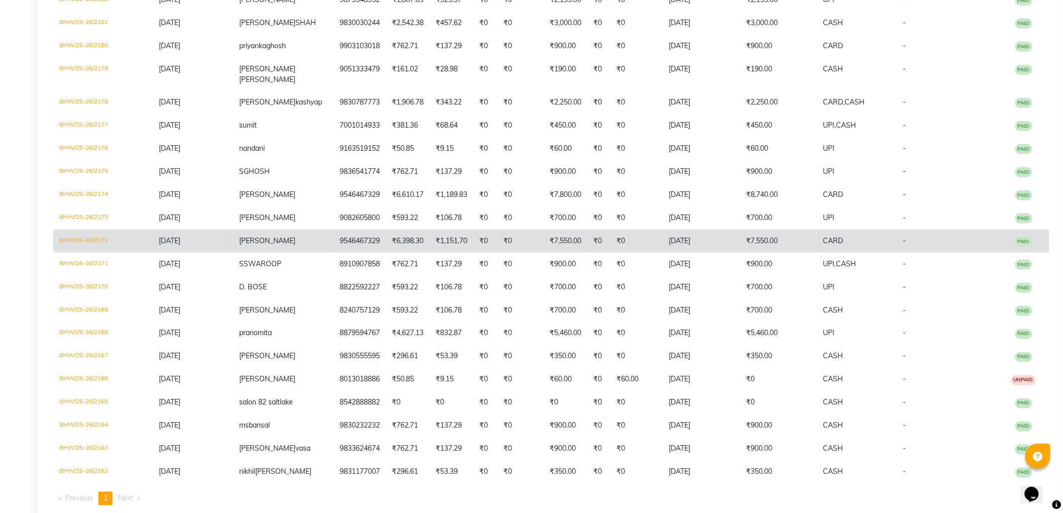
click at [400, 229] on td "₹6,398.30" at bounding box center [408, 240] width 44 height 23
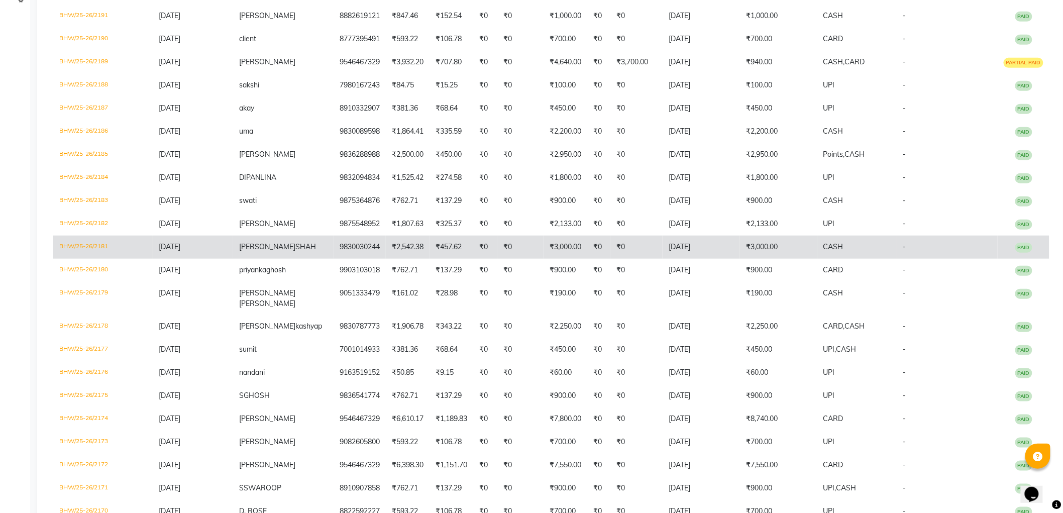
scroll to position [246, 0]
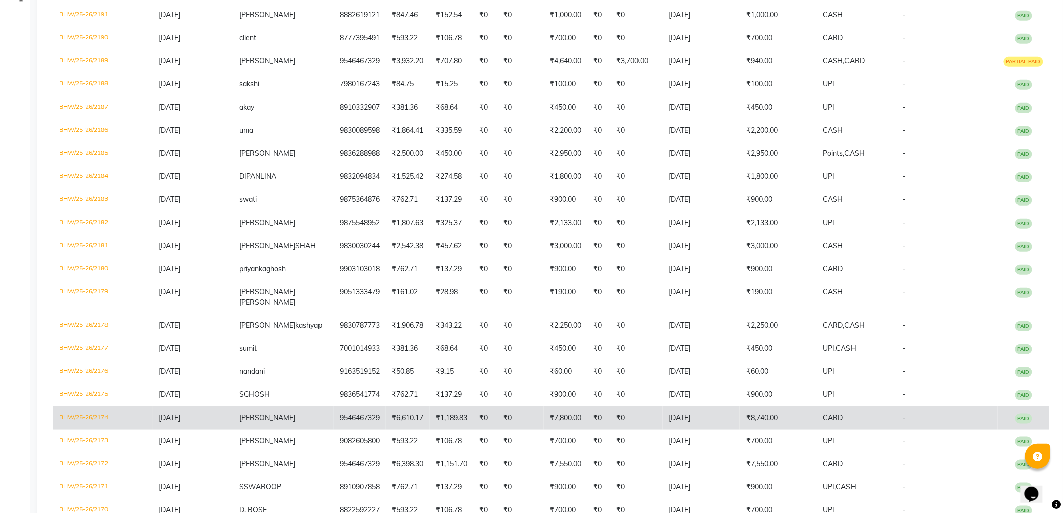
click at [306, 406] on td "[PERSON_NAME]" at bounding box center [283, 417] width 100 height 23
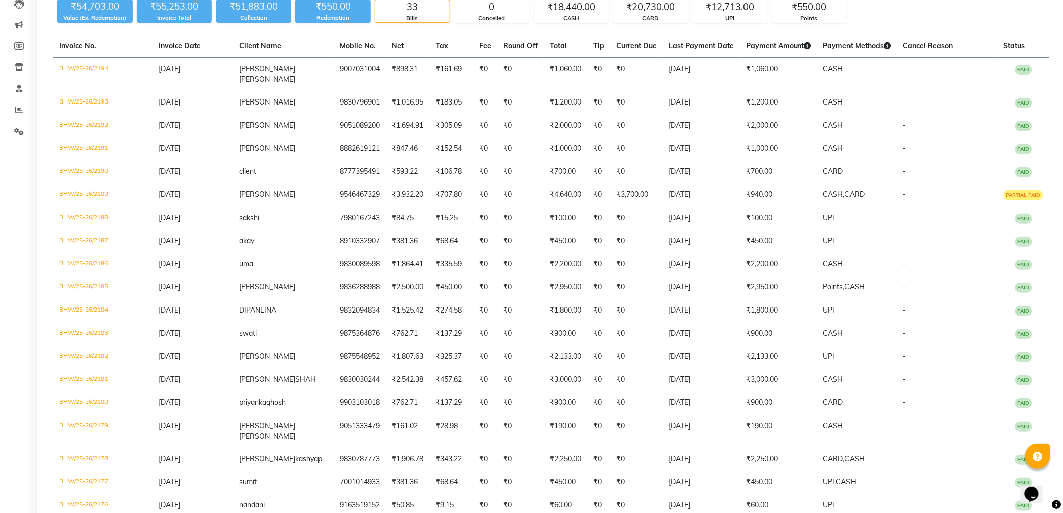
scroll to position [0, 0]
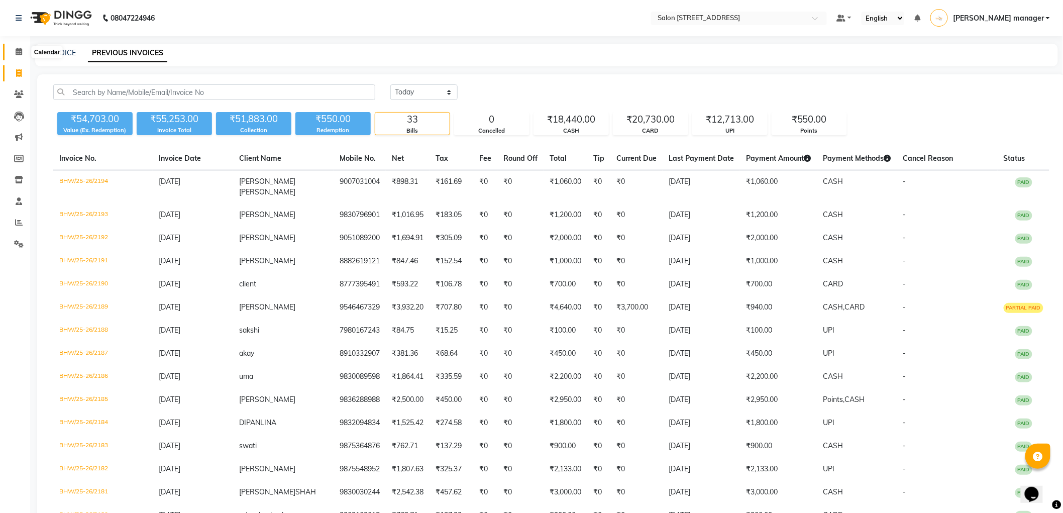
click at [16, 51] on icon at bounding box center [19, 52] width 7 height 8
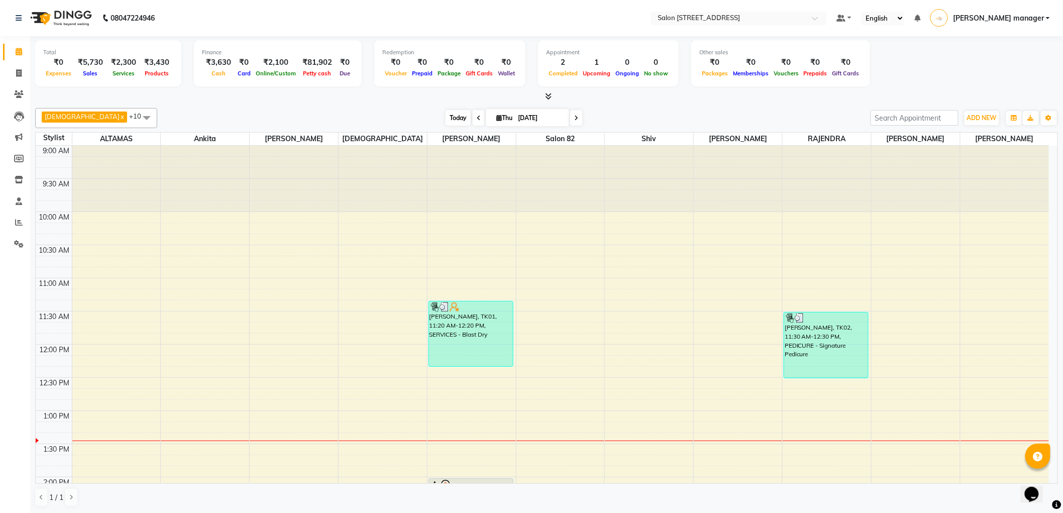
click at [445, 118] on span "Today" at bounding box center [457, 118] width 25 height 16
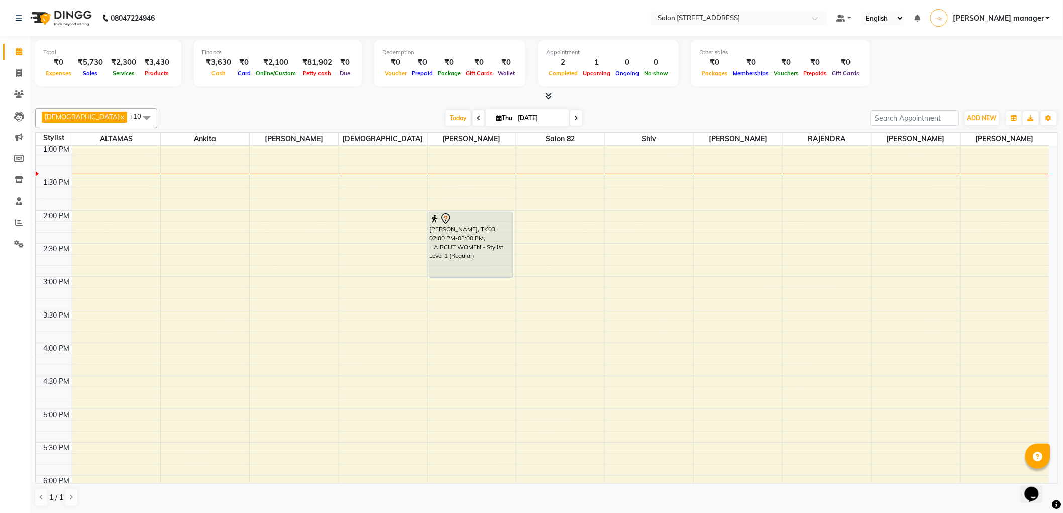
click at [352, 104] on div "Krishna x [PERSON_NAME] x [PERSON_NAME] x [PERSON_NAME] x Salon 82 x [PERSON_NA…" at bounding box center [546, 307] width 1022 height 407
drag, startPoint x: 475, startPoint y: 276, endPoint x: 474, endPoint y: 305, distance: 29.1
click at [474, 305] on div "Shashi rathore, TK01, 11:20 AM-12:20 PM, SERVICES - Blast Dry pratik, TK03, 02:…" at bounding box center [471, 309] width 88 height 861
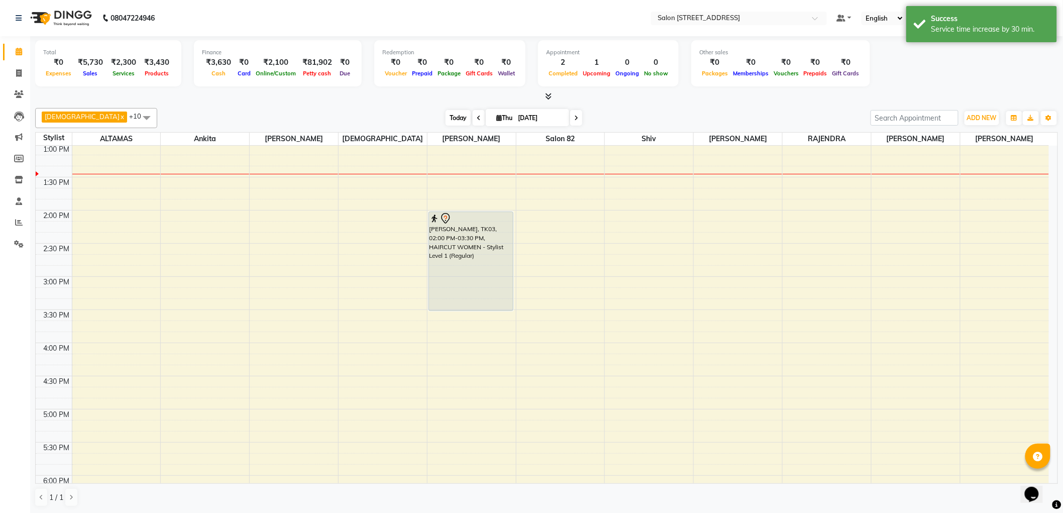
click at [445, 114] on span "Today" at bounding box center [457, 118] width 25 height 16
click at [347, 104] on div "Krishna x [PERSON_NAME] x [PERSON_NAME] x [PERSON_NAME] x Salon 82 x [PERSON_NA…" at bounding box center [546, 307] width 1022 height 407
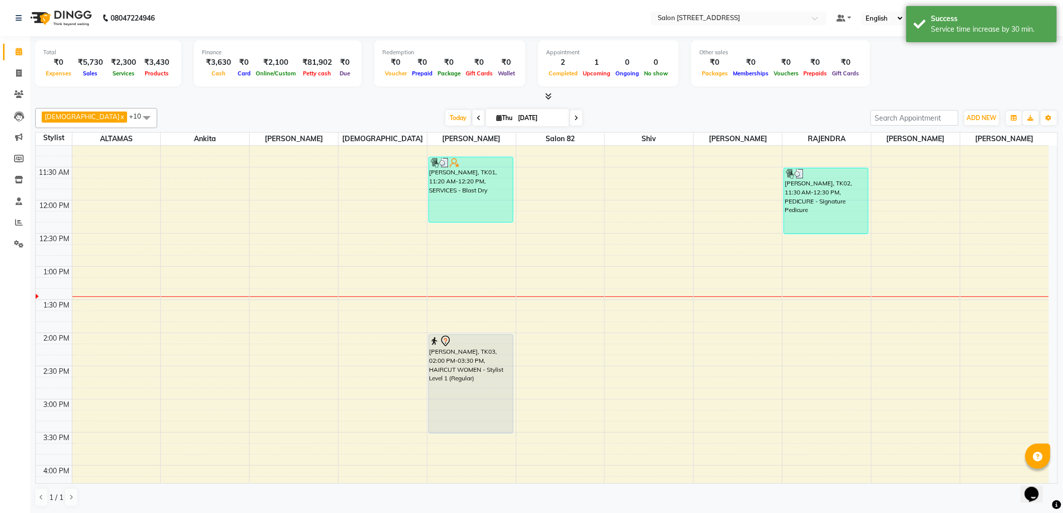
scroll to position [99, 0]
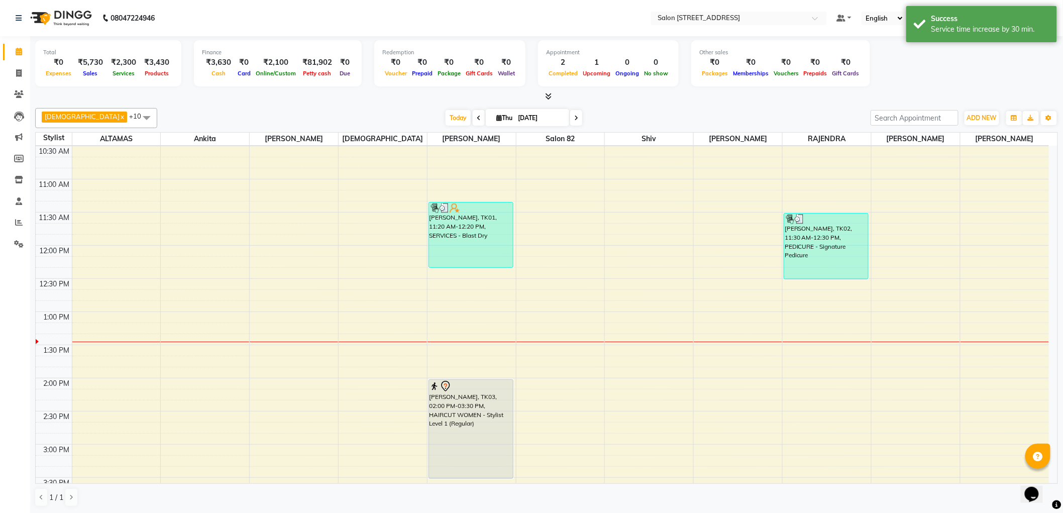
click at [343, 104] on div "Krishna x [PERSON_NAME] x [PERSON_NAME] x [PERSON_NAME] x Salon 82 x [PERSON_NA…" at bounding box center [546, 307] width 1022 height 407
click at [56, 111] on span "Krishna x" at bounding box center [84, 116] width 85 height 11
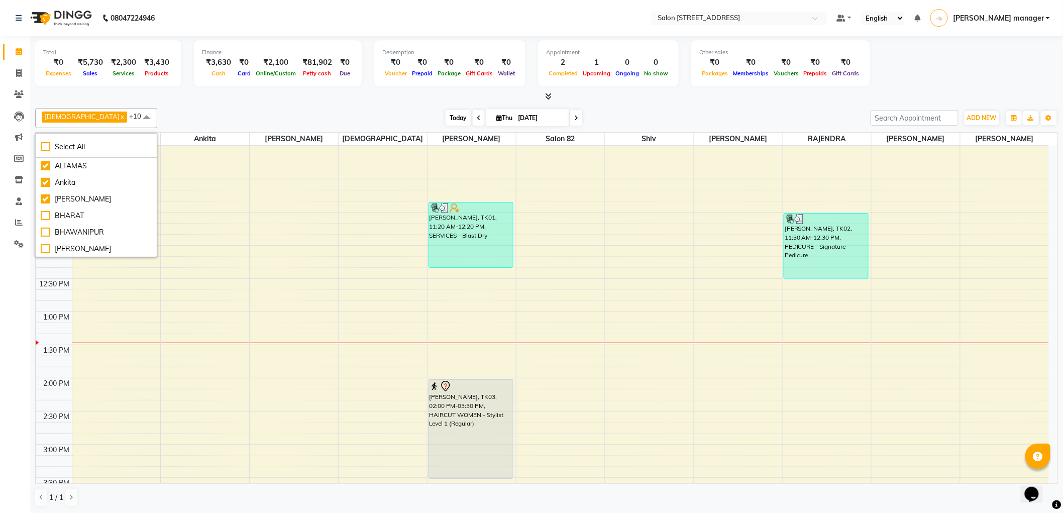
click at [445, 116] on span "Today" at bounding box center [457, 118] width 25 height 16
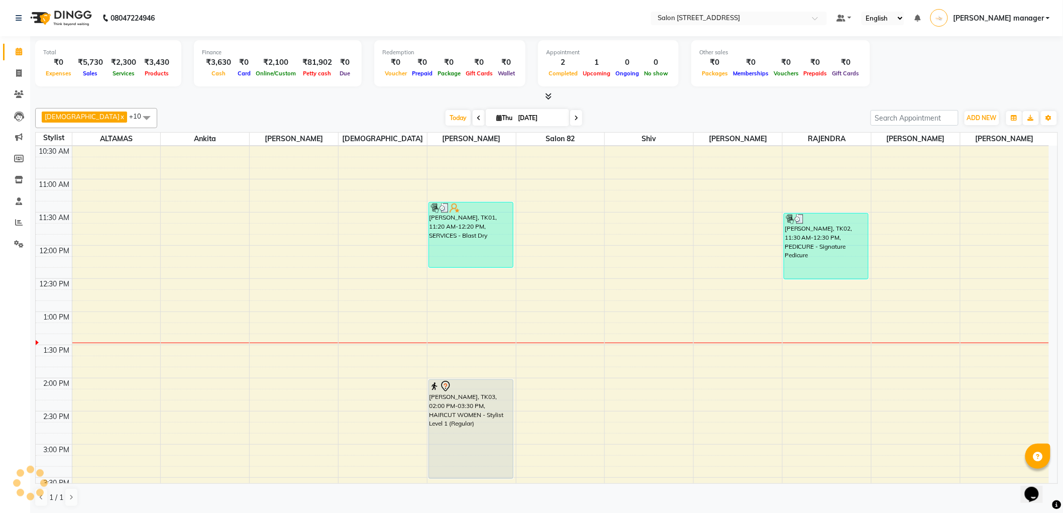
scroll to position [267, 0]
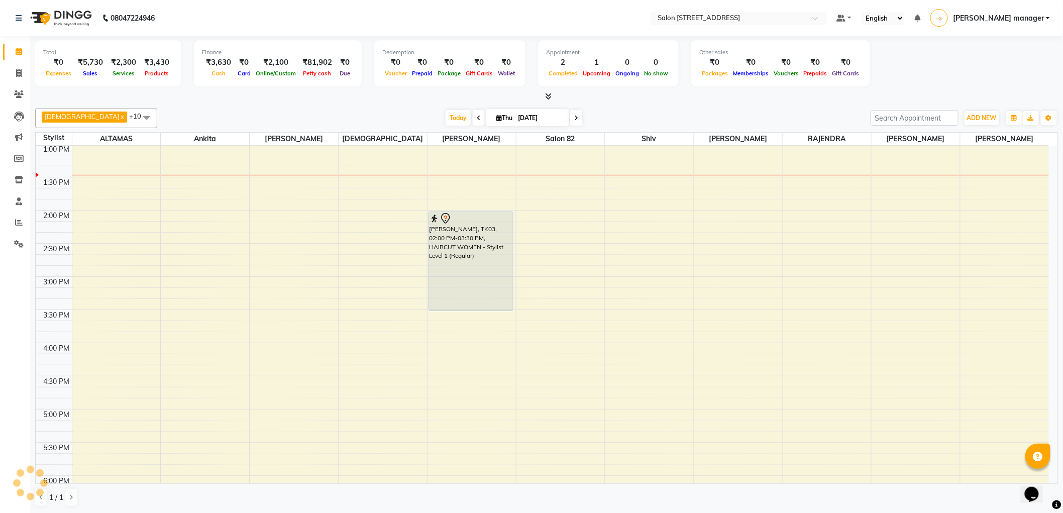
click at [389, 110] on div "Today Thu 04-09-2025" at bounding box center [513, 117] width 703 height 15
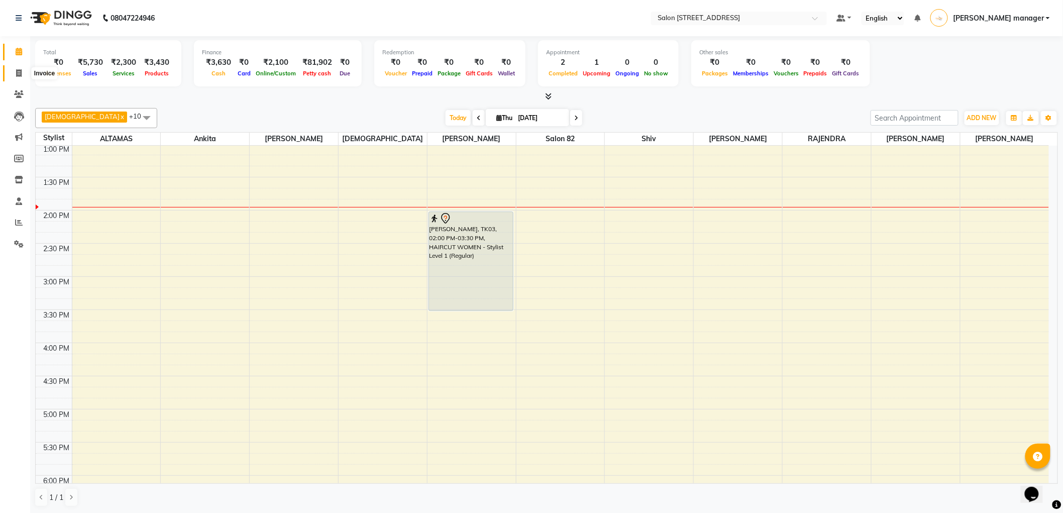
click at [21, 72] on icon at bounding box center [19, 73] width 6 height 8
select select "service"
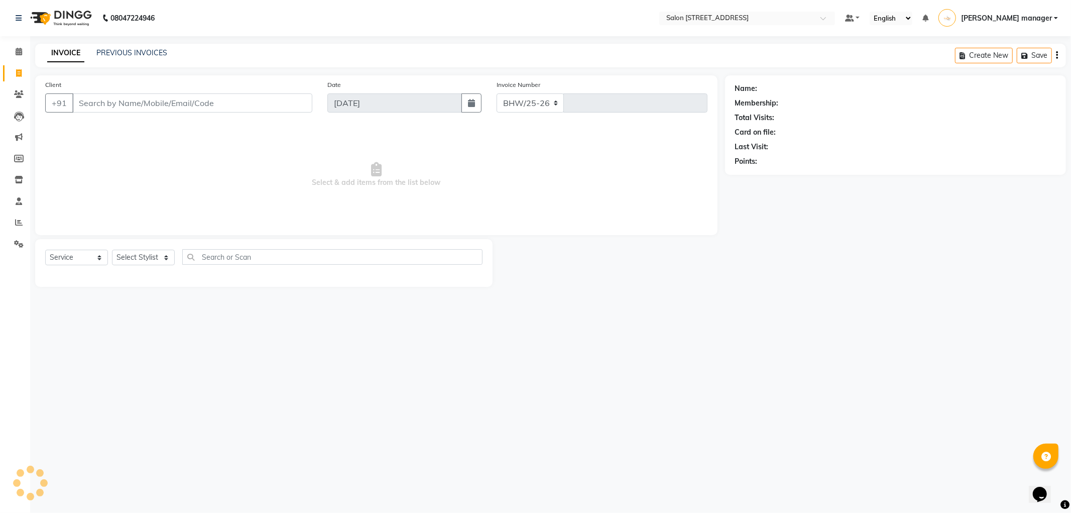
select select "8704"
type input "2199"
click at [148, 49] on link "PREVIOUS INVOICES" at bounding box center [131, 52] width 71 height 9
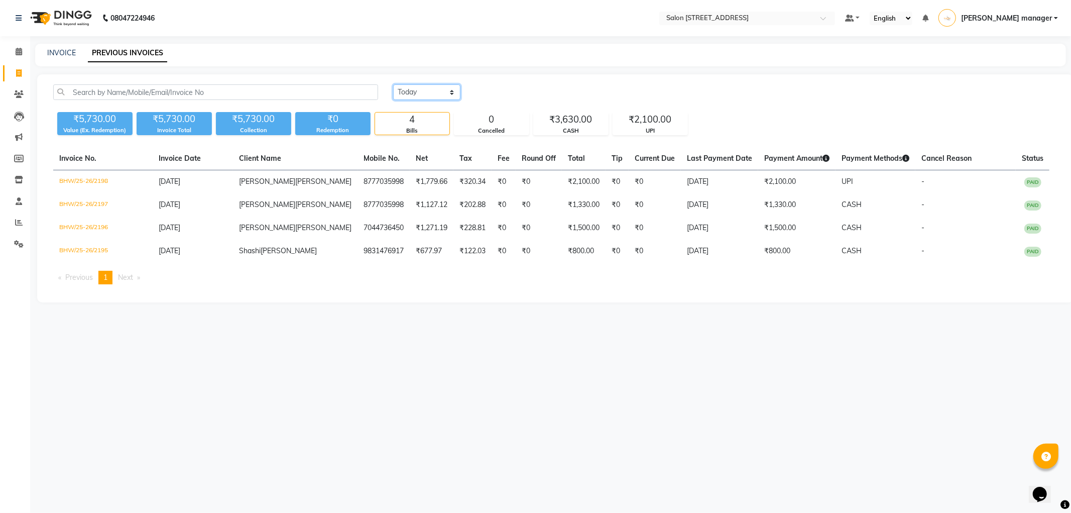
click at [414, 95] on select "[DATE] [DATE] Custom Range" at bounding box center [426, 92] width 67 height 16
select select "range"
click at [393, 84] on select "[DATE] [DATE] Custom Range" at bounding box center [426, 92] width 67 height 16
click at [528, 90] on input "[DATE]" at bounding box center [509, 92] width 70 height 14
select select "9"
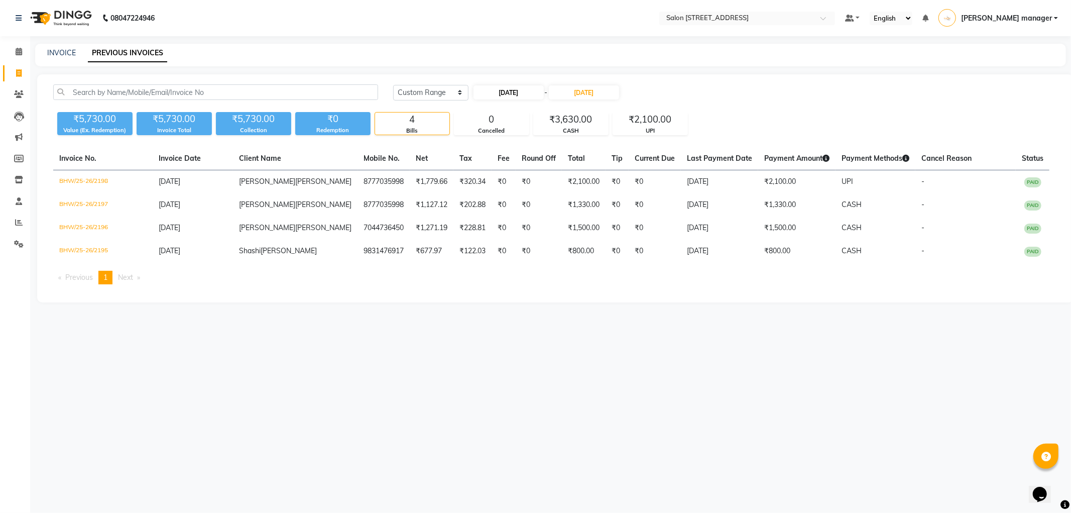
select select "2025"
click at [485, 144] on div "1" at bounding box center [484, 144] width 16 height 16
type input "01-09-2025"
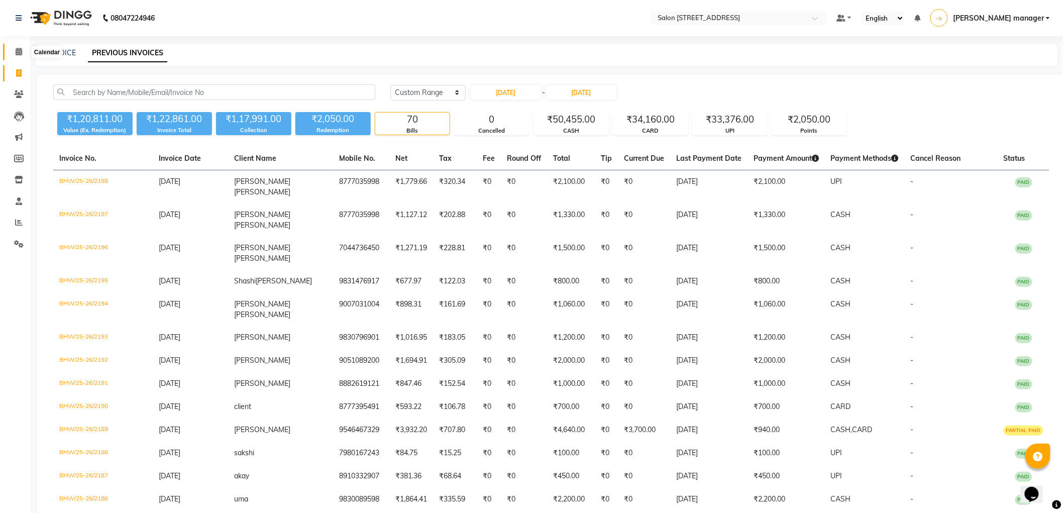
click at [17, 50] on icon at bounding box center [19, 52] width 7 height 8
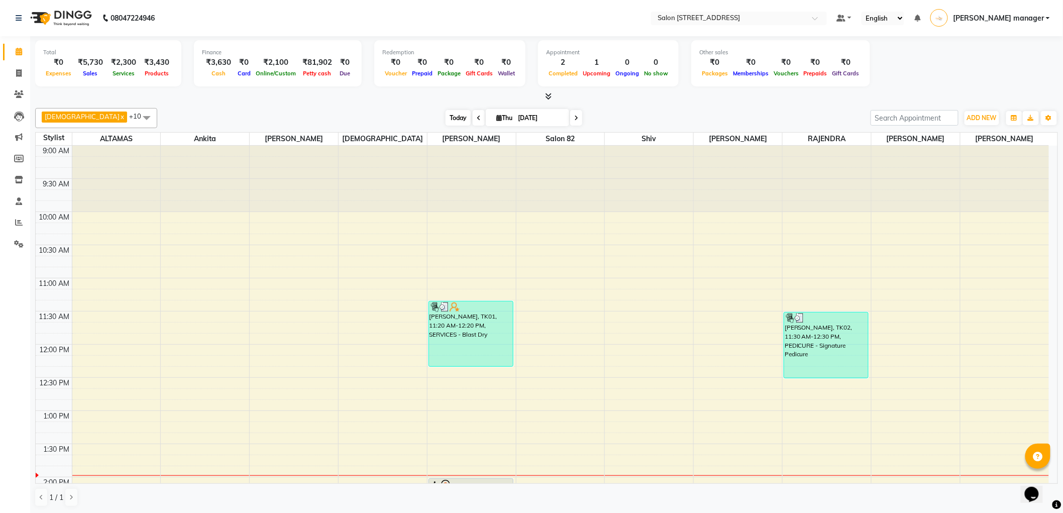
click at [445, 113] on span "Today" at bounding box center [457, 118] width 25 height 16
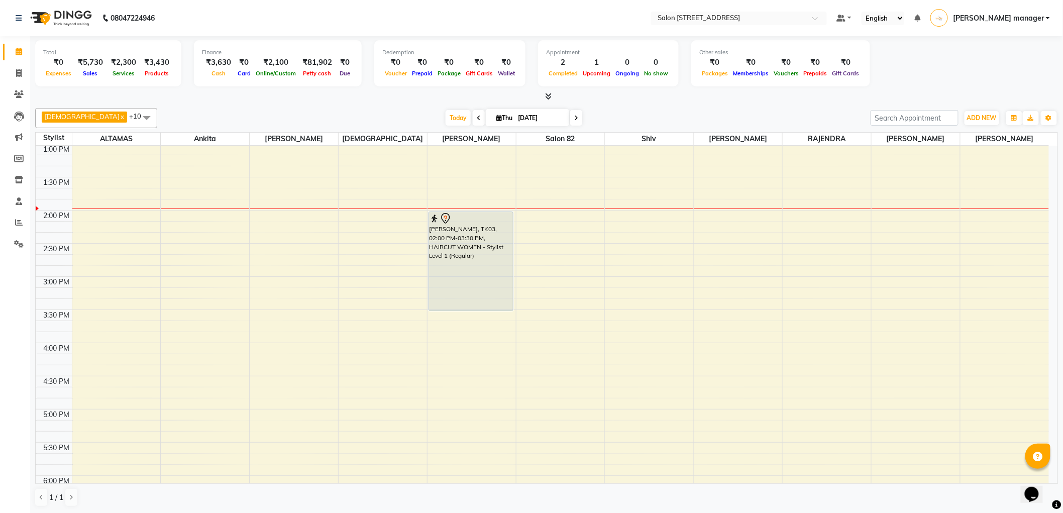
click at [347, 113] on div "Today Thu 04-09-2025" at bounding box center [513, 117] width 703 height 15
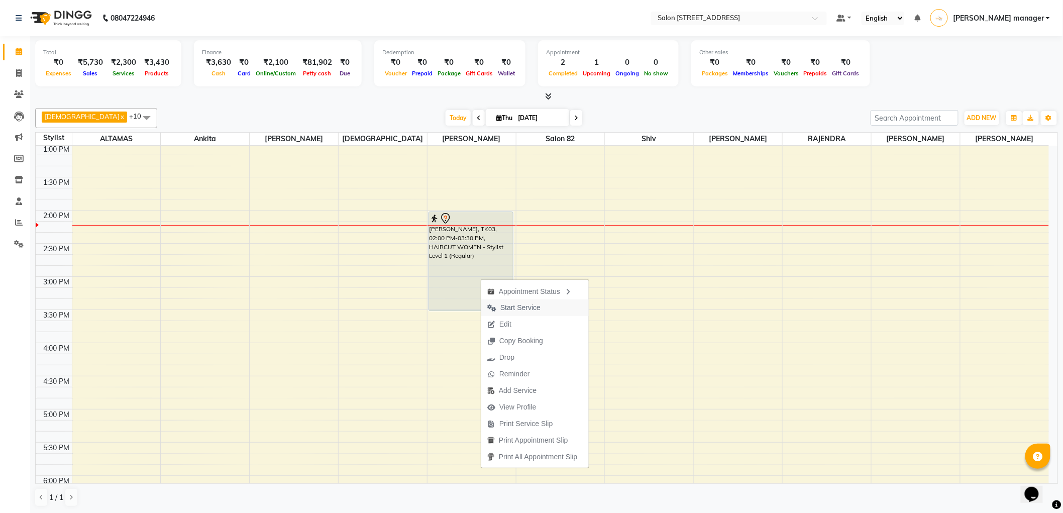
click at [549, 309] on button "Start Service" at bounding box center [534, 307] width 107 height 17
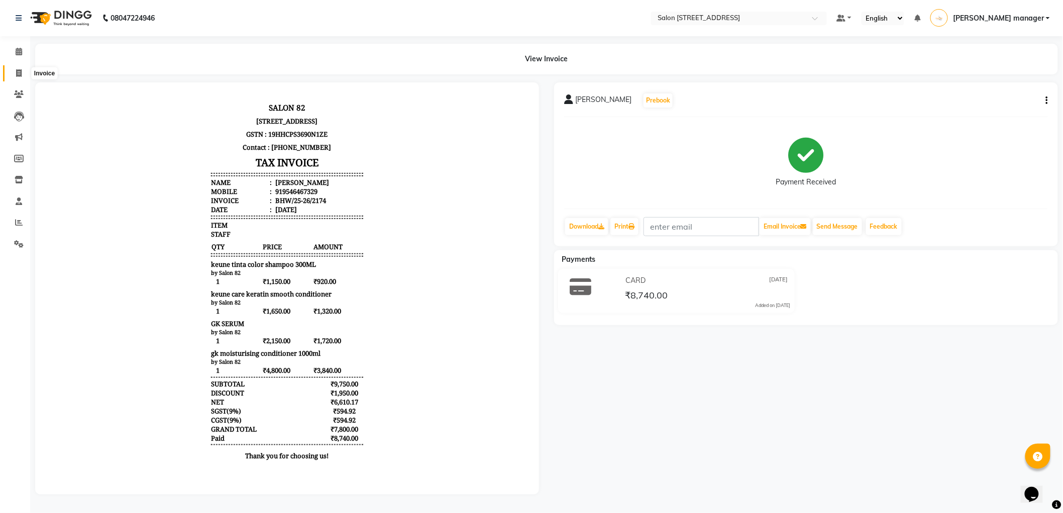
click at [21, 70] on icon at bounding box center [19, 73] width 6 height 8
select select "service"
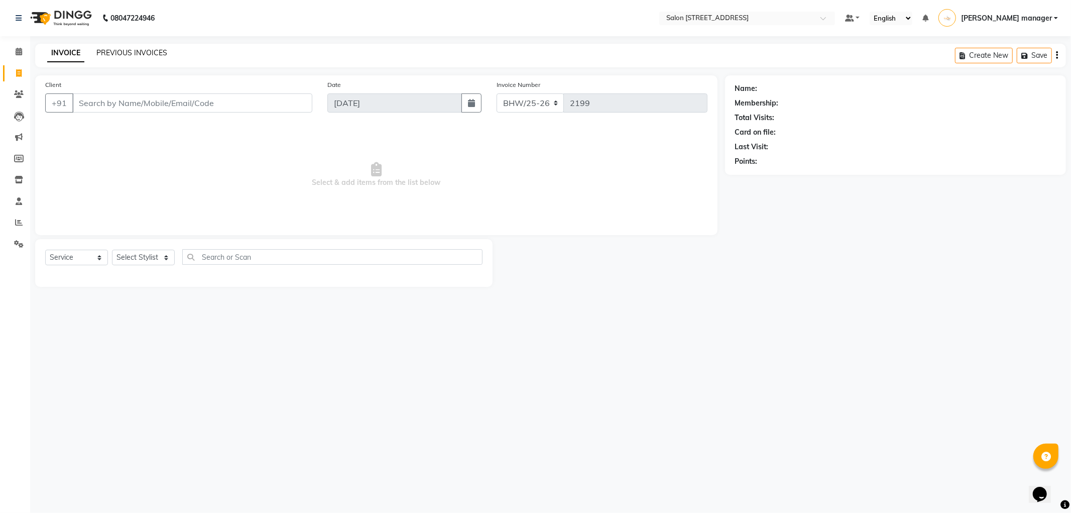
click at [142, 48] on link "PREVIOUS INVOICES" at bounding box center [131, 52] width 71 height 9
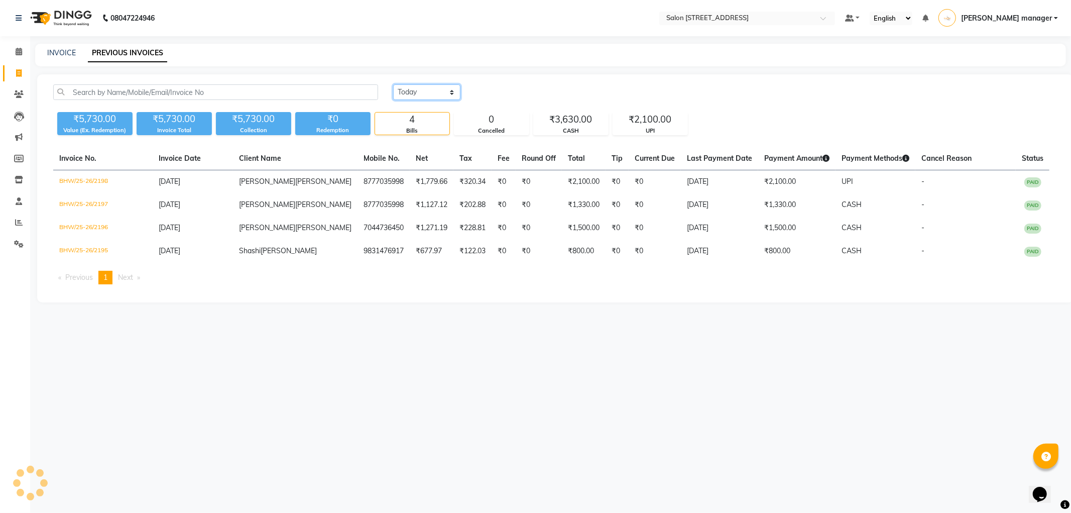
click at [429, 91] on select "[DATE] [DATE] Custom Range" at bounding box center [426, 92] width 67 height 16
select select "[DATE]"
click at [393, 84] on select "[DATE] [DATE] Custom Range" at bounding box center [426, 92] width 67 height 16
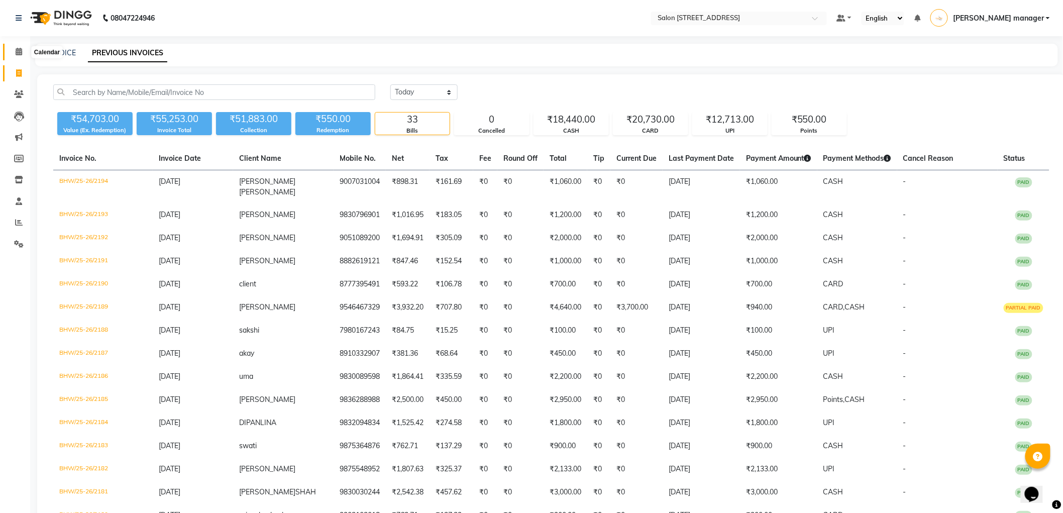
click at [20, 51] on icon at bounding box center [19, 52] width 7 height 8
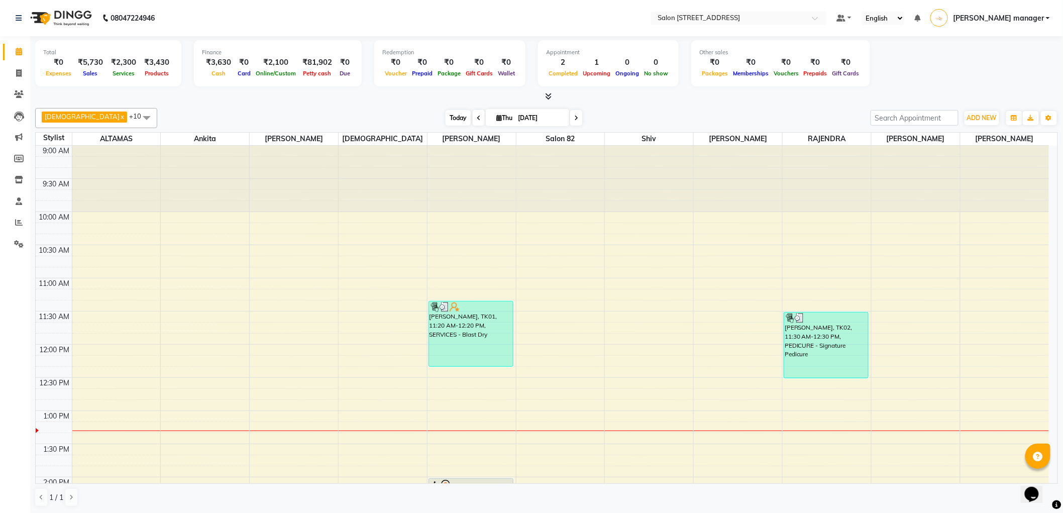
click at [445, 118] on span "Today" at bounding box center [457, 118] width 25 height 16
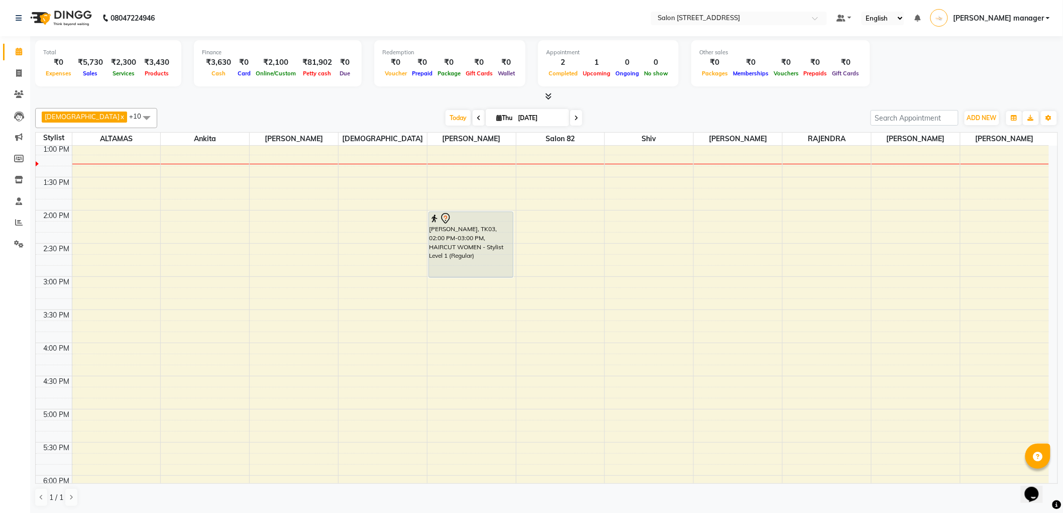
click at [366, 104] on div "Krishna x [PERSON_NAME] x [PERSON_NAME] x [PERSON_NAME] x Salon 82 x [PERSON_NA…" at bounding box center [546, 307] width 1022 height 407
